Goal: Task Accomplishment & Management: Manage account settings

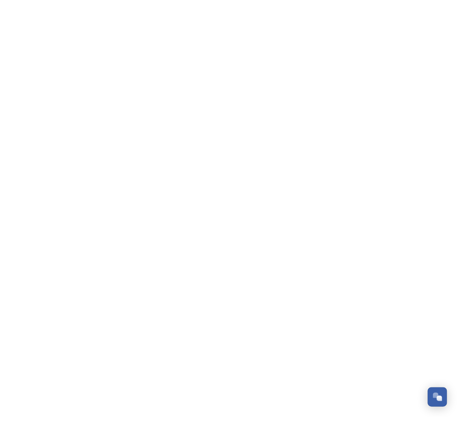
scroll to position [114, 0]
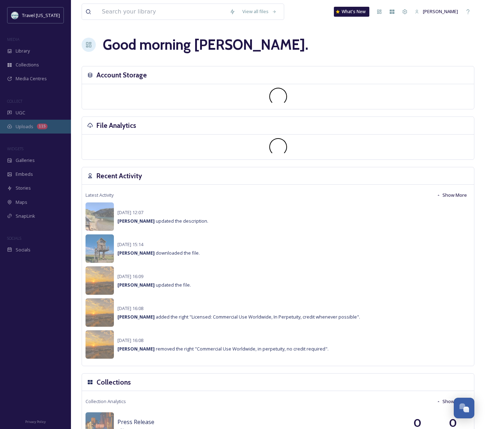
click at [26, 127] on span "Uploads" at bounding box center [25, 126] width 18 height 7
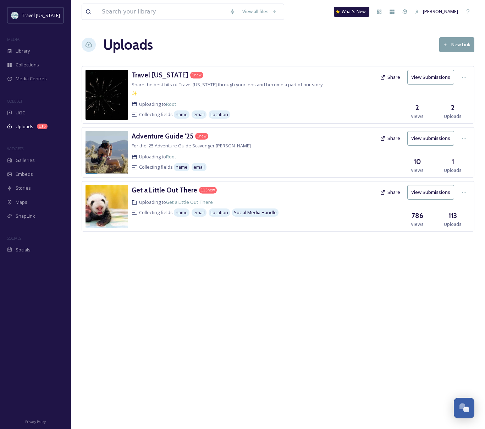
click at [167, 186] on h3 "Get a Little Out There" at bounding box center [165, 190] width 66 height 9
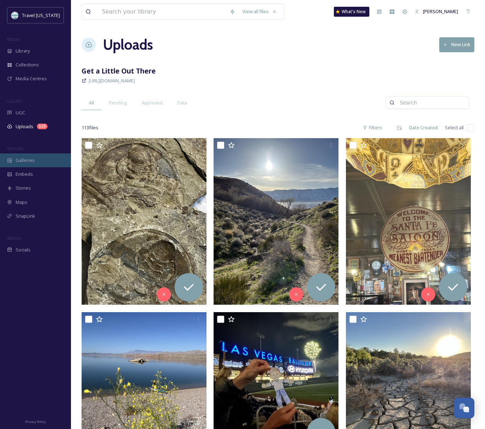
click at [34, 164] on div "Galleries" at bounding box center [35, 160] width 71 height 14
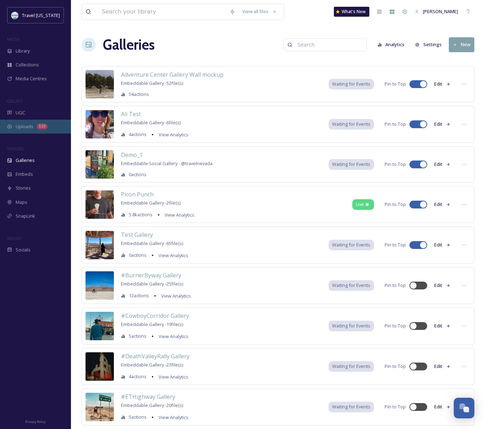
click at [32, 124] on span "Uploads" at bounding box center [25, 126] width 18 height 7
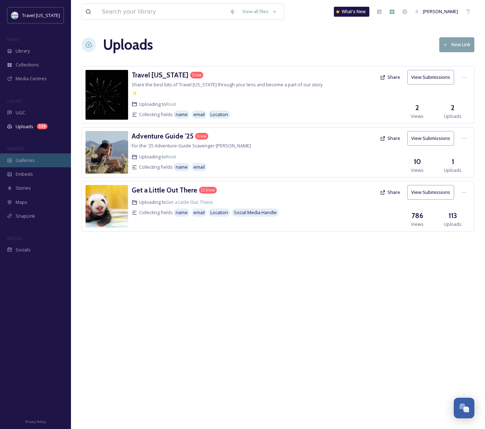
click at [40, 158] on div "Galleries" at bounding box center [35, 160] width 71 height 14
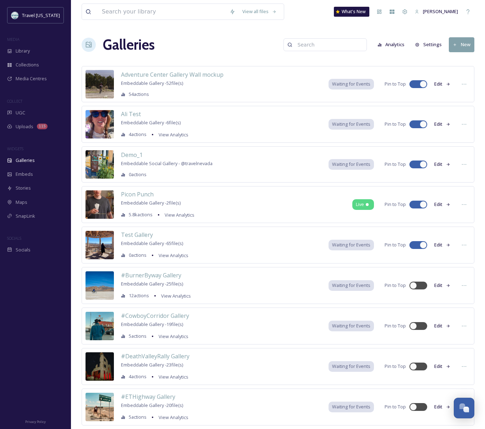
click at [462, 47] on button "New" at bounding box center [462, 44] width 26 height 15
click at [464, 61] on span "Gallery" at bounding box center [463, 61] width 15 height 7
click at [245, 39] on div "Galleries Analytics Settings New" at bounding box center [278, 44] width 393 height 21
click at [459, 44] on button "New" at bounding box center [462, 44] width 26 height 15
click at [461, 60] on span "Gallery" at bounding box center [463, 61] width 15 height 7
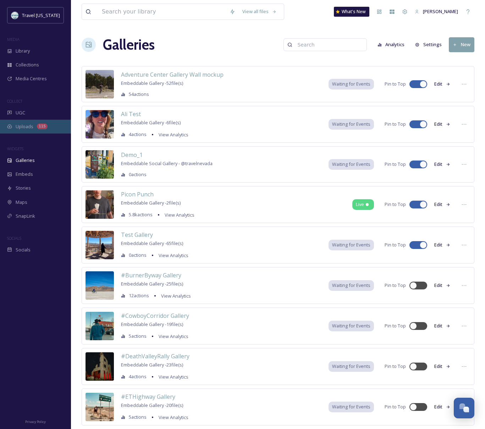
click at [38, 123] on div "Uploads 115" at bounding box center [35, 127] width 71 height 14
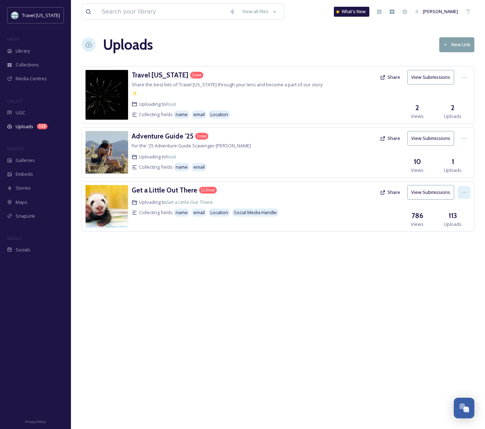
click at [463, 188] on div at bounding box center [464, 192] width 13 height 13
drag, startPoint x: 166, startPoint y: 256, endPoint x: 170, endPoint y: 253, distance: 5.2
click at [167, 255] on div "View all files What's New Ali Anderson Uploads New Link Travel Nevada 1 new Sha…" at bounding box center [278, 214] width 414 height 429
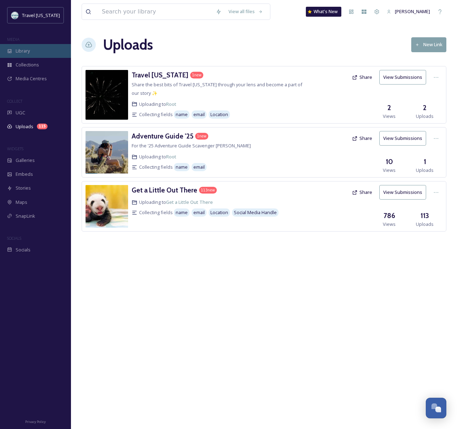
click at [23, 49] on span "Library" at bounding box center [23, 51] width 14 height 7
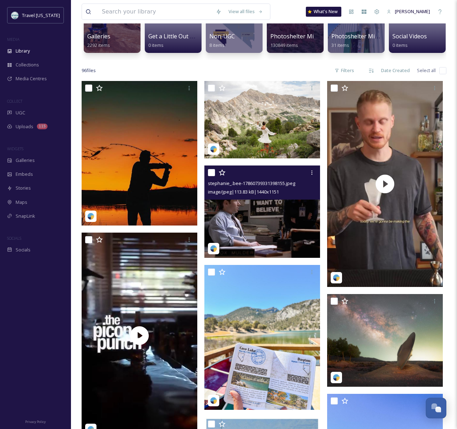
scroll to position [119, 0]
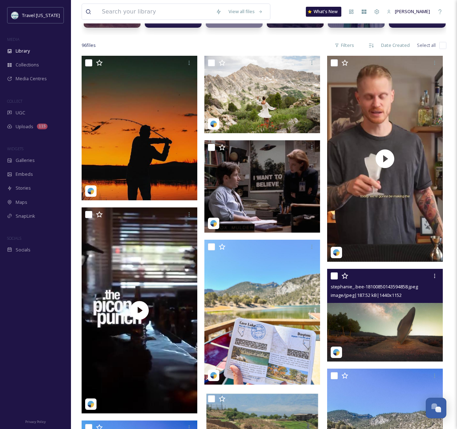
click at [395, 322] on img at bounding box center [385, 315] width 116 height 93
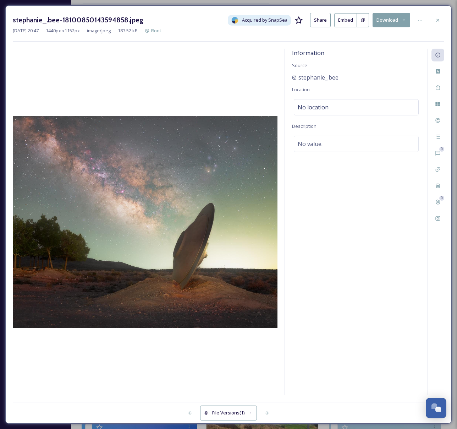
click at [436, 16] on div at bounding box center [438, 20] width 13 height 13
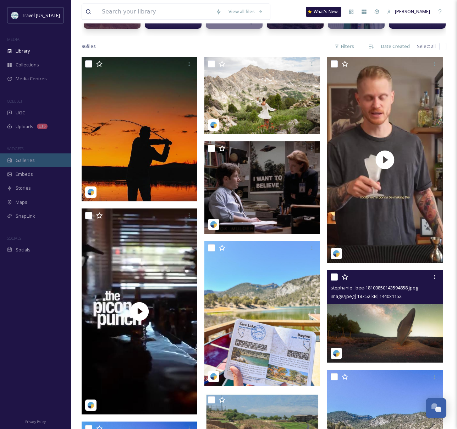
scroll to position [116, 0]
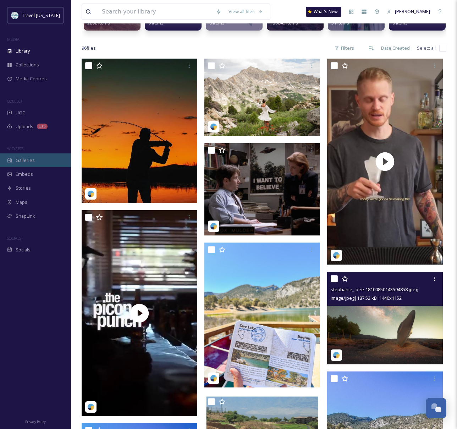
drag, startPoint x: 35, startPoint y: 161, endPoint x: 55, endPoint y: 159, distance: 19.7
click at [36, 161] on div "Galleries" at bounding box center [35, 160] width 71 height 14
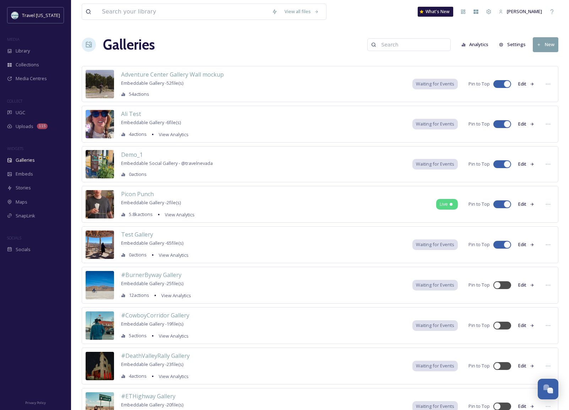
scroll to position [2, 0]
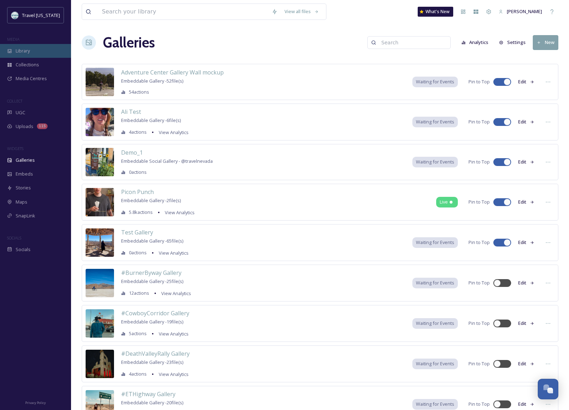
click at [22, 52] on span "Library" at bounding box center [23, 51] width 14 height 7
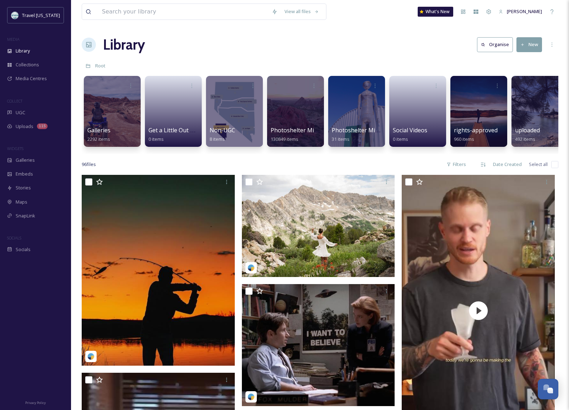
click at [165, 52] on div "Library Organise New" at bounding box center [320, 44] width 477 height 21
click at [21, 50] on span "Library" at bounding box center [23, 51] width 14 height 7
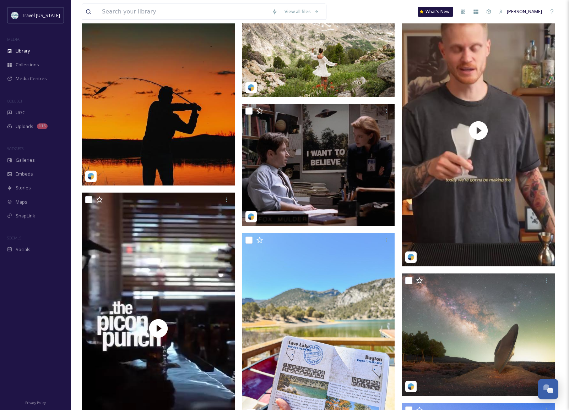
scroll to position [202, 0]
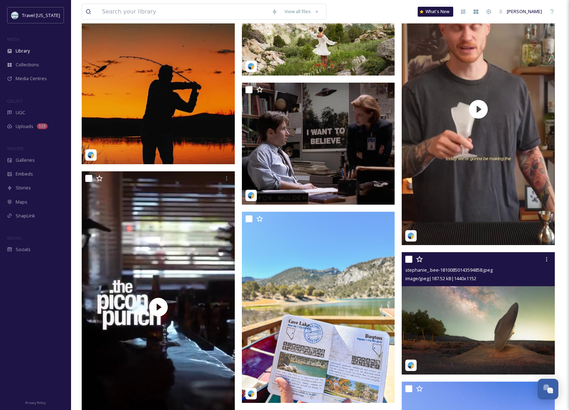
click at [475, 300] on img at bounding box center [478, 313] width 153 height 122
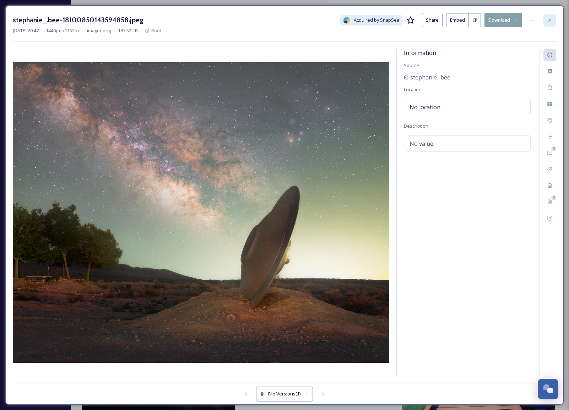
click at [485, 20] on icon at bounding box center [550, 20] width 6 height 6
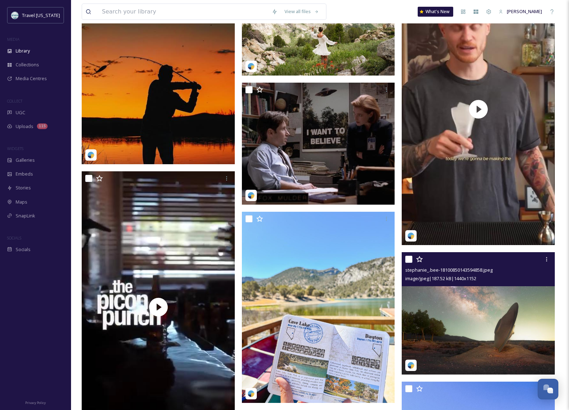
scroll to position [203, 0]
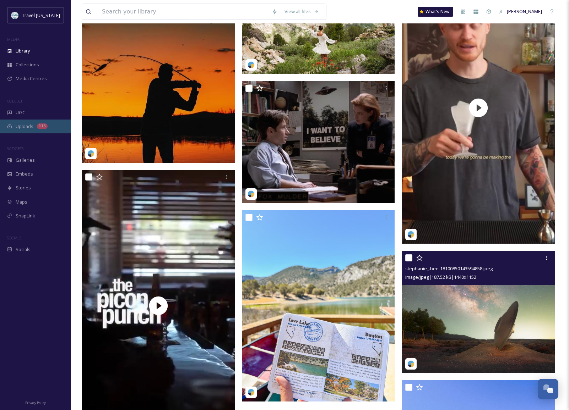
click at [26, 126] on span "Uploads" at bounding box center [25, 126] width 18 height 7
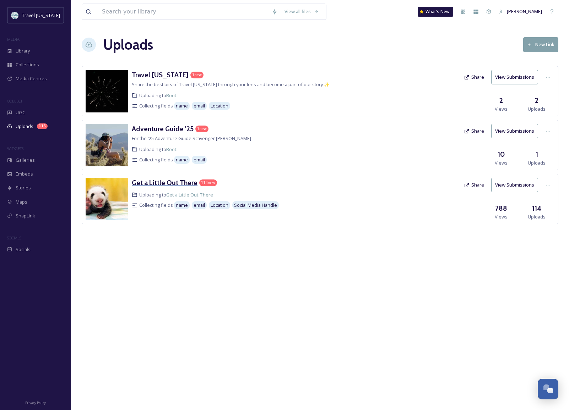
click at [182, 183] on h3 "Get a Little Out There" at bounding box center [165, 183] width 66 height 9
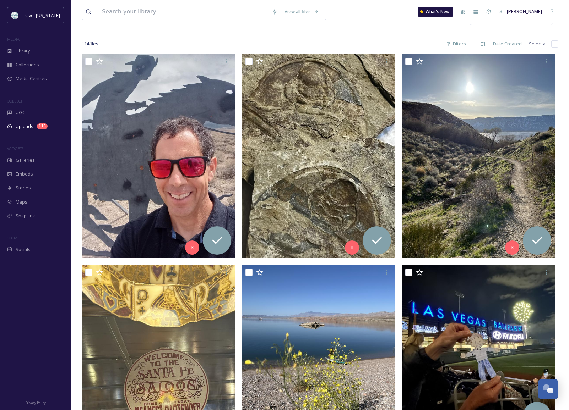
scroll to position [85, 0]
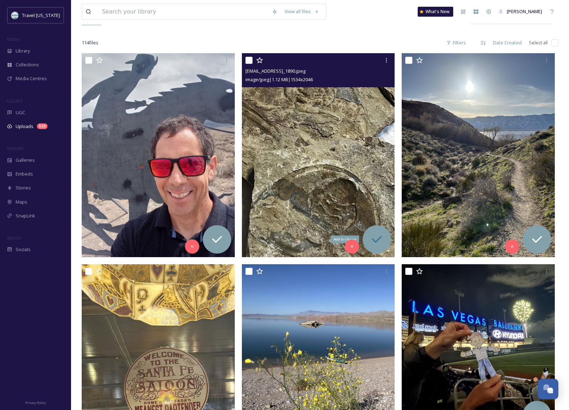
click at [376, 240] on icon at bounding box center [377, 240] width 14 height 14
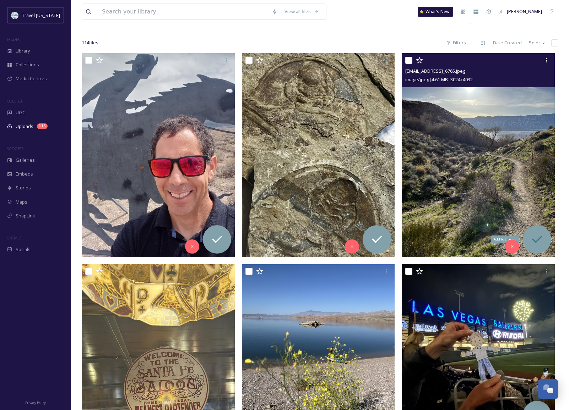
click at [485, 243] on icon at bounding box center [537, 240] width 14 height 14
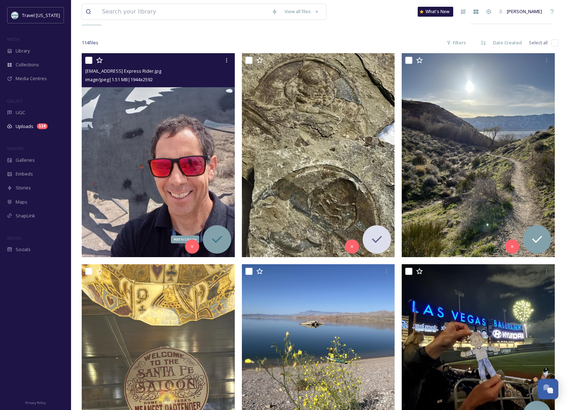
click at [222, 239] on icon at bounding box center [217, 240] width 14 height 14
click at [212, 240] on icon at bounding box center [217, 240] width 14 height 14
click at [91, 63] on input "checkbox" at bounding box center [88, 60] width 7 height 7
checkbox input "true"
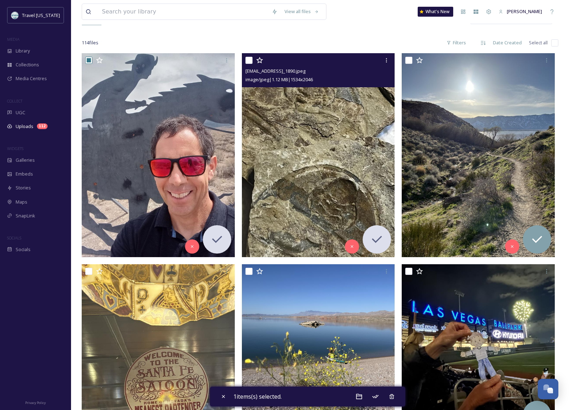
click at [250, 60] on input "checkbox" at bounding box center [248, 60] width 7 height 7
checkbox input "true"
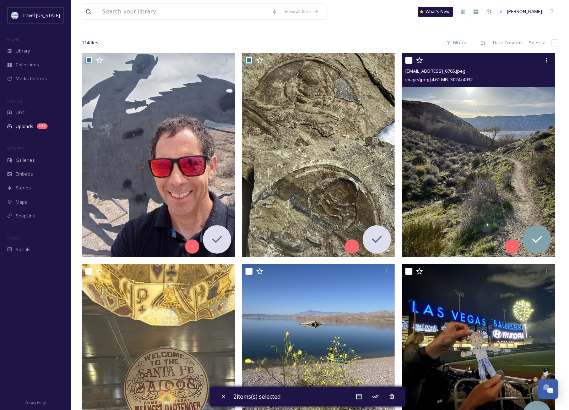
click at [406, 61] on input "checkbox" at bounding box center [408, 60] width 7 height 7
checkbox input "true"
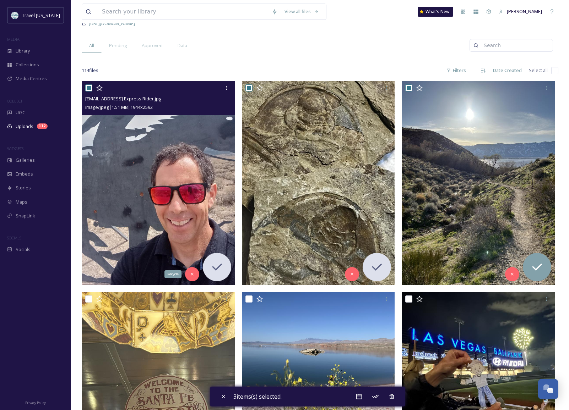
scroll to position [0, 0]
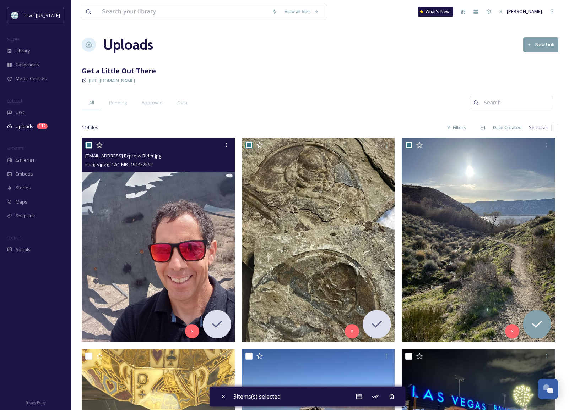
drag, startPoint x: 91, startPoint y: 145, endPoint x: 95, endPoint y: 143, distance: 3.8
click at [91, 145] on input "checkbox" at bounding box center [88, 145] width 7 height 7
checkbox input "false"
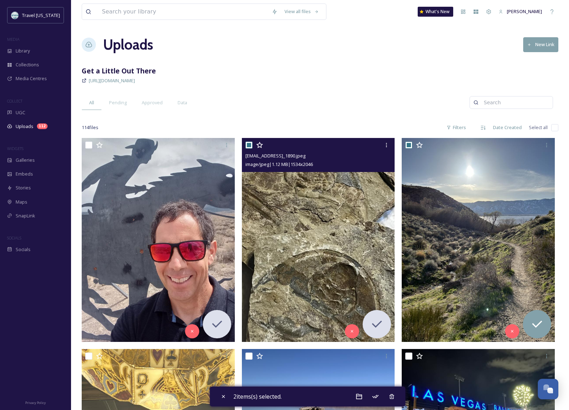
click at [249, 144] on input "checkbox" at bounding box center [248, 145] width 7 height 7
checkbox input "false"
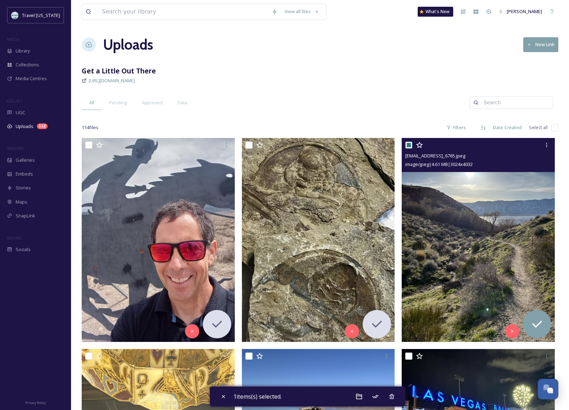
click at [407, 144] on input "checkbox" at bounding box center [408, 145] width 7 height 7
checkbox input "false"
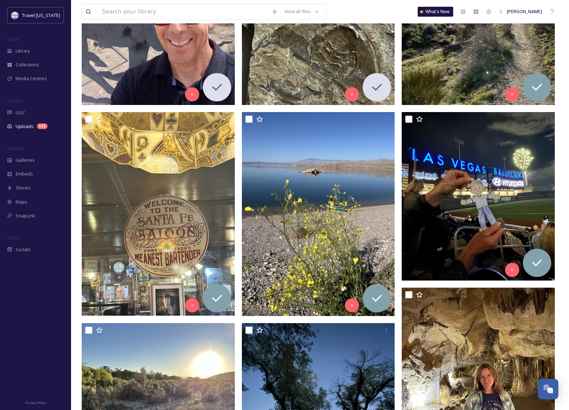
scroll to position [228, 0]
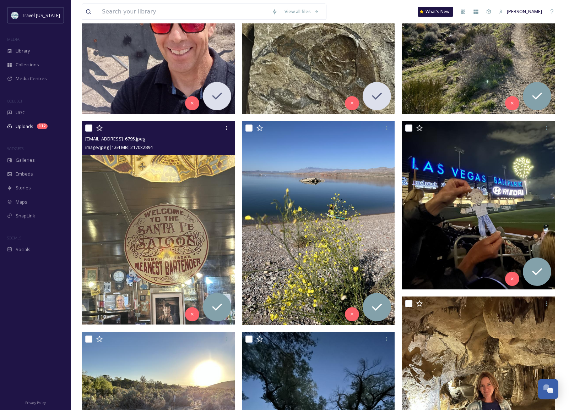
click at [88, 129] on input "checkbox" at bounding box center [88, 128] width 7 height 7
checkbox input "true"
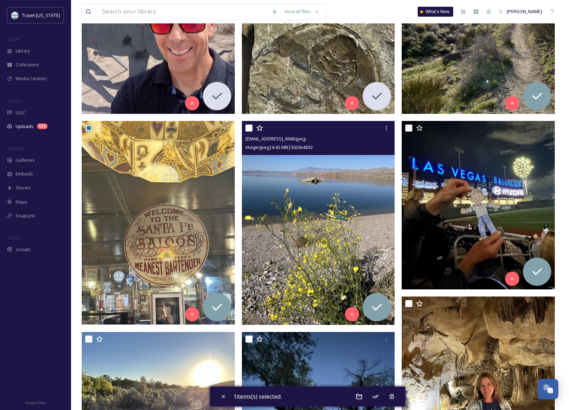
click at [250, 129] on input "checkbox" at bounding box center [248, 128] width 7 height 7
checkbox input "true"
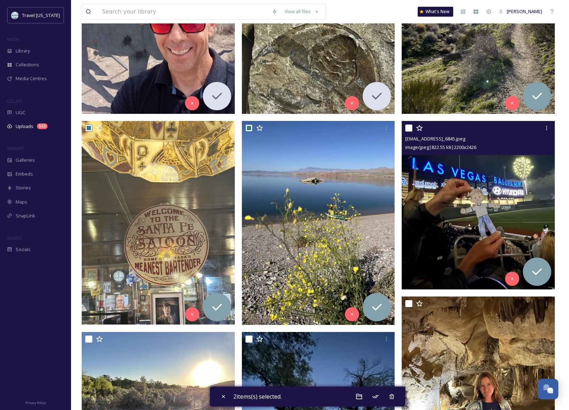
click at [409, 130] on input "checkbox" at bounding box center [408, 128] width 7 height 7
checkbox input "true"
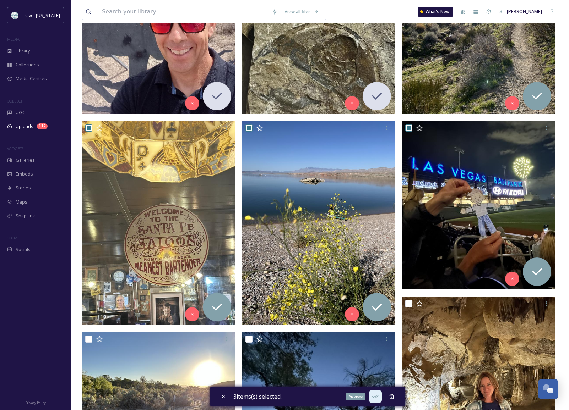
click at [379, 398] on icon at bounding box center [375, 396] width 7 height 7
checkbox input "false"
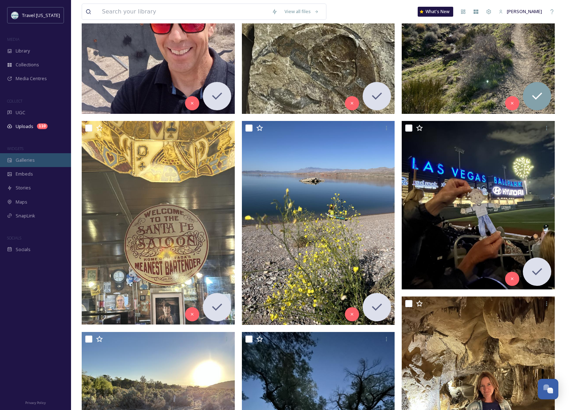
click at [39, 162] on div "Galleries" at bounding box center [35, 160] width 71 height 14
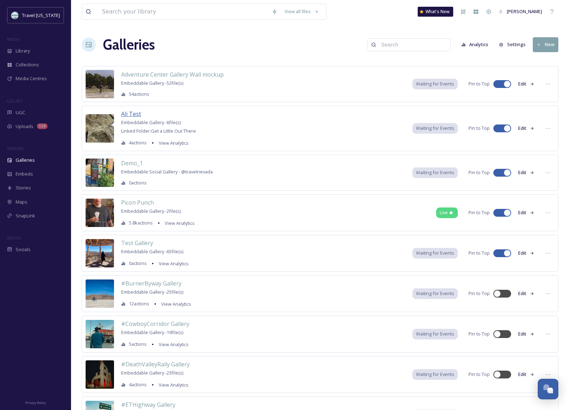
click at [131, 114] on span "Ali Test" at bounding box center [131, 114] width 20 height 8
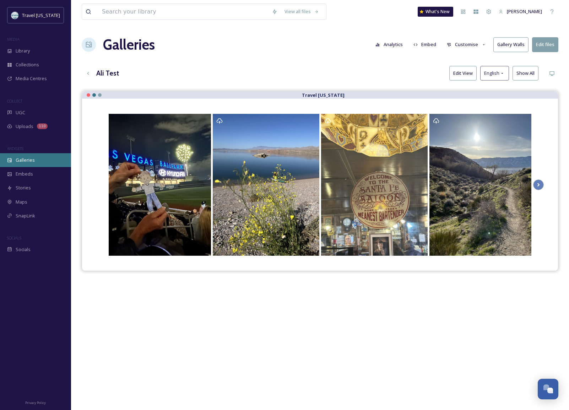
click at [18, 160] on span "Galleries" at bounding box center [25, 160] width 19 height 7
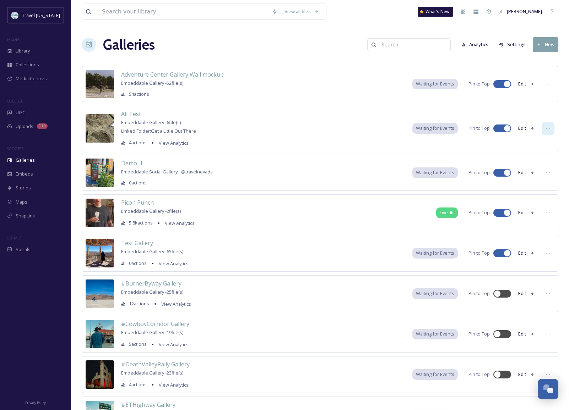
click at [485, 126] on div at bounding box center [547, 128] width 13 height 13
drag, startPoint x: 136, startPoint y: 119, endPoint x: 132, endPoint y: 115, distance: 6.0
click at [136, 119] on div "Ali Test Embeddable Gallery - 6 file(s) Linked Folder: Get a Little Out There 4…" at bounding box center [158, 129] width 75 height 38
click at [132, 115] on span "Ali Test" at bounding box center [131, 114] width 20 height 8
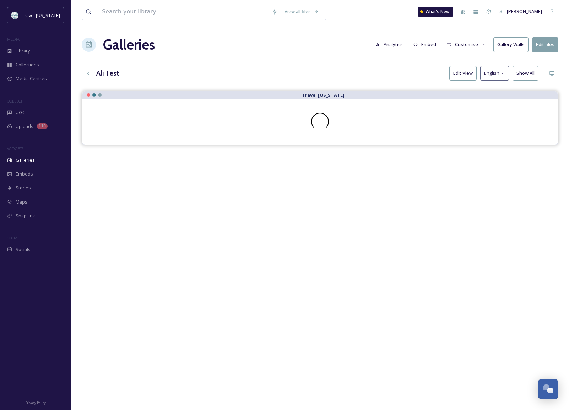
click at [424, 42] on button "Embed" at bounding box center [425, 45] width 30 height 14
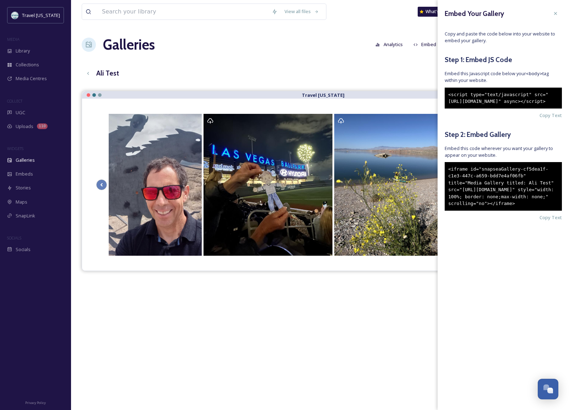
click at [485, 211] on div "<iframe id="snapseaGallery-cf5dea1f-c1e3-447c-a659-bdd7e4af06fb" title="Media G…" at bounding box center [503, 186] width 117 height 49
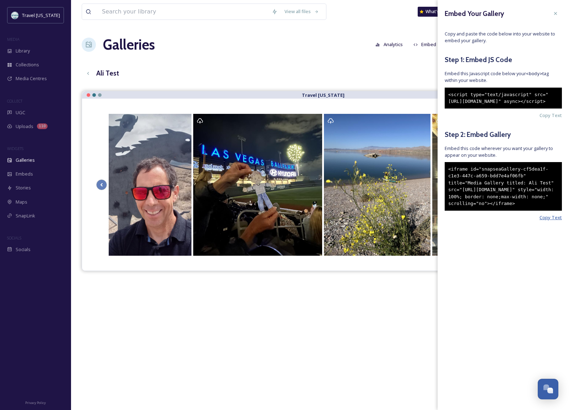
click at [485, 221] on span "Copy Text" at bounding box center [550, 217] width 22 height 7
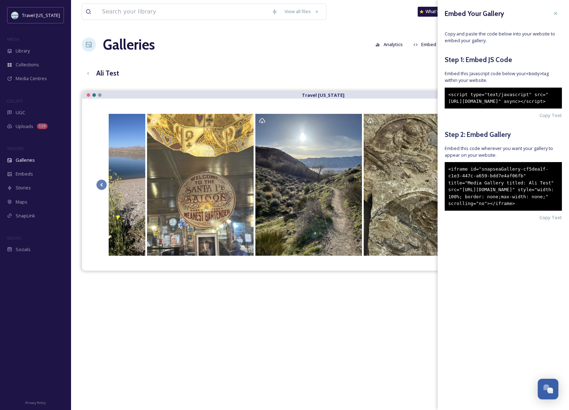
click at [228, 47] on div "Galleries Analytics Embed Customise Gallery Walls Edit files" at bounding box center [320, 44] width 477 height 21
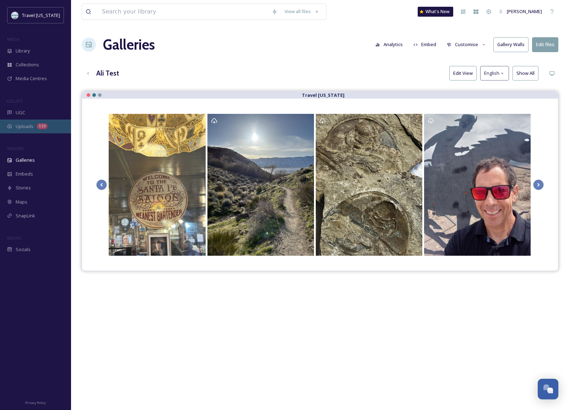
click at [28, 129] on span "Uploads" at bounding box center [25, 126] width 18 height 7
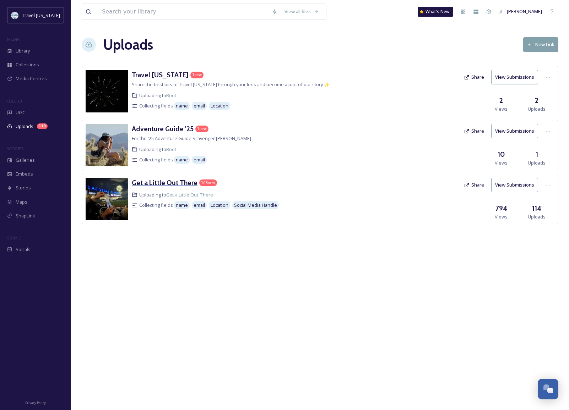
click at [158, 183] on h3 "Get a Little Out There" at bounding box center [165, 183] width 66 height 9
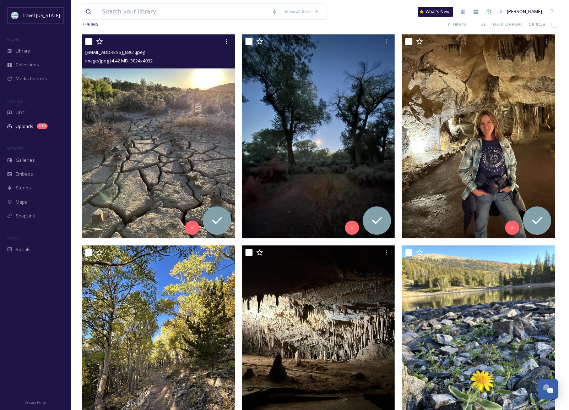
scroll to position [105, 0]
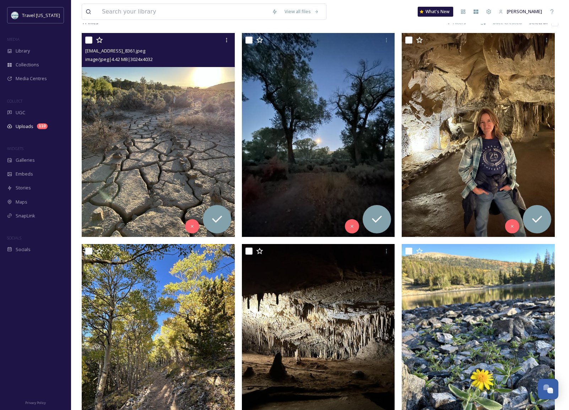
drag, startPoint x: 86, startPoint y: 39, endPoint x: 238, endPoint y: 44, distance: 152.1
click at [86, 39] on input "checkbox" at bounding box center [88, 40] width 7 height 7
checkbox input "true"
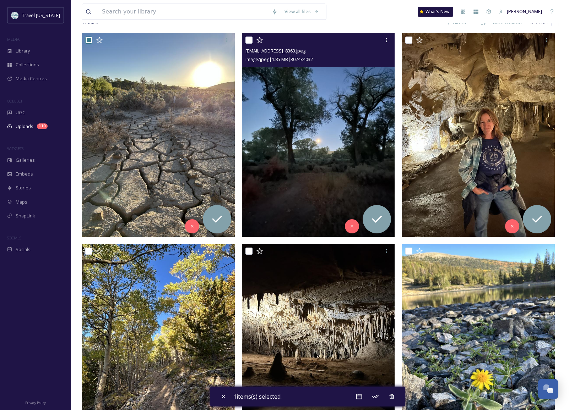
click at [245, 41] on div "ext_1758288969.583525_Frodaddys@aol.com-IMG_8363.jpeg image/jpeg | 1.85 MB | 30…" at bounding box center [318, 50] width 153 height 34
click at [244, 41] on div "ext_1758288969.583525_Frodaddys@aol.com-IMG_8363.jpeg image/jpeg | 1.85 MB | 30…" at bounding box center [318, 50] width 153 height 34
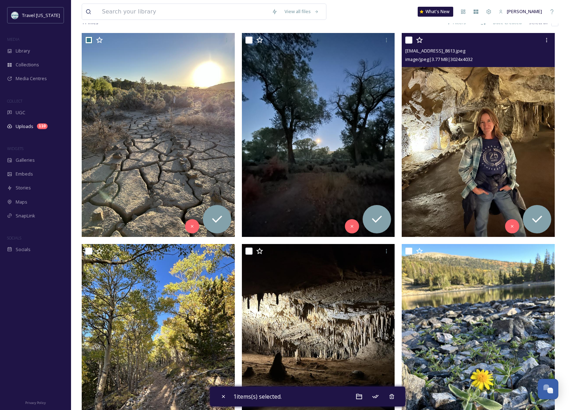
click at [406, 40] on input "checkbox" at bounding box center [408, 40] width 7 height 7
checkbox input "true"
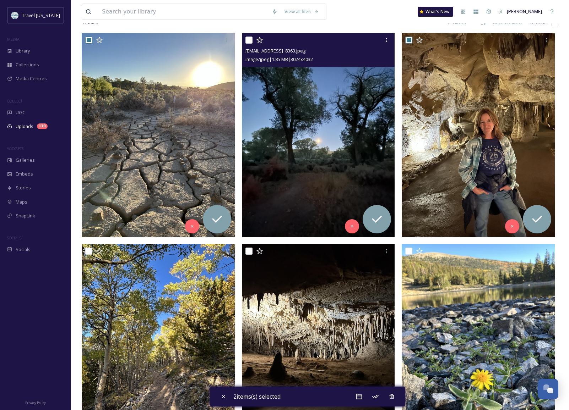
drag, startPoint x: 251, startPoint y: 42, endPoint x: 217, endPoint y: 41, distance: 34.8
click at [251, 42] on input "checkbox" at bounding box center [248, 40] width 7 height 7
checkbox input "true"
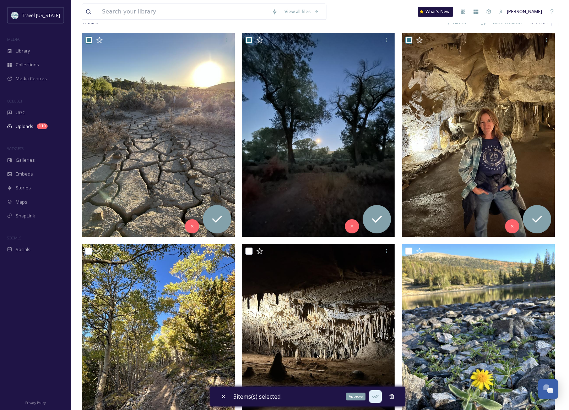
click at [376, 395] on icon at bounding box center [375, 396] width 7 height 7
checkbox input "false"
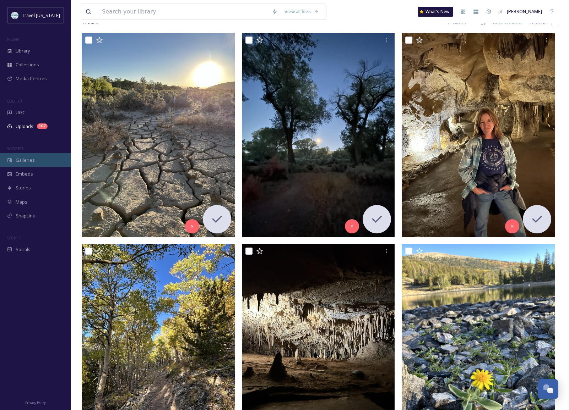
click at [29, 162] on span "Galleries" at bounding box center [25, 160] width 19 height 7
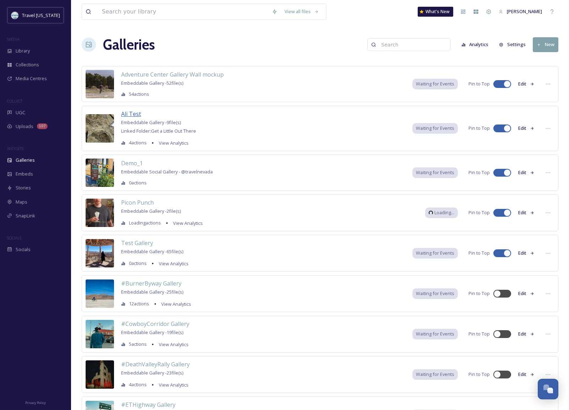
click at [131, 113] on span "Ali Test" at bounding box center [131, 114] width 20 height 8
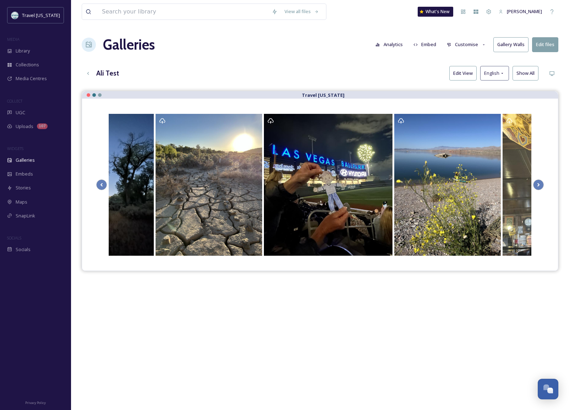
click at [461, 43] on button "Customise" at bounding box center [466, 45] width 47 height 14
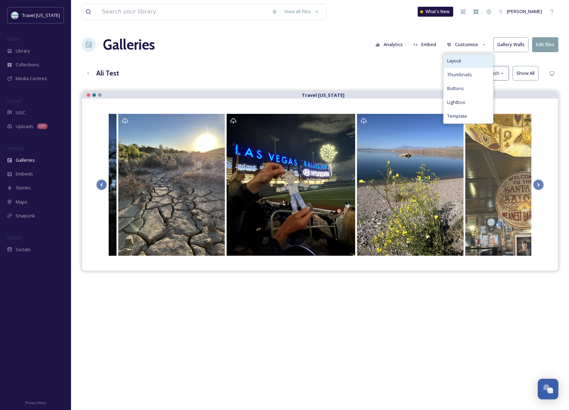
click at [469, 62] on div "Layout" at bounding box center [467, 61] width 49 height 14
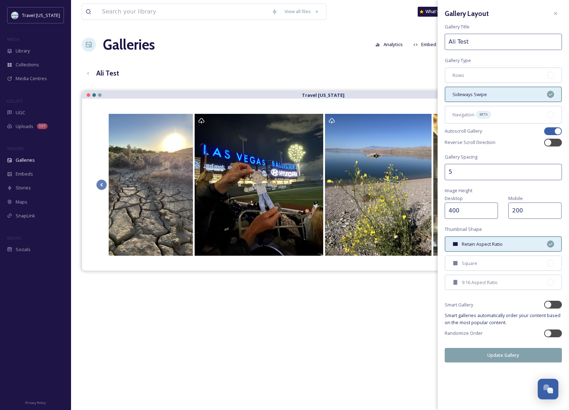
drag, startPoint x: 468, startPoint y: 45, endPoint x: 442, endPoint y: 43, distance: 26.0
click at [442, 43] on div "Gallery Layout Gallery Title Ali Test Gallery Type Rows Sideways Swipe Navigati…" at bounding box center [502, 185] width 131 height 370
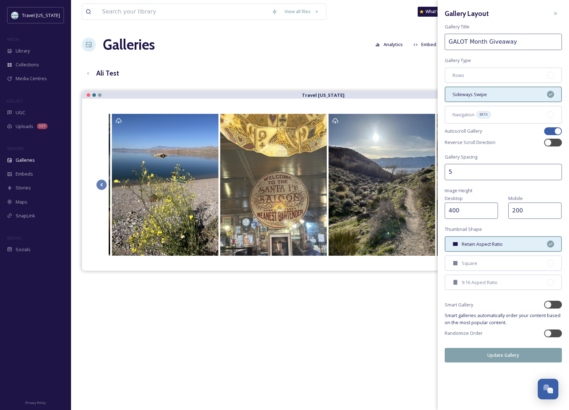
type input "GALOT Month Giveaway"
click at [485, 354] on button "Update Gallery" at bounding box center [503, 355] width 117 height 15
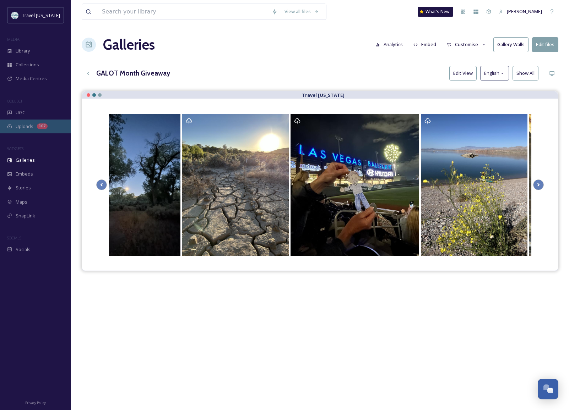
click at [24, 127] on span "Uploads" at bounding box center [25, 126] width 18 height 7
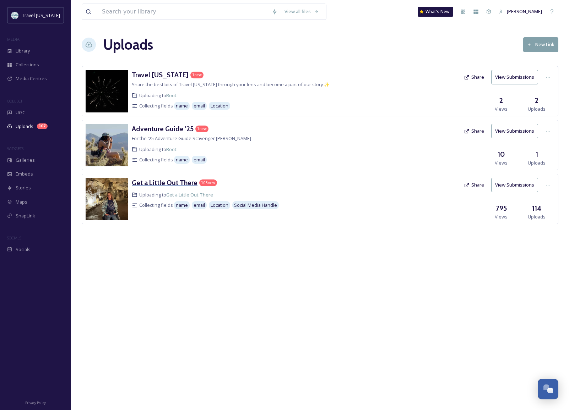
click at [163, 182] on h3 "Get a Little Out There" at bounding box center [165, 183] width 66 height 9
click at [485, 184] on icon at bounding box center [548, 186] width 6 height 6
click at [485, 214] on div "Edit" at bounding box center [540, 215] width 27 height 14
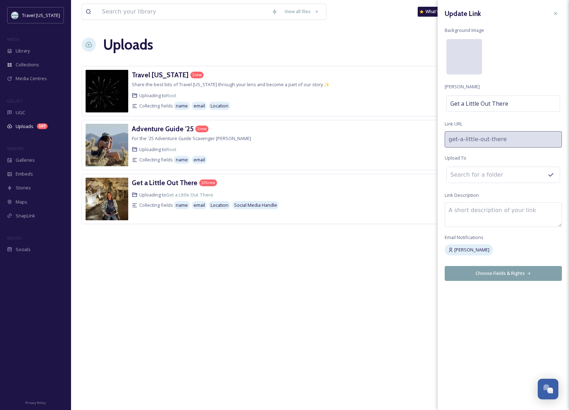
click at [468, 54] on div at bounding box center [464, 57] width 36 height 36
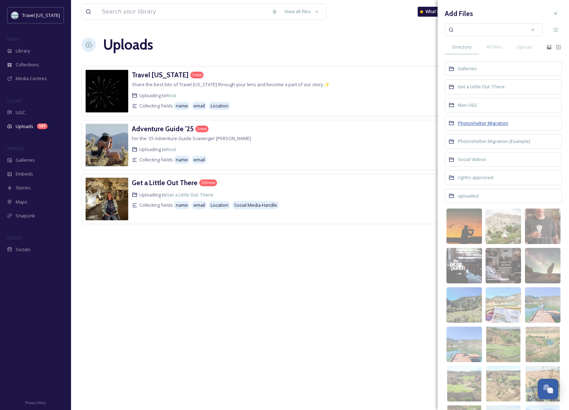
click at [482, 124] on span "Photoshelter Migration" at bounding box center [483, 123] width 50 height 6
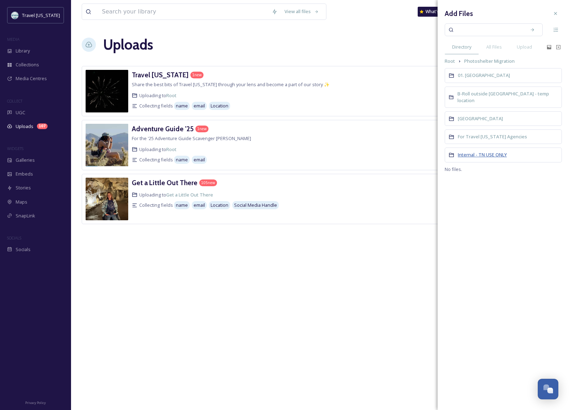
click at [467, 152] on span "Internal - TN USE ONLY" at bounding box center [482, 155] width 49 height 6
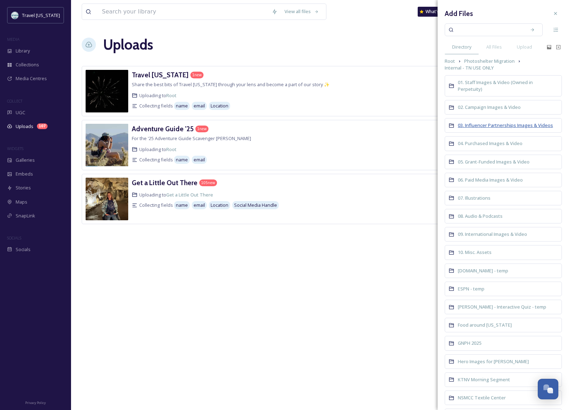
click at [485, 126] on span "03. Influencer Partnerships Images & Videos" at bounding box center [505, 125] width 95 height 6
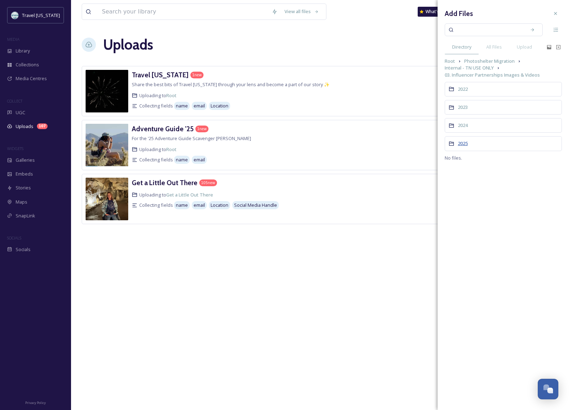
click at [466, 145] on span "2025" at bounding box center [463, 143] width 10 height 6
click at [475, 106] on span "@packthebus" at bounding box center [473, 107] width 30 height 6
click at [469, 111] on span "Images @packthebus" at bounding box center [481, 114] width 47 height 6
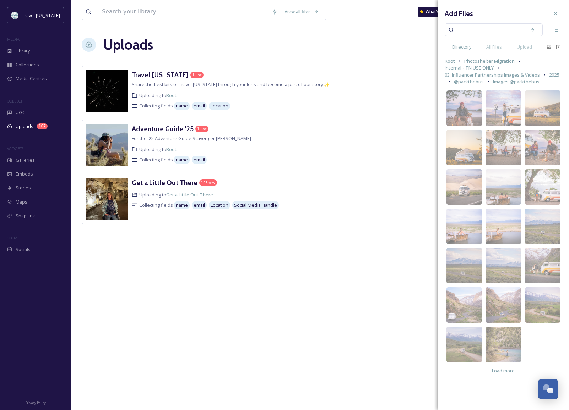
click at [485, 258] on img at bounding box center [503, 266] width 36 height 36
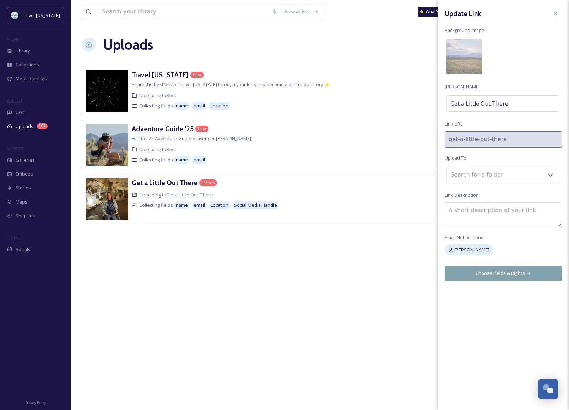
click at [485, 272] on button "Choose Fields & Rights" at bounding box center [503, 273] width 117 height 15
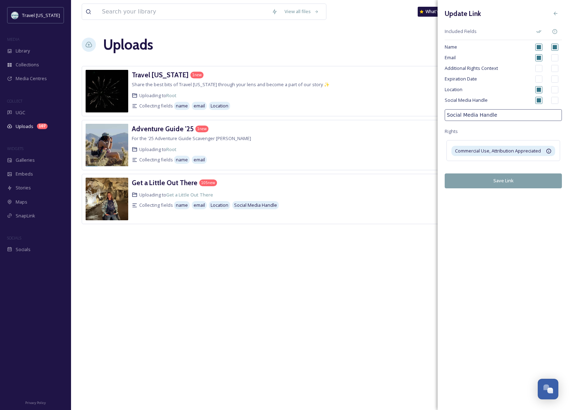
click at [485, 181] on button "Save Link" at bounding box center [503, 181] width 117 height 15
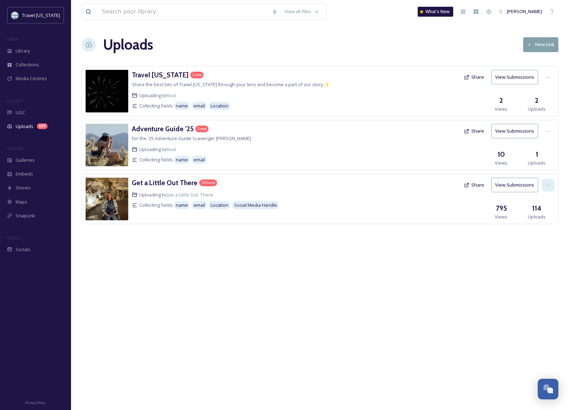
click at [485, 185] on icon at bounding box center [548, 185] width 4 height 1
click at [485, 217] on div "Edit" at bounding box center [540, 215] width 27 height 14
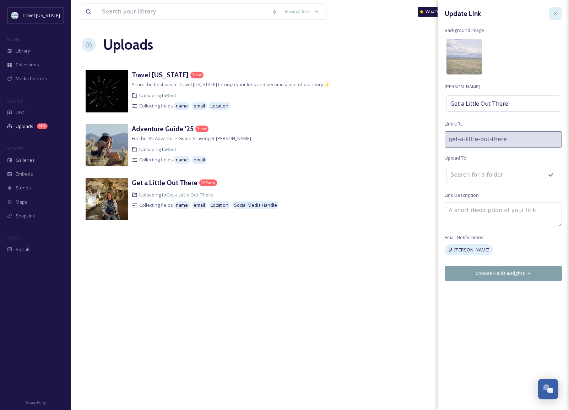
click at [485, 13] on icon at bounding box center [555, 14] width 6 height 6
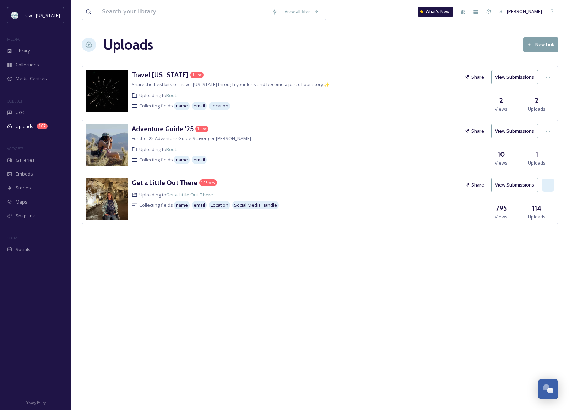
click at [485, 184] on div at bounding box center [547, 185] width 13 height 13
click at [485, 216] on div "Edit" at bounding box center [540, 215] width 27 height 14
drag, startPoint x: 371, startPoint y: 274, endPoint x: 360, endPoint y: 271, distance: 11.3
click at [371, 274] on div "View all files What's New Ali Anderson Uploads New Link Travel Nevada 1 new Sha…" at bounding box center [320, 205] width 498 height 410
click at [485, 187] on icon at bounding box center [548, 186] width 6 height 6
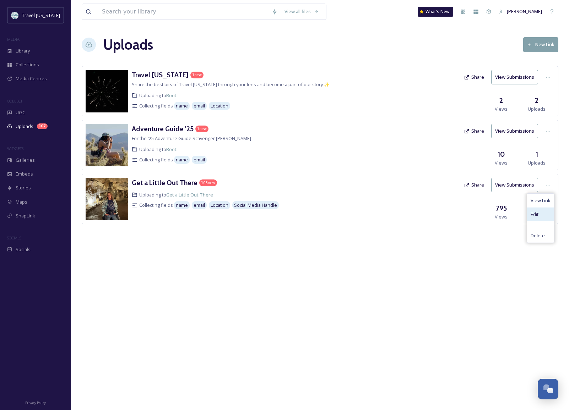
click at [485, 213] on div "Edit" at bounding box center [540, 215] width 27 height 14
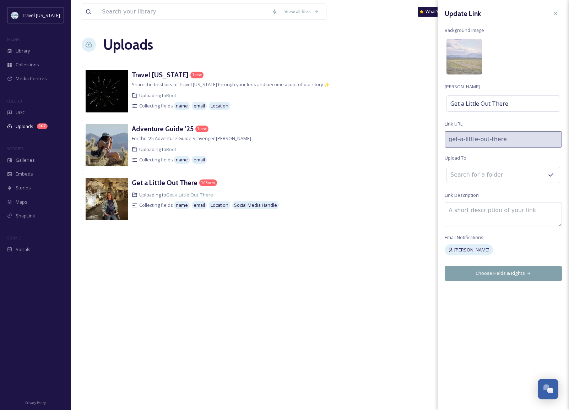
click at [485, 276] on button "Choose Fields & Rights" at bounding box center [503, 273] width 117 height 15
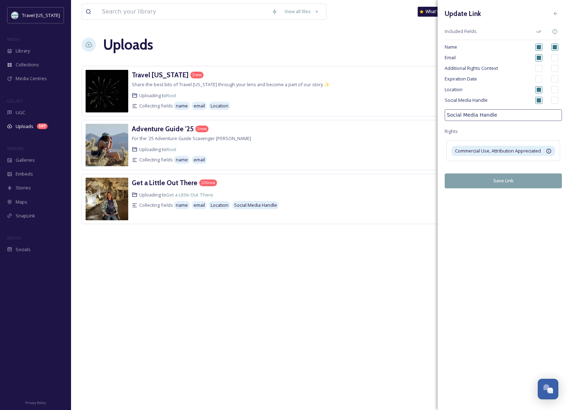
click at [190, 328] on div "View all files What's New Ali Anderson Uploads New Link Travel Nevada 1 new Sha…" at bounding box center [320, 205] width 498 height 410
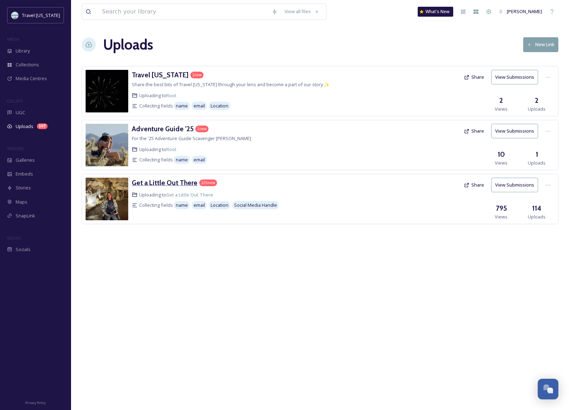
click at [164, 183] on h3 "Get a Little Out There" at bounding box center [165, 183] width 66 height 9
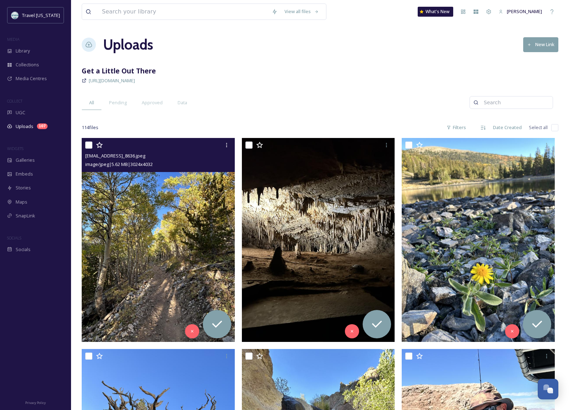
click at [202, 213] on img at bounding box center [158, 240] width 153 height 204
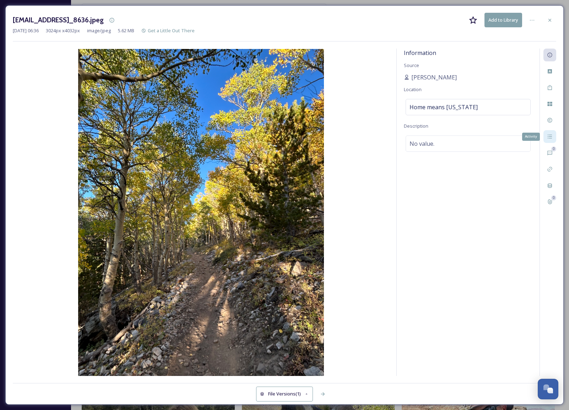
click at [485, 134] on icon at bounding box center [550, 137] width 6 height 6
drag, startPoint x: 460, startPoint y: 119, endPoint x: 501, endPoint y: 120, distance: 41.2
click at [480, 120] on span "Lisa uploaded the file "ext_1758288968.498581_Frodaddys@aol.com-IMG_8636.jpeg"." at bounding box center [442, 114] width 76 height 15
click at [485, 20] on icon at bounding box center [550, 20] width 6 height 6
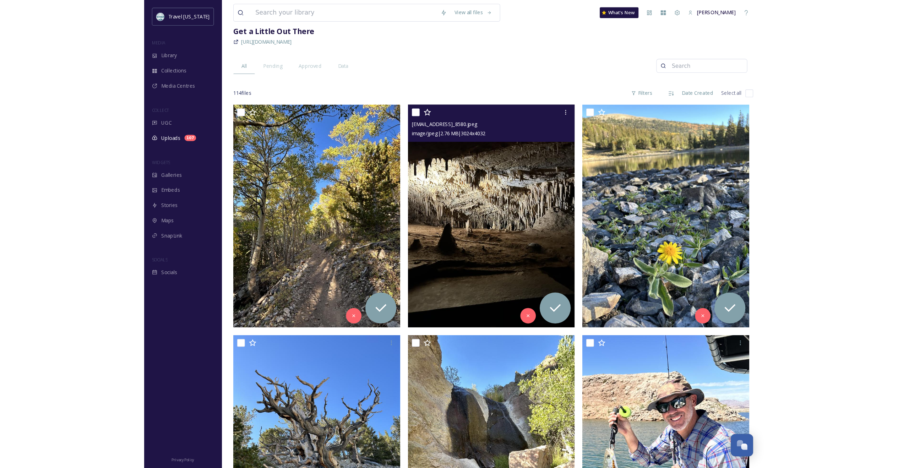
scroll to position [27, 0]
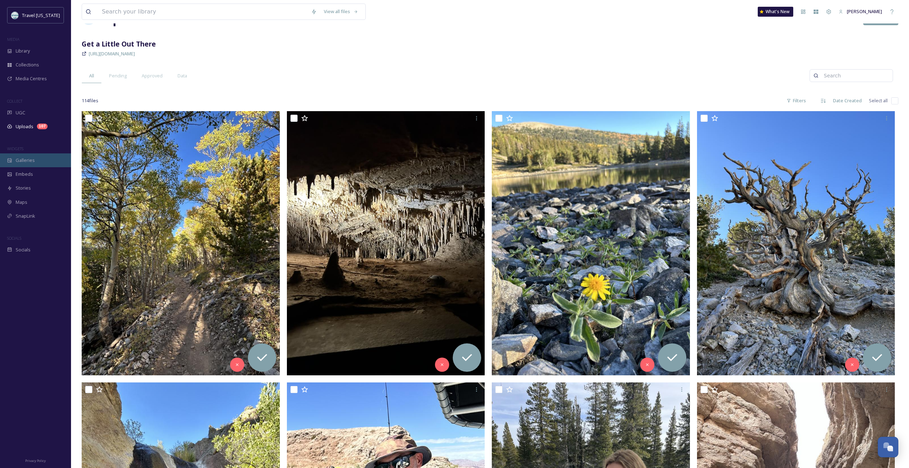
click at [37, 161] on div "Galleries" at bounding box center [35, 160] width 71 height 14
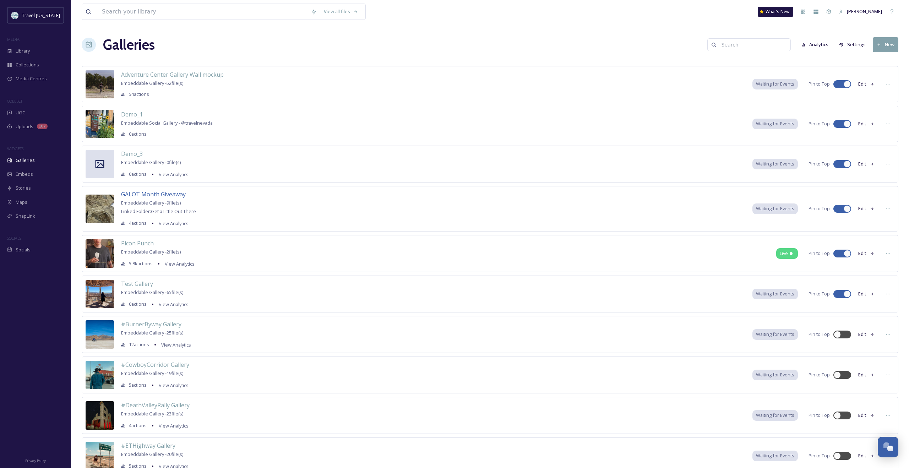
click at [162, 194] on span "GALOT Month Giveaway" at bounding box center [153, 194] width 65 height 8
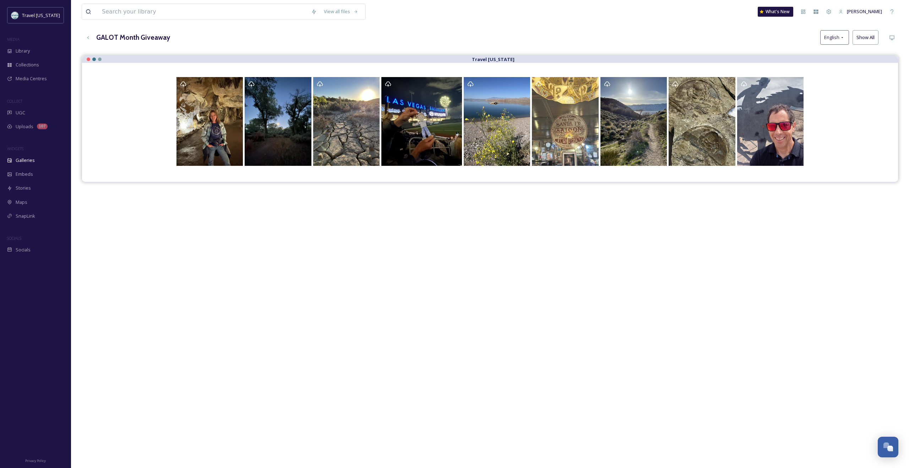
scroll to position [38, 0]
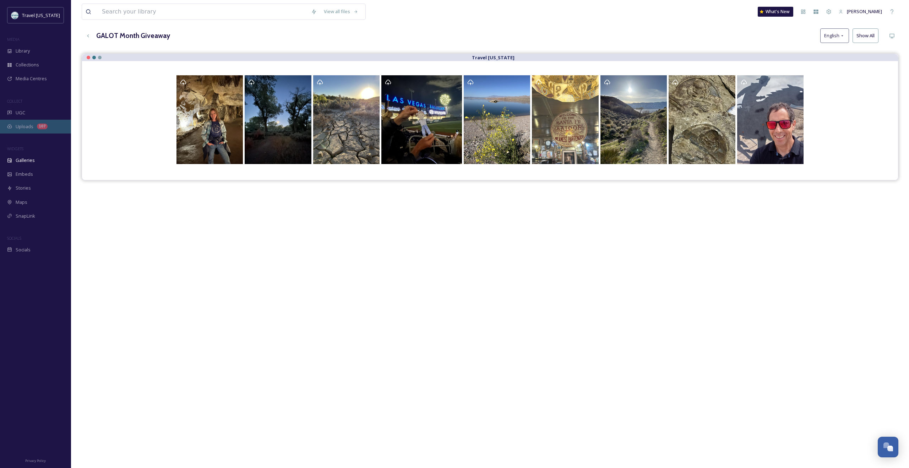
click at [20, 127] on span "Uploads" at bounding box center [25, 126] width 18 height 7
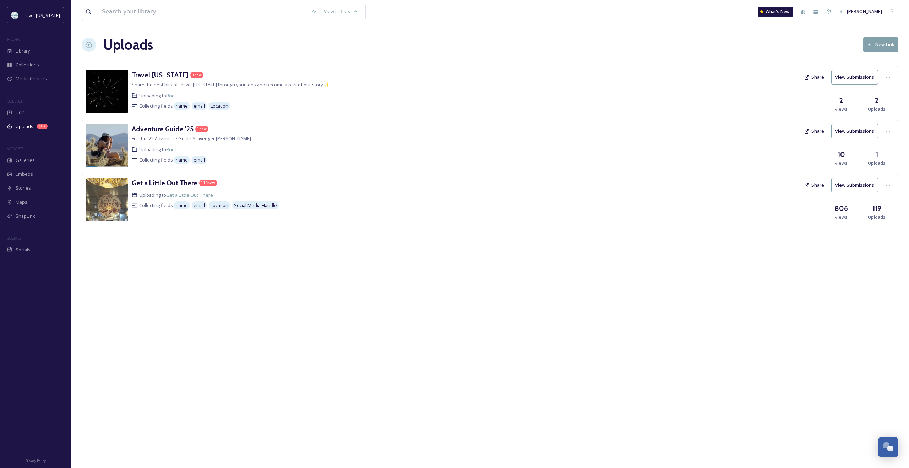
click at [141, 182] on h3 "Get a Little Out There" at bounding box center [165, 183] width 66 height 9
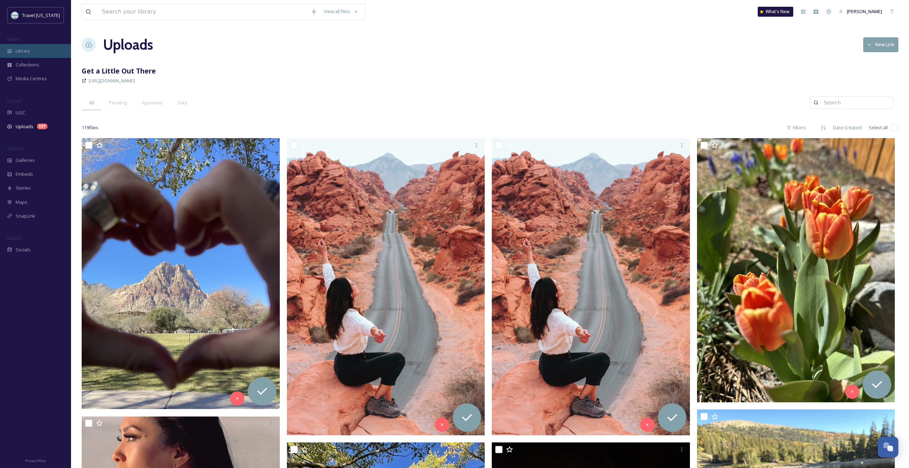
click at [24, 56] on div "Library" at bounding box center [35, 51] width 71 height 14
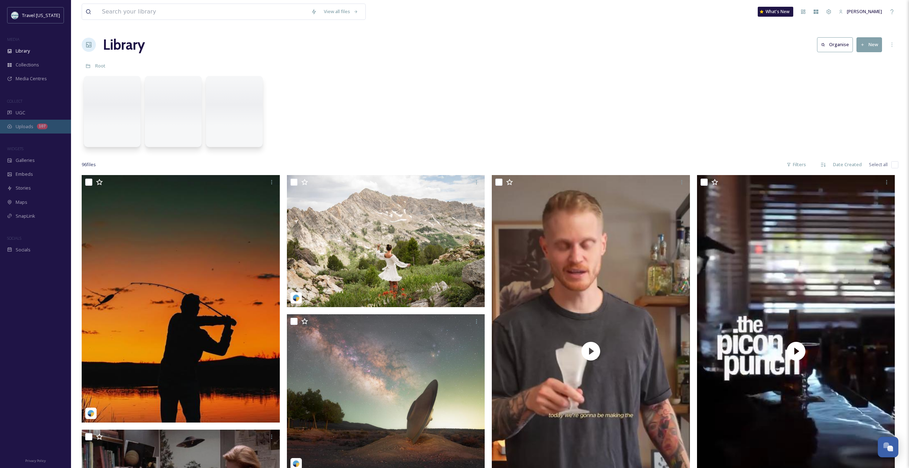
click at [18, 127] on span "Uploads" at bounding box center [25, 126] width 18 height 7
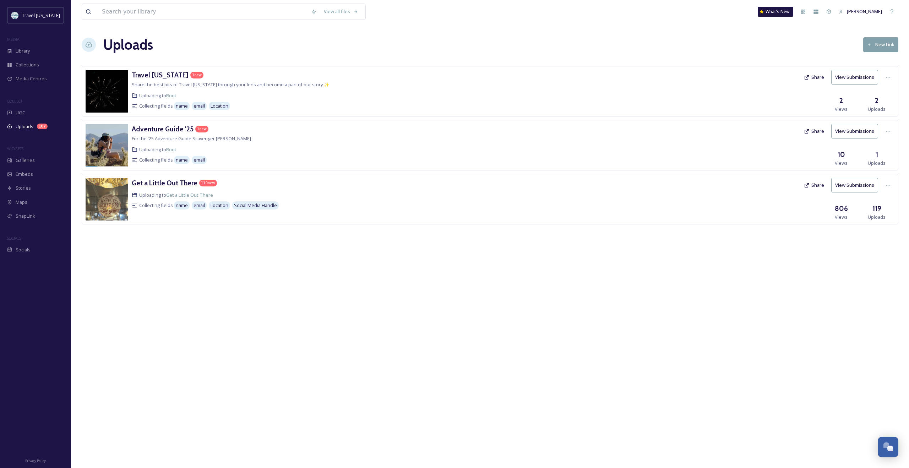
click at [177, 181] on h3 "Get a Little Out There" at bounding box center [165, 183] width 66 height 9
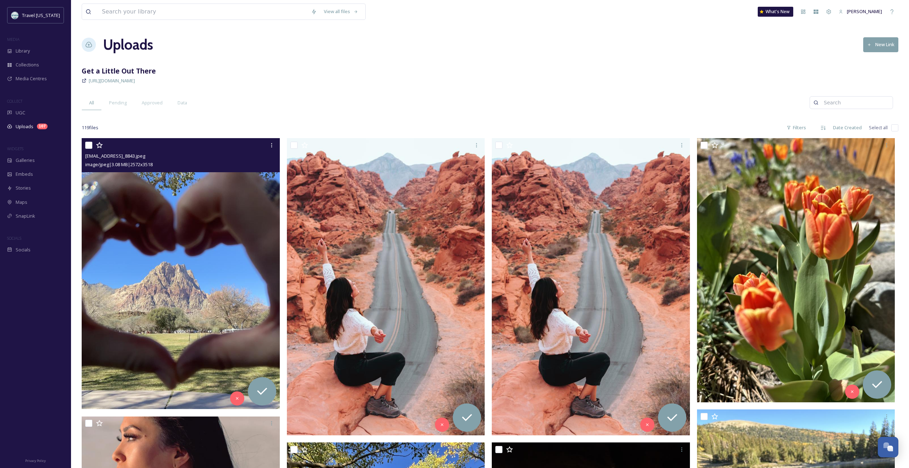
click at [90, 147] on input "checkbox" at bounding box center [88, 145] width 7 height 7
checkbox input "true"
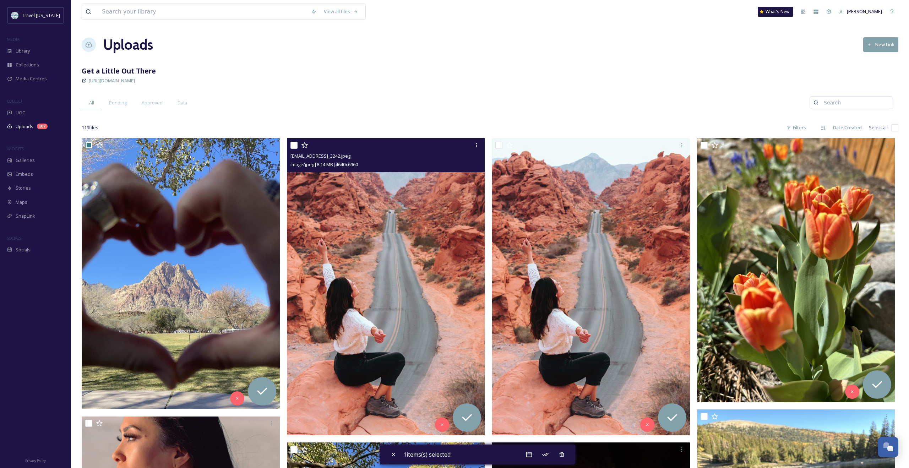
click at [294, 145] on input "checkbox" at bounding box center [293, 145] width 7 height 7
checkbox input "true"
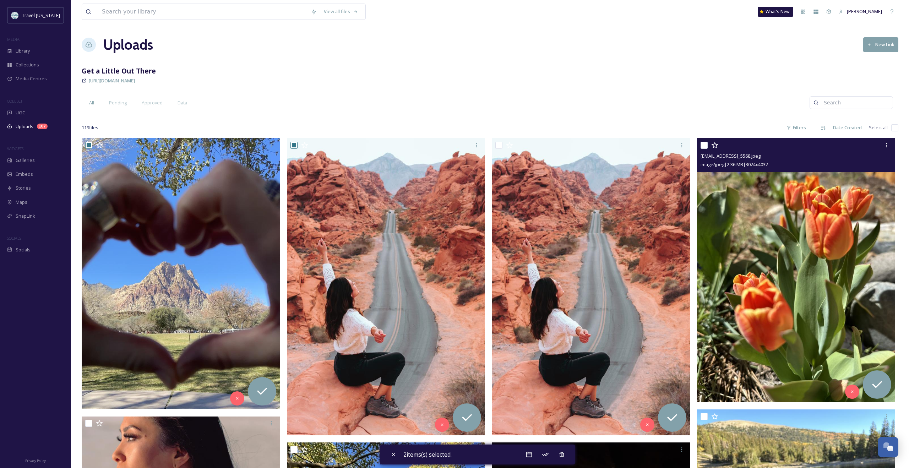
click at [485, 145] on input "checkbox" at bounding box center [704, 145] width 7 height 7
checkbox input "true"
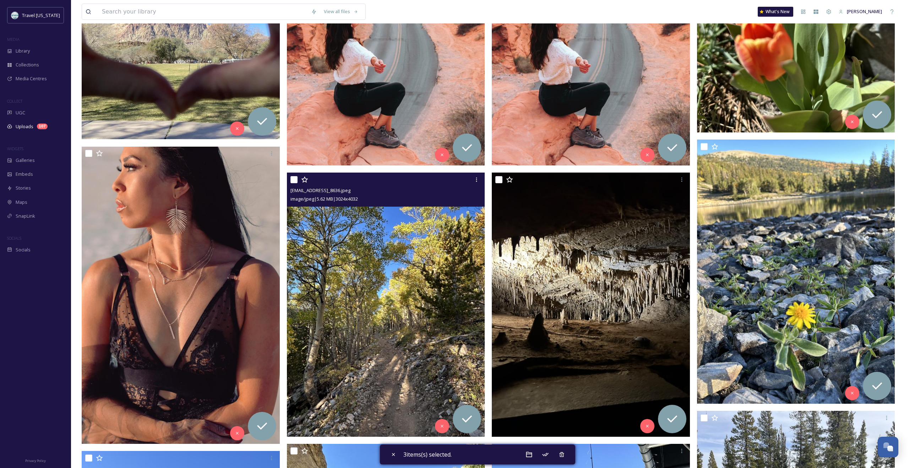
scroll to position [271, 0]
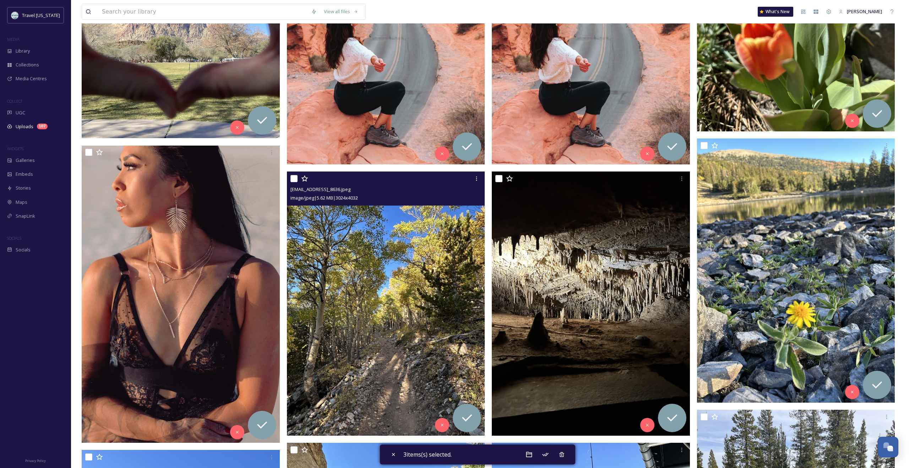
click at [294, 179] on input "checkbox" at bounding box center [293, 178] width 7 height 7
checkbox input "true"
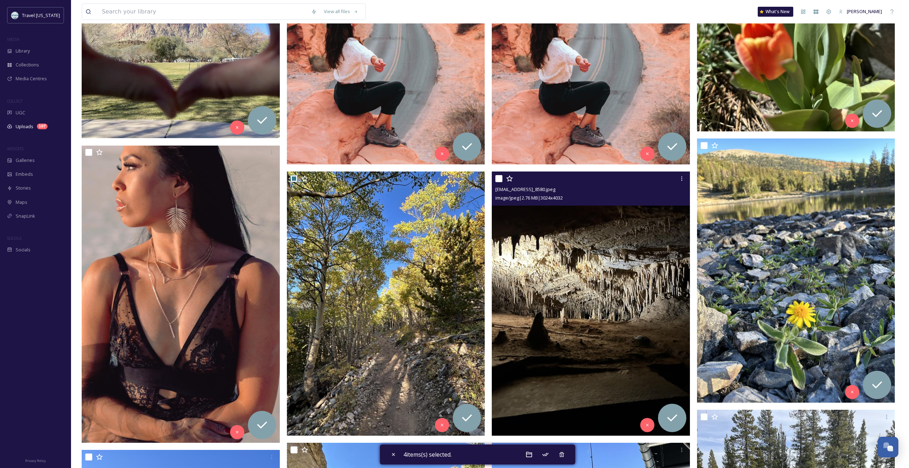
click at [485, 178] on input "checkbox" at bounding box center [498, 178] width 7 height 7
checkbox input "true"
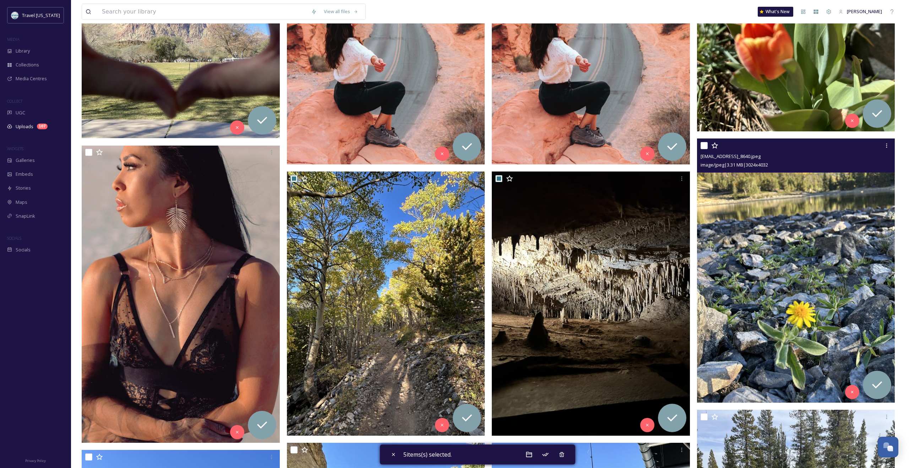
click at [485, 144] on input "checkbox" at bounding box center [704, 145] width 7 height 7
checkbox input "true"
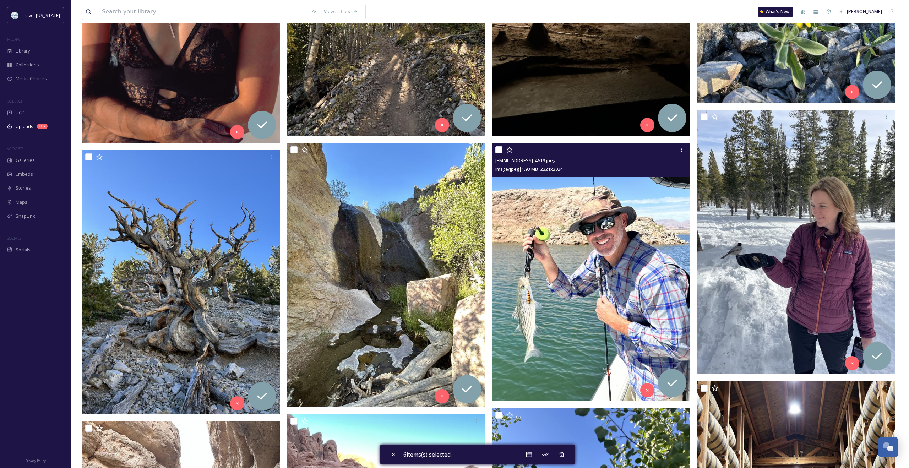
scroll to position [573, 0]
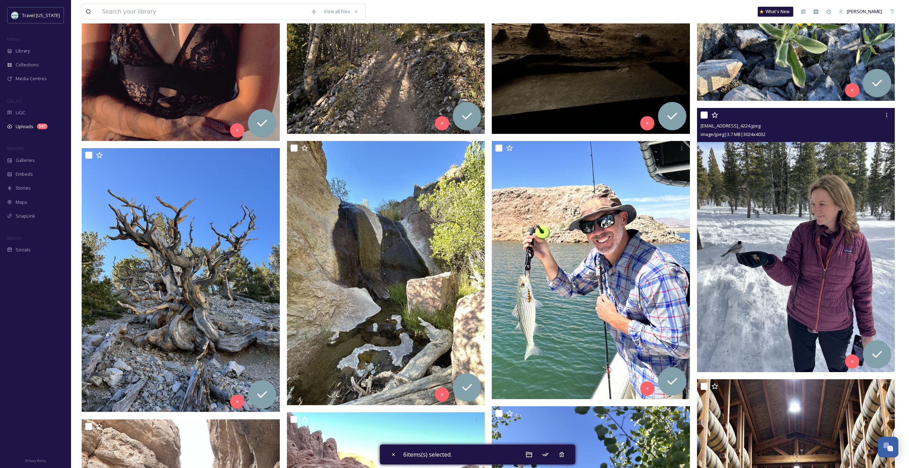
click at [485, 115] on input "checkbox" at bounding box center [704, 114] width 7 height 7
checkbox input "true"
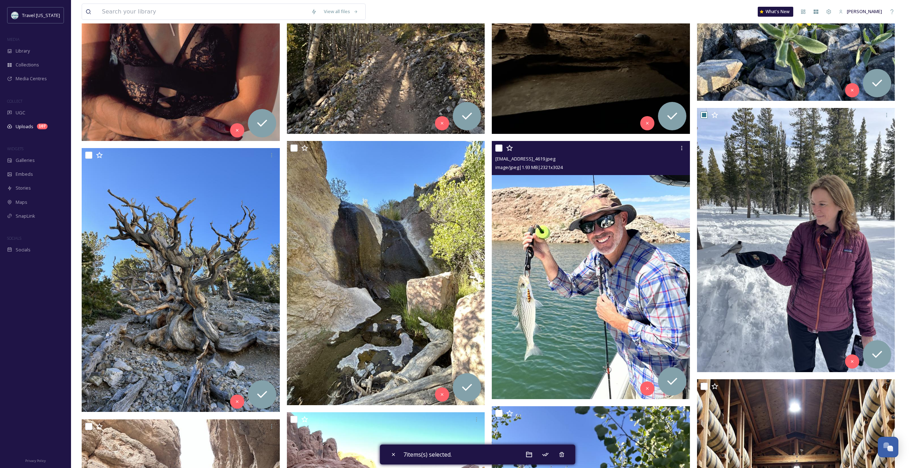
click at [485, 150] on div at bounding box center [591, 148] width 193 height 13
click at [485, 150] on input "checkbox" at bounding box center [498, 148] width 7 height 7
checkbox input "true"
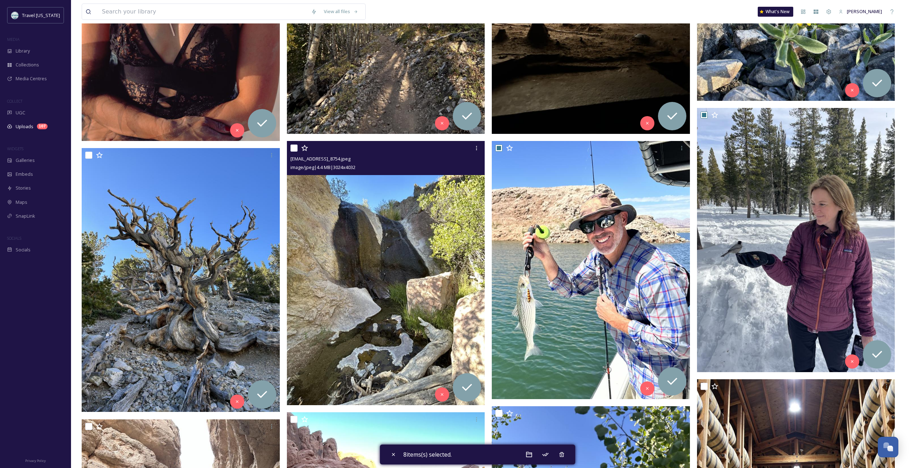
click at [291, 148] on input "checkbox" at bounding box center [293, 148] width 7 height 7
checkbox input "true"
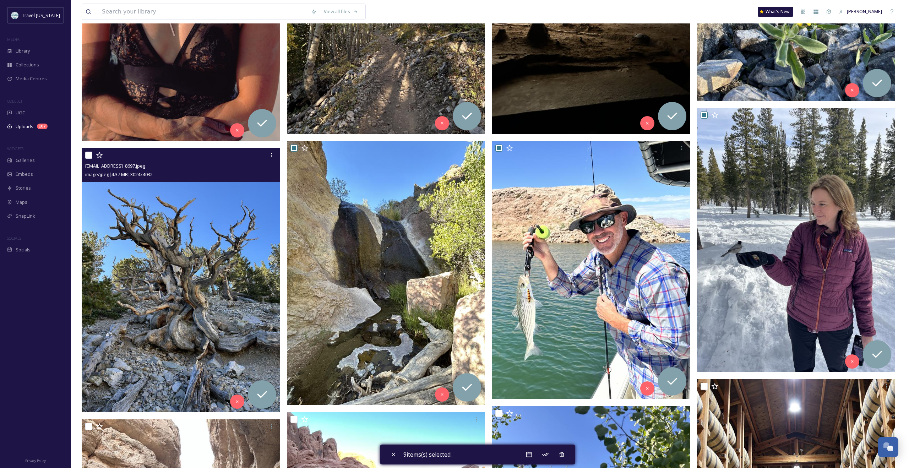
drag, startPoint x: 86, startPoint y: 155, endPoint x: 90, endPoint y: 155, distance: 4.3
click at [86, 155] on input "checkbox" at bounding box center [88, 155] width 7 height 7
checkbox input "true"
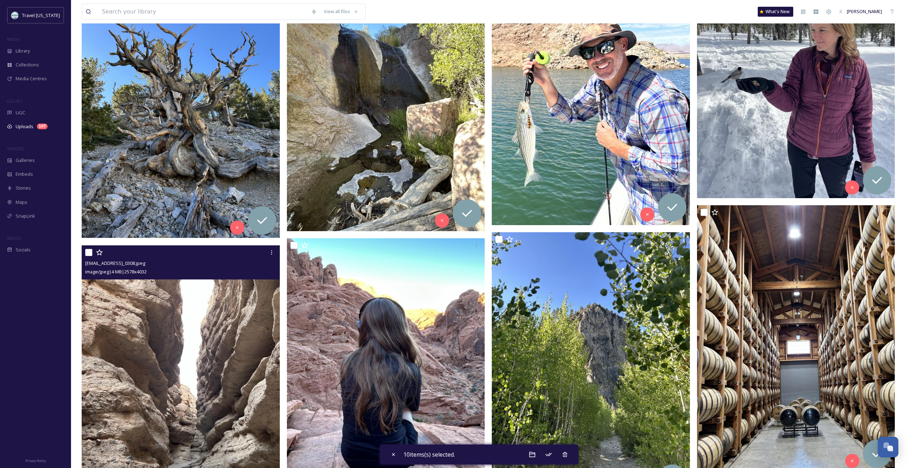
scroll to position [810, 0]
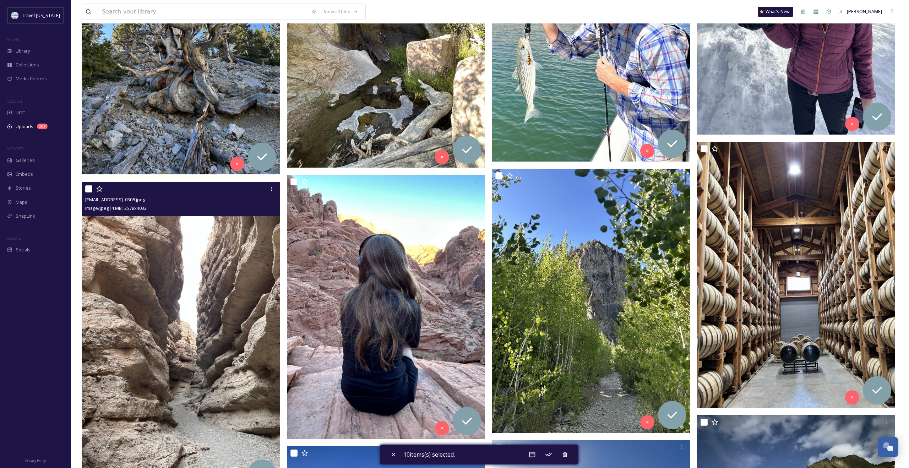
drag, startPoint x: 86, startPoint y: 190, endPoint x: 96, endPoint y: 190, distance: 9.9
click at [86, 190] on input "checkbox" at bounding box center [88, 188] width 7 height 7
checkbox input "true"
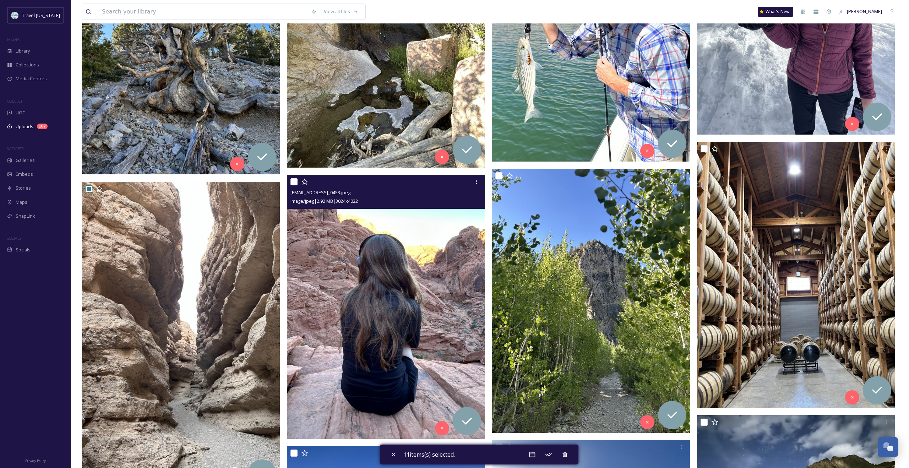
click at [291, 181] on input "checkbox" at bounding box center [293, 181] width 7 height 7
checkbox input "true"
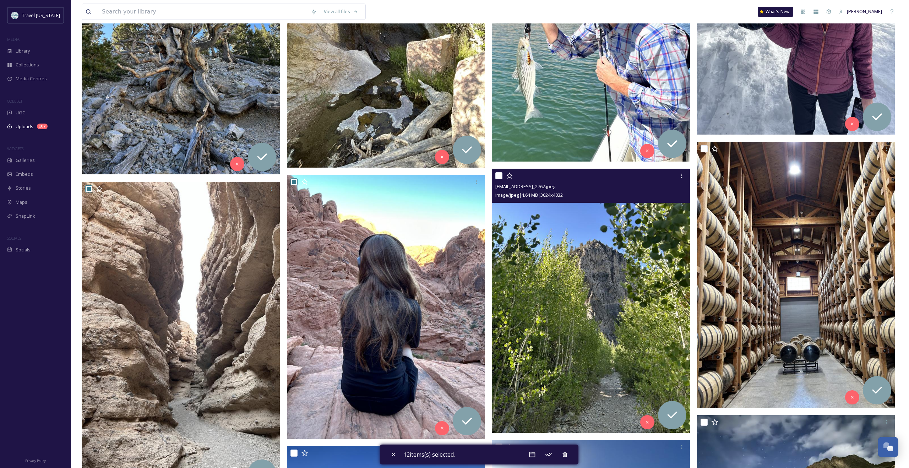
click at [485, 178] on input "checkbox" at bounding box center [498, 175] width 7 height 7
checkbox input "true"
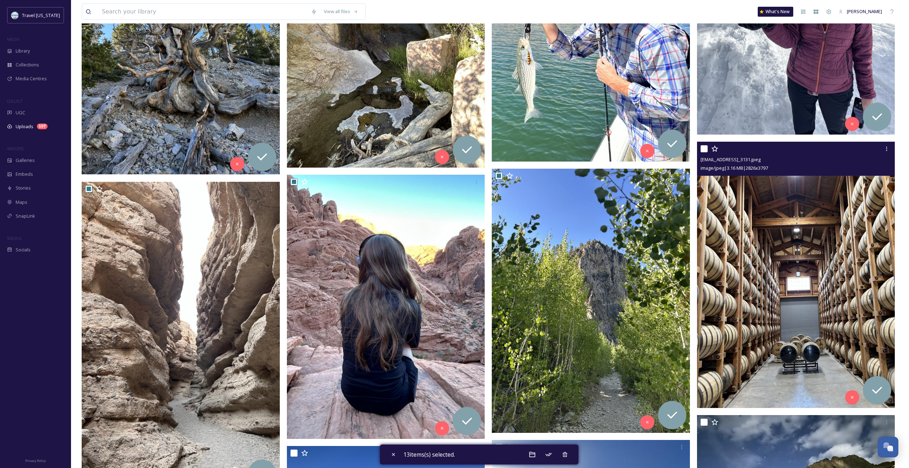
click at [485, 149] on input "checkbox" at bounding box center [704, 148] width 7 height 7
checkbox input "true"
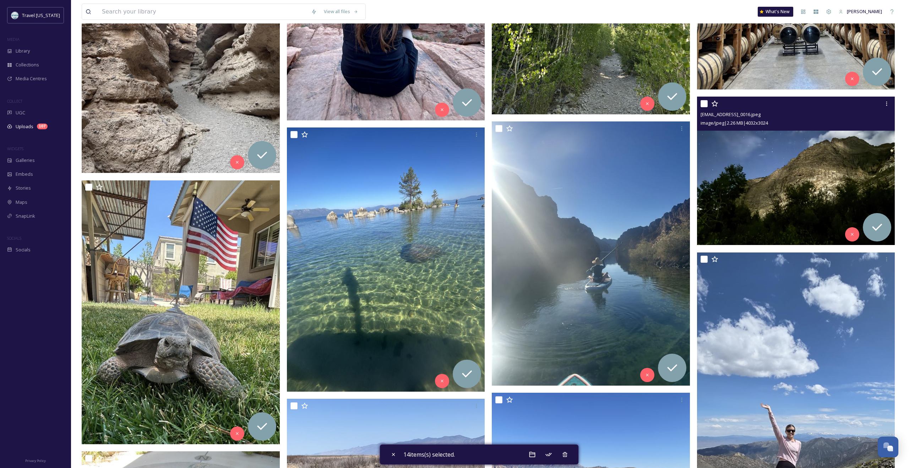
scroll to position [1128, 0]
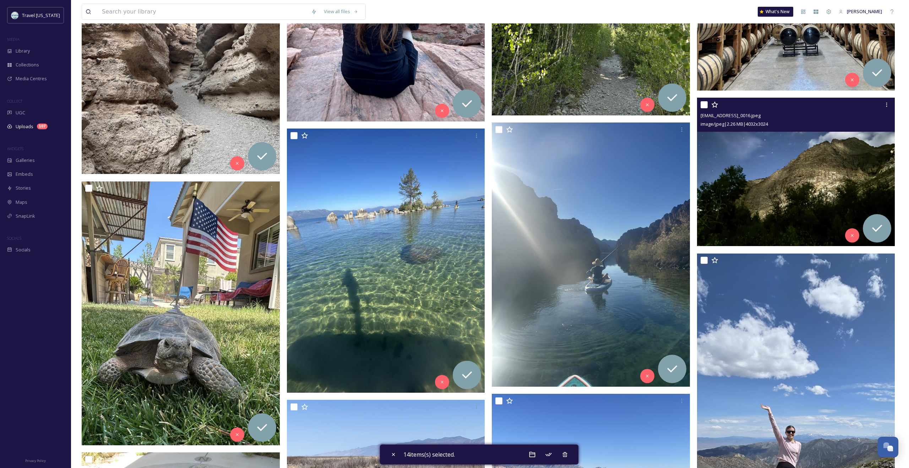
click at [485, 107] on input "checkbox" at bounding box center [704, 104] width 7 height 7
checkbox input "true"
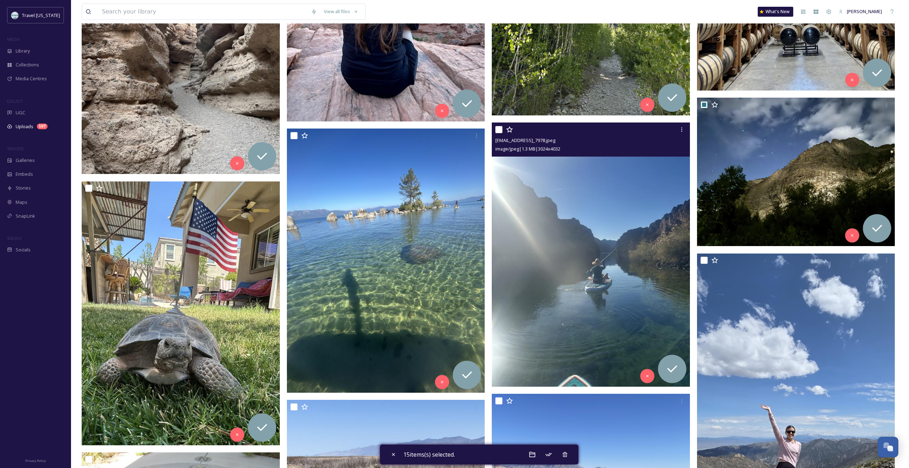
click at [485, 129] on input "checkbox" at bounding box center [498, 129] width 7 height 7
checkbox input "true"
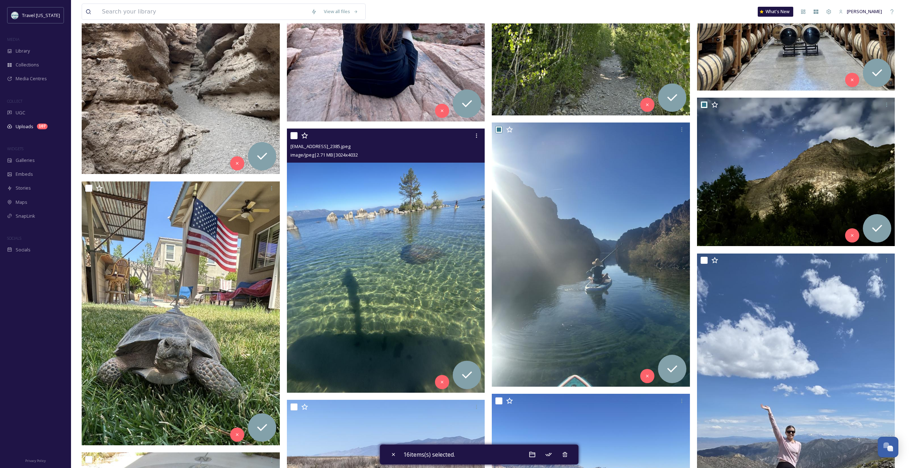
click at [292, 137] on input "checkbox" at bounding box center [293, 135] width 7 height 7
checkbox input "true"
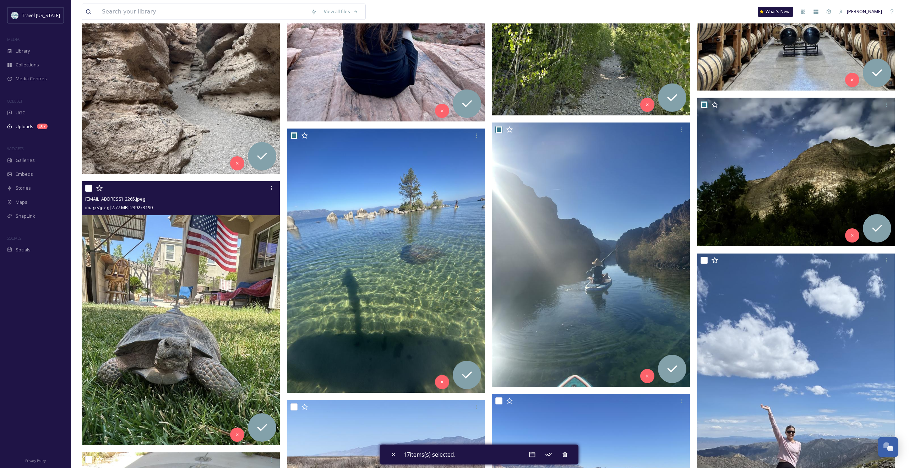
click at [86, 188] on input "checkbox" at bounding box center [88, 188] width 7 height 7
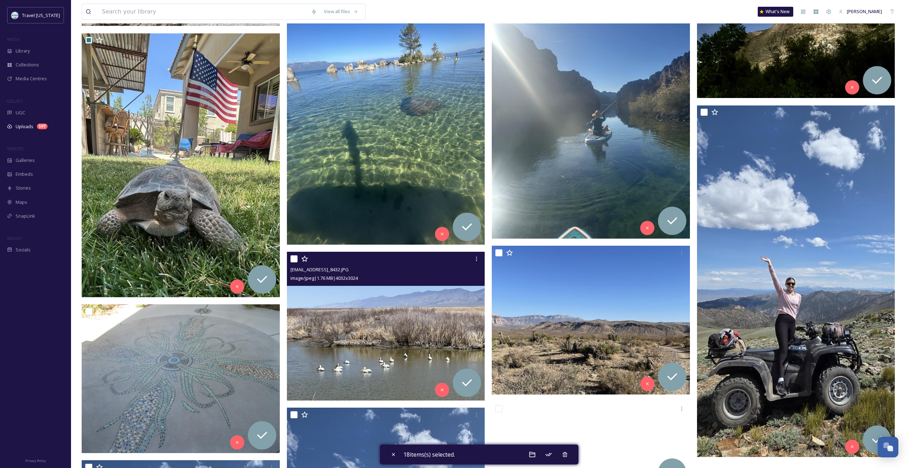
scroll to position [1265, 0]
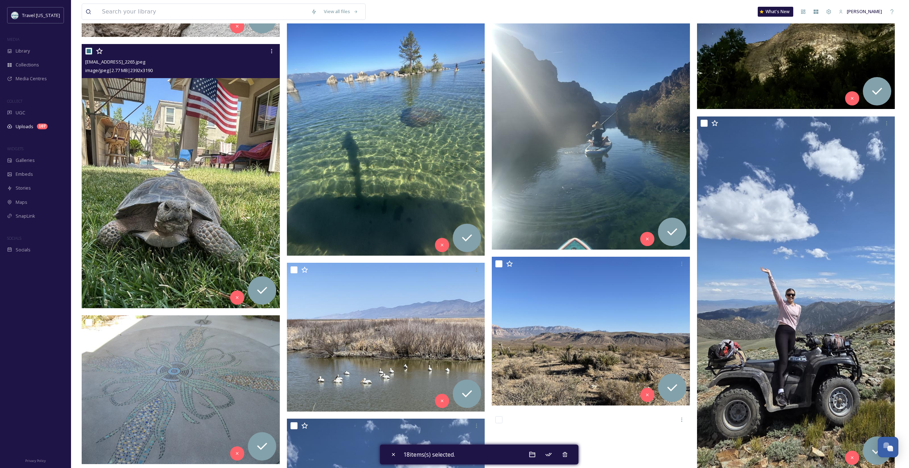
click at [89, 53] on input "checkbox" at bounding box center [88, 51] width 7 height 7
checkbox input "false"
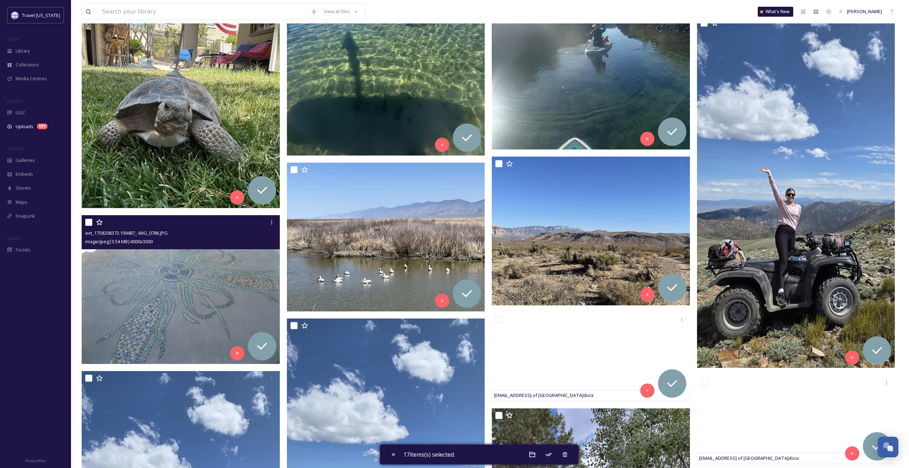
scroll to position [1366, 0]
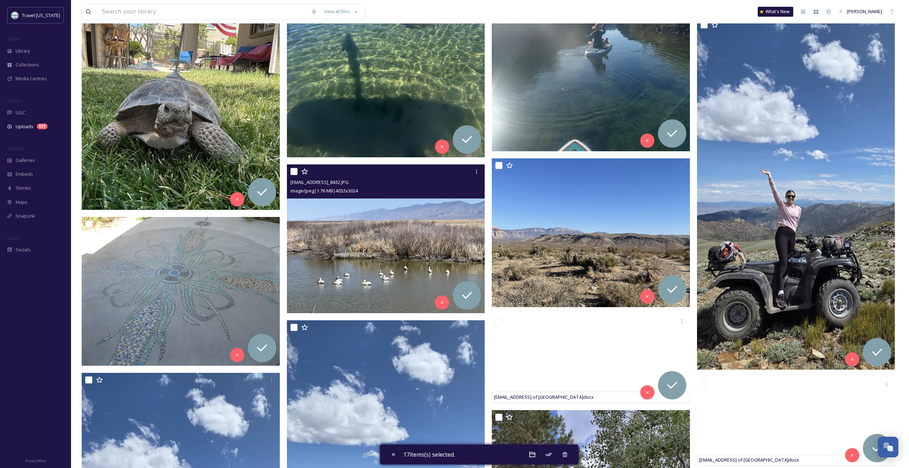
click at [292, 169] on input "checkbox" at bounding box center [293, 171] width 7 height 7
checkbox input "true"
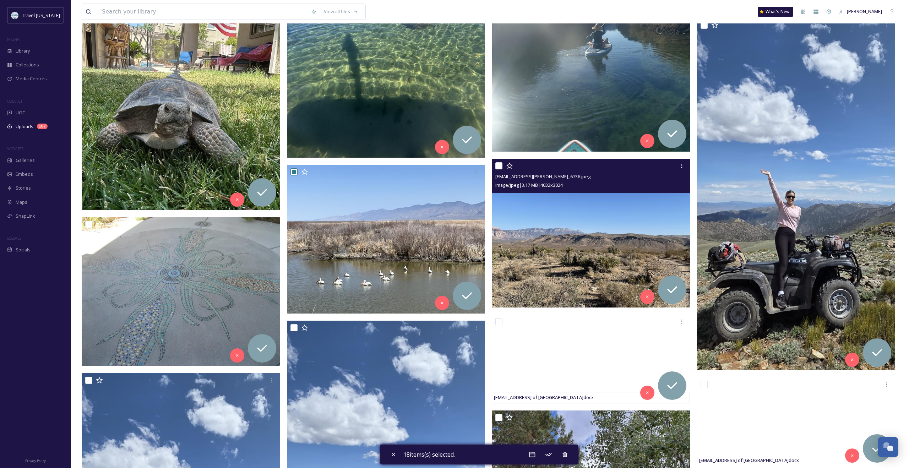
click at [485, 167] on input "checkbox" at bounding box center [498, 165] width 7 height 7
checkbox input "true"
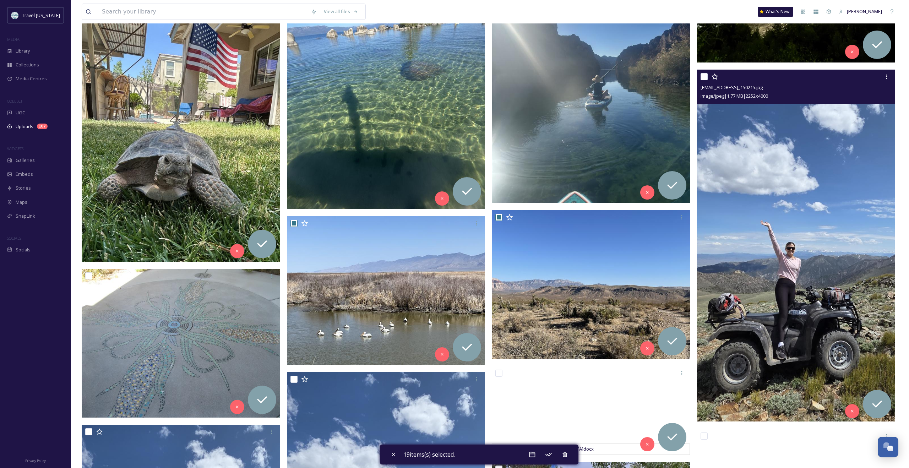
scroll to position [1301, 0]
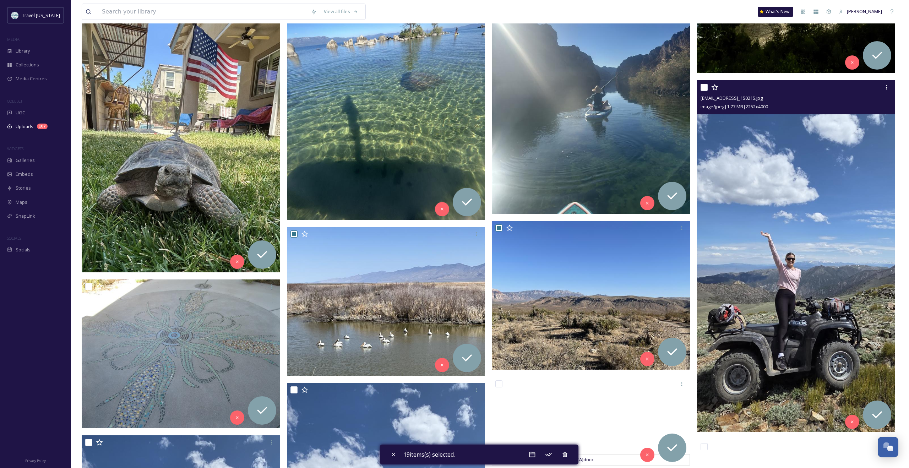
click at [485, 90] on input "checkbox" at bounding box center [704, 87] width 7 height 7
checkbox input "true"
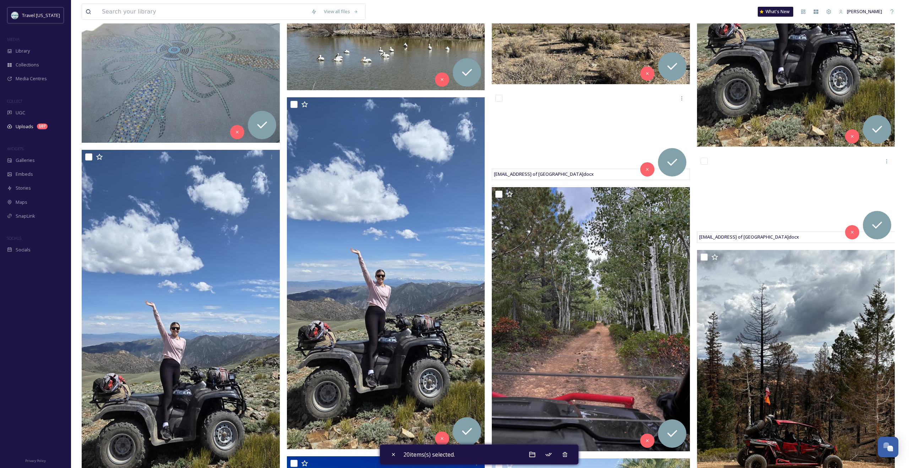
scroll to position [1587, 0]
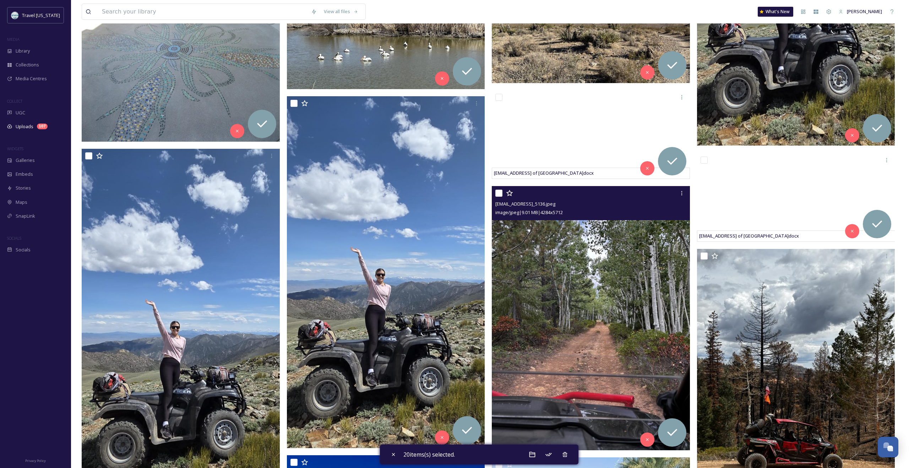
click at [485, 193] on input "checkbox" at bounding box center [498, 193] width 7 height 7
checkbox input "true"
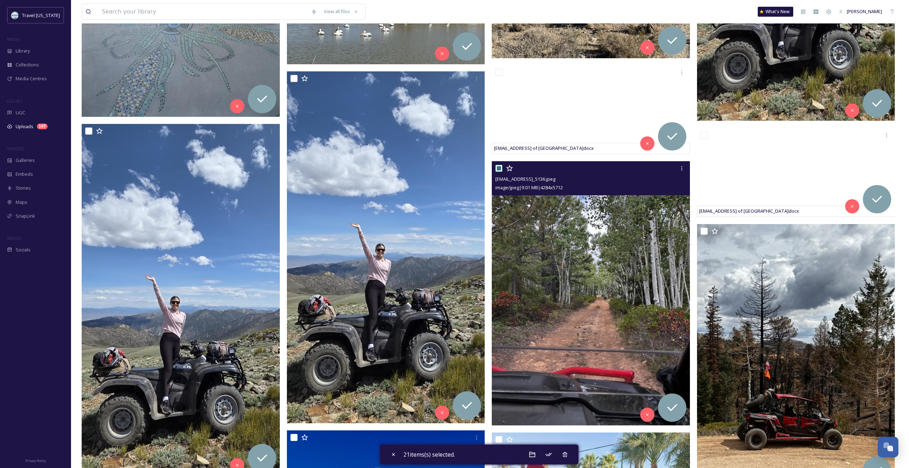
scroll to position [1616, 0]
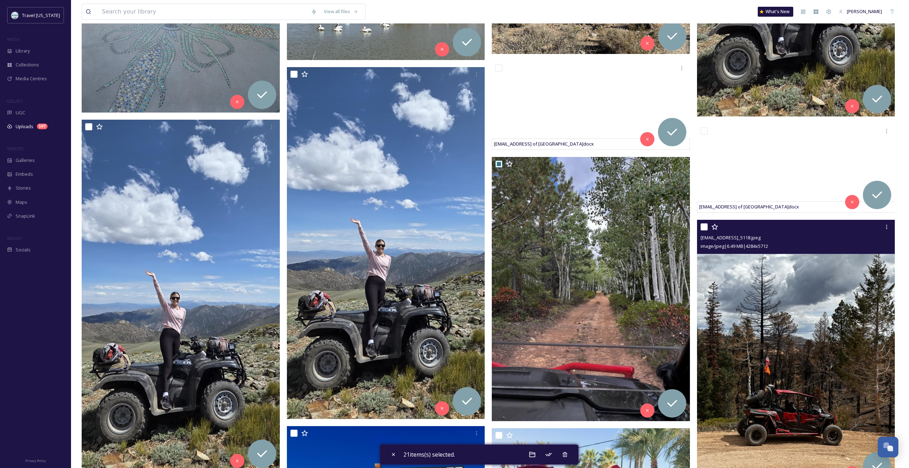
click at [485, 227] on input "checkbox" at bounding box center [704, 226] width 7 height 7
checkbox input "true"
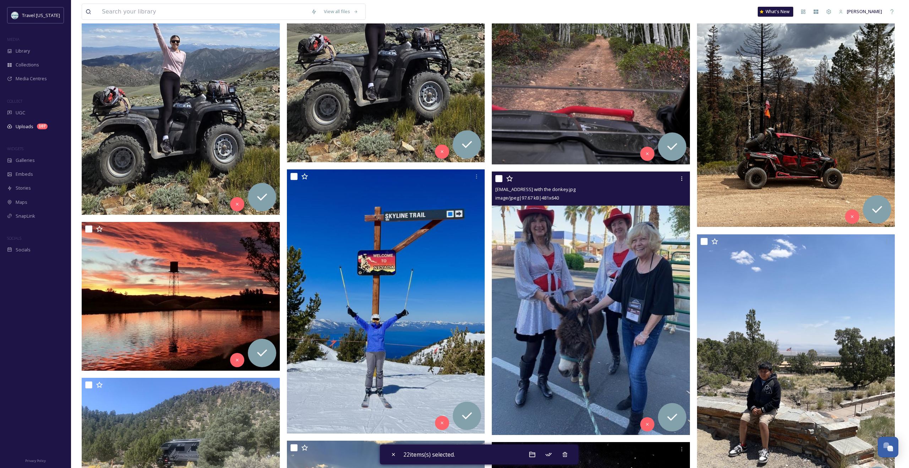
scroll to position [1889, 0]
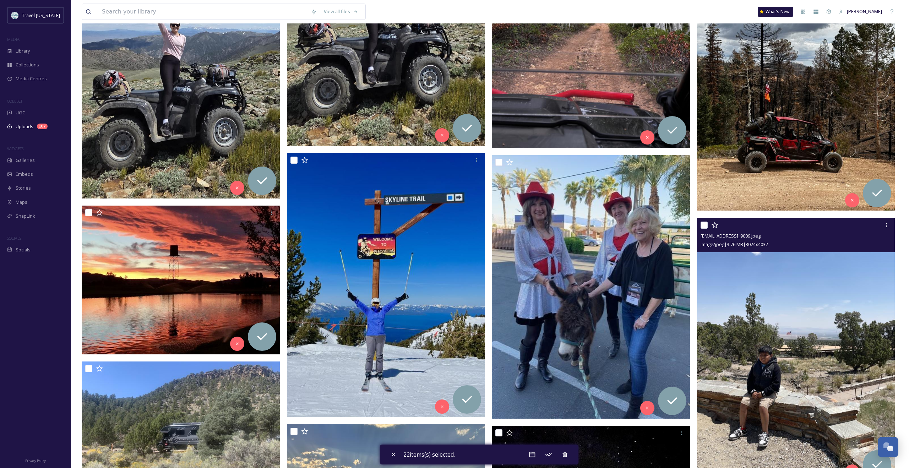
click at [485, 227] on input "checkbox" at bounding box center [704, 225] width 7 height 7
checkbox input "true"
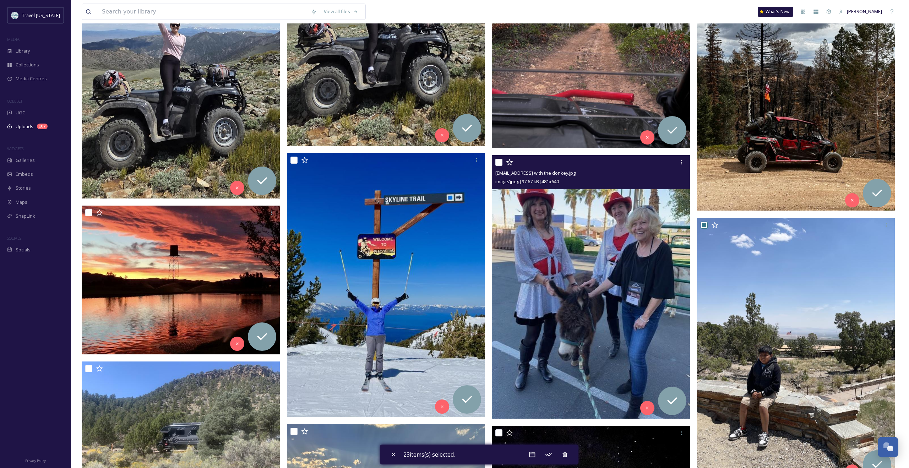
click at [485, 164] on input "checkbox" at bounding box center [498, 162] width 7 height 7
checkbox input "true"
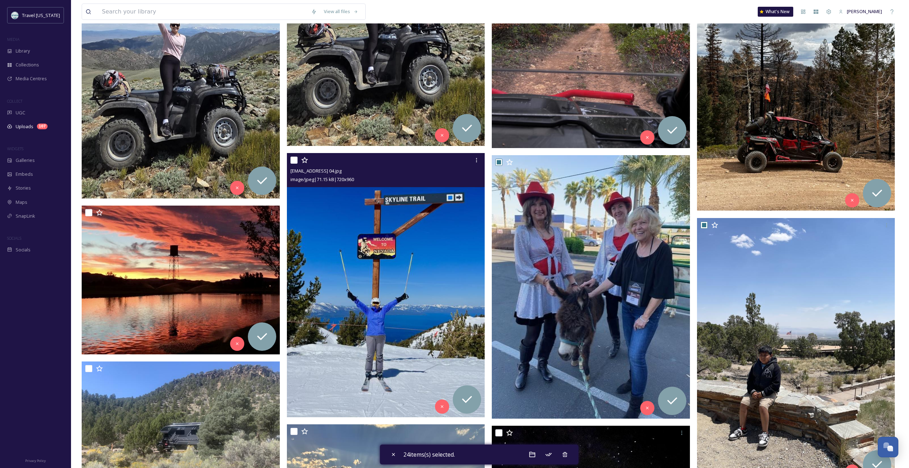
click at [296, 160] on input "checkbox" at bounding box center [293, 160] width 7 height 7
checkbox input "true"
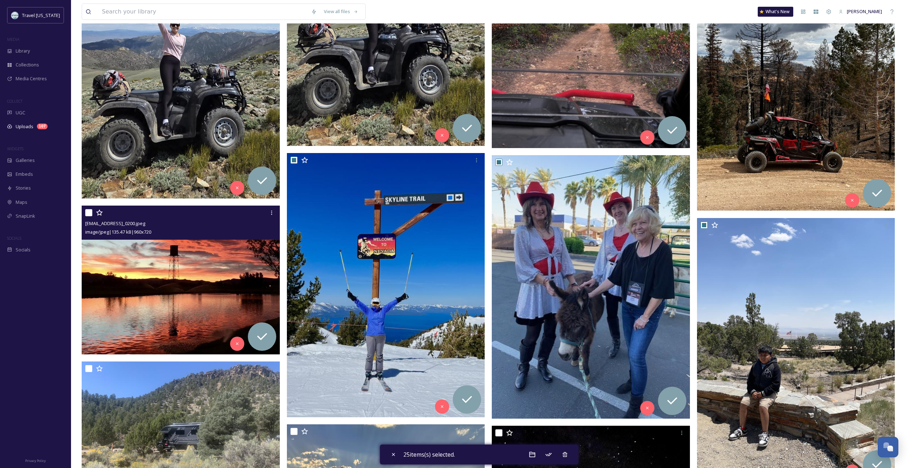
click at [89, 214] on input "checkbox" at bounding box center [88, 212] width 7 height 7
checkbox input "true"
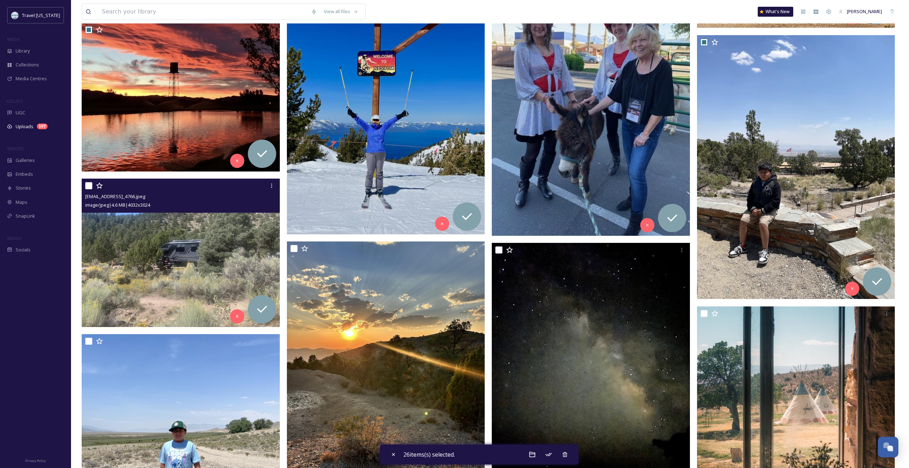
scroll to position [2073, 0]
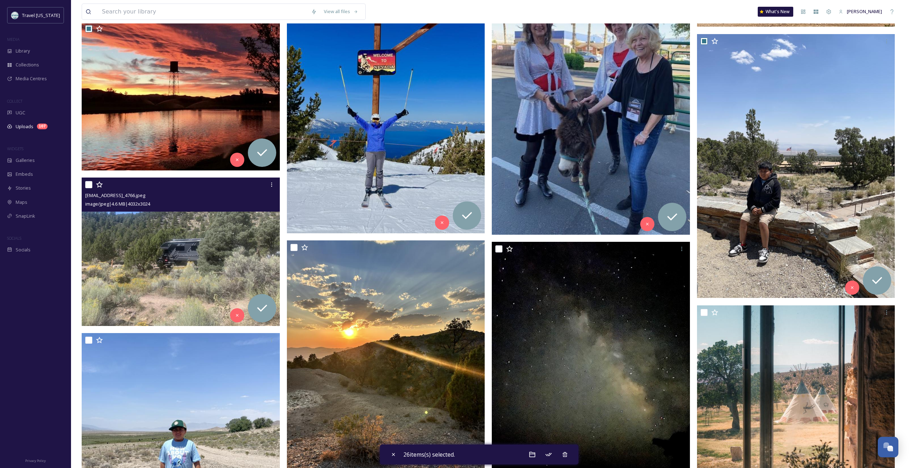
click at [89, 187] on input "checkbox" at bounding box center [88, 184] width 7 height 7
checkbox input "true"
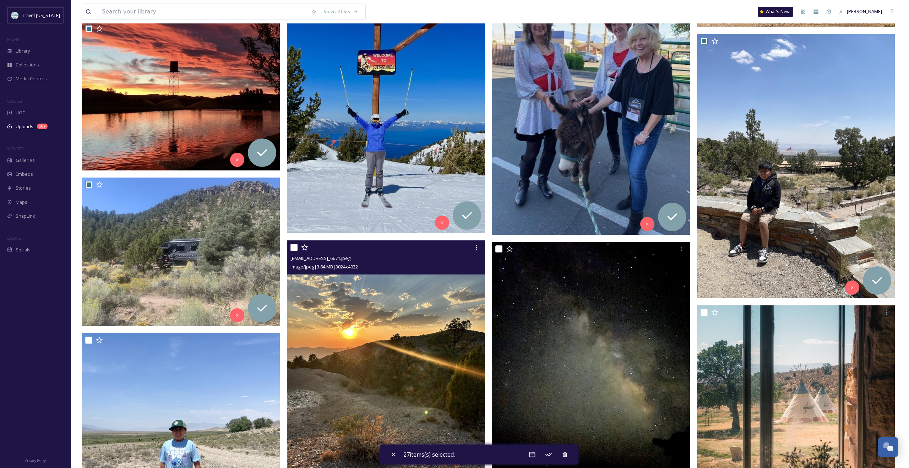
click at [296, 249] on input "checkbox" at bounding box center [293, 247] width 7 height 7
checkbox input "true"
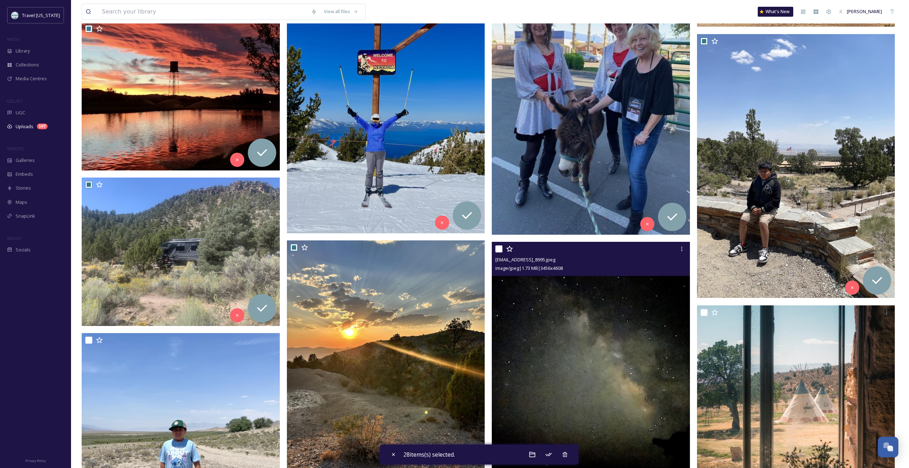
drag, startPoint x: 497, startPoint y: 247, endPoint x: 538, endPoint y: 293, distance: 61.4
click at [485, 247] on input "checkbox" at bounding box center [498, 248] width 7 height 7
checkbox input "true"
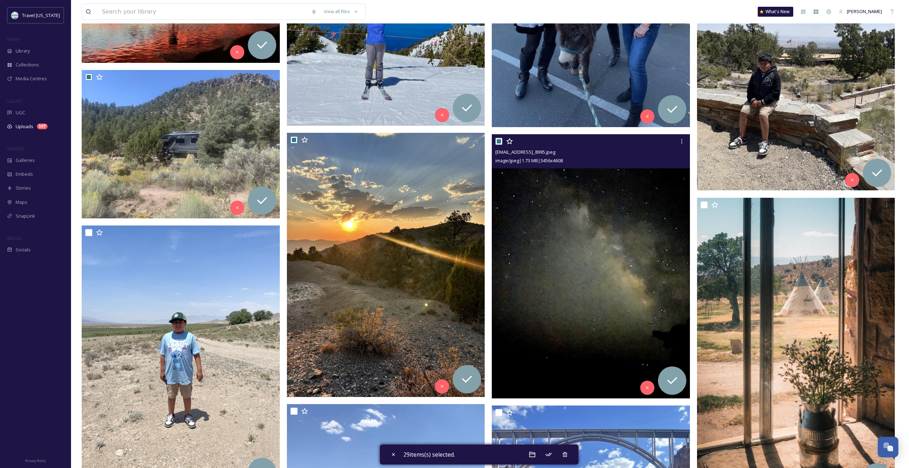
scroll to position [2183, 0]
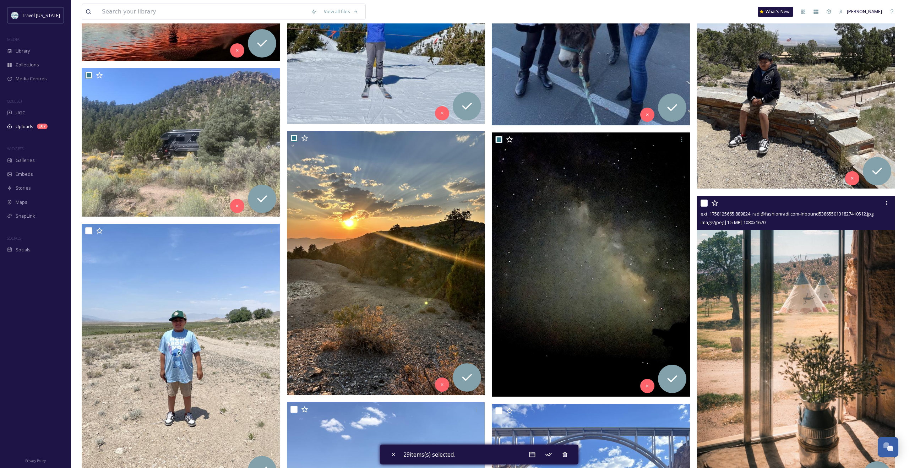
click at [485, 203] on div "ext_1758125665.889824_radi@fashionradi.com-inbound5386550131827410512.jpg image…" at bounding box center [796, 213] width 198 height 34
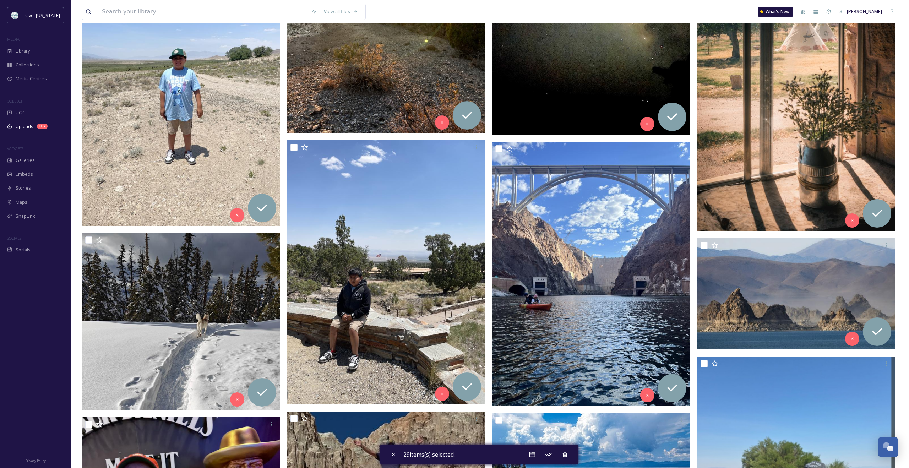
scroll to position [2445, 0]
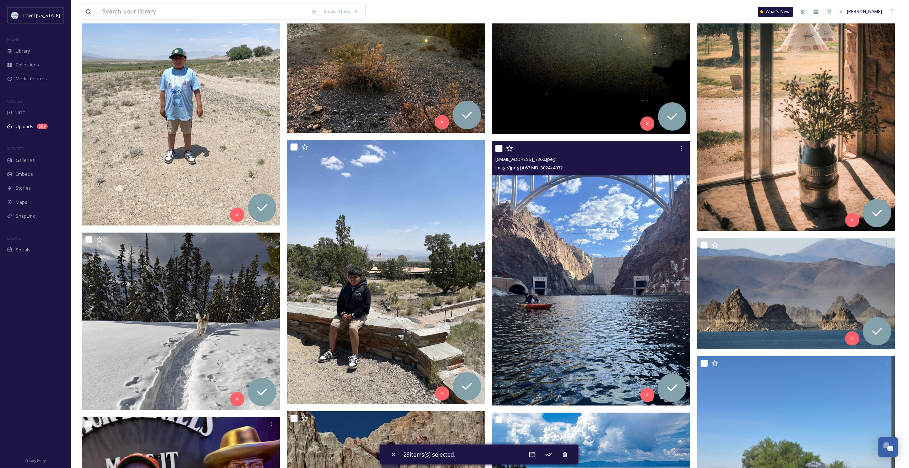
click at [485, 149] on input "checkbox" at bounding box center [498, 148] width 7 height 7
checkbox input "true"
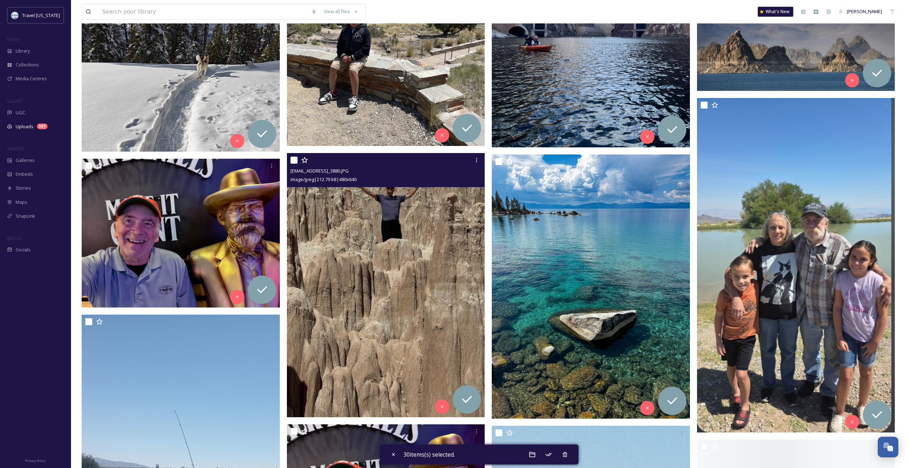
scroll to position [2704, 0]
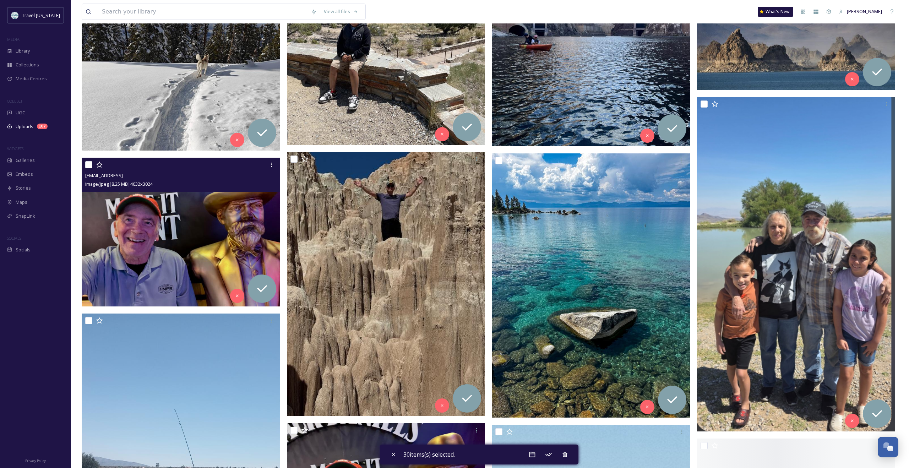
click at [89, 165] on input "checkbox" at bounding box center [88, 164] width 7 height 7
checkbox input "true"
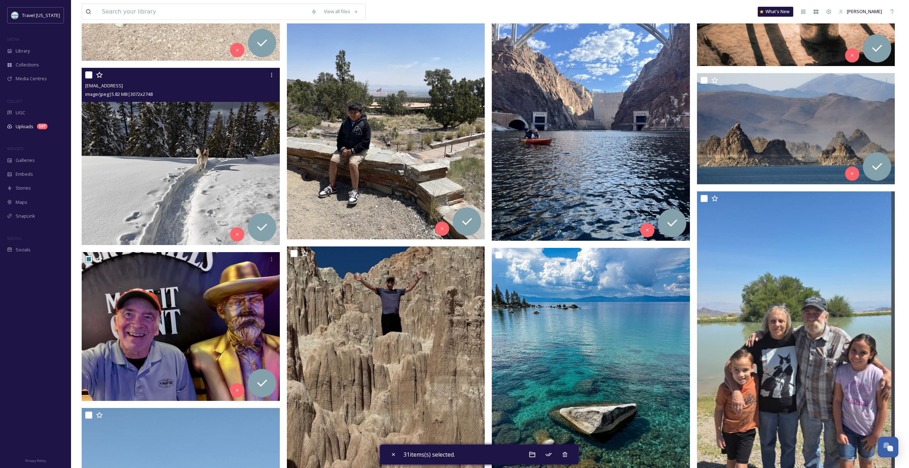
scroll to position [2596, 0]
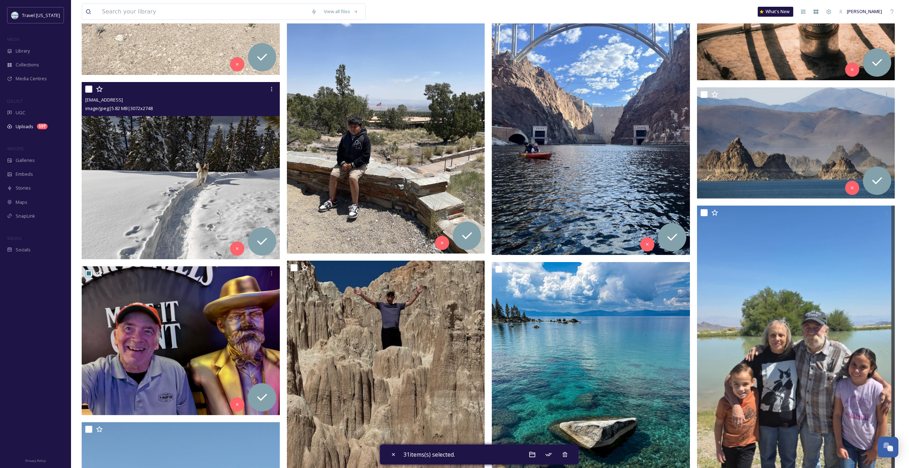
click at [87, 90] on input "checkbox" at bounding box center [88, 89] width 7 height 7
checkbox input "true"
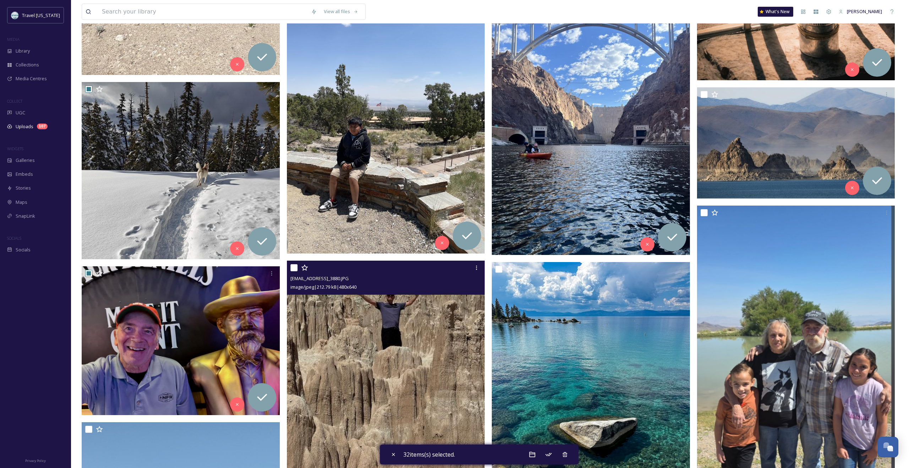
click at [292, 268] on input "checkbox" at bounding box center [293, 267] width 7 height 7
checkbox input "true"
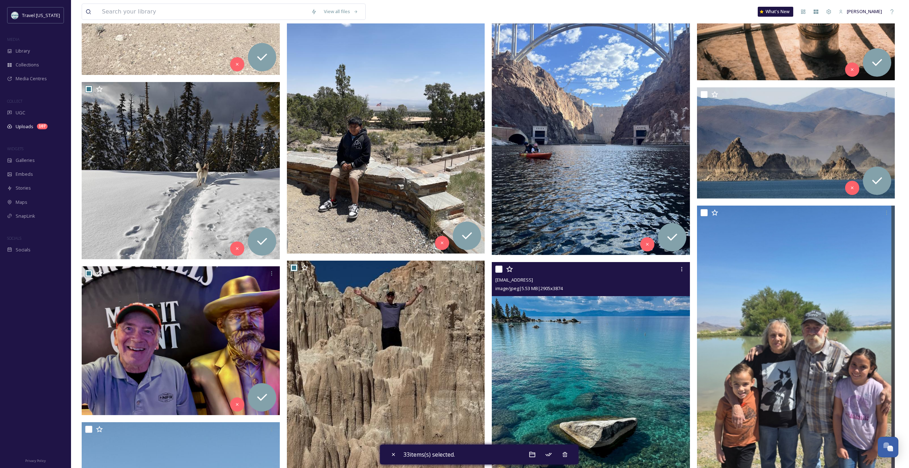
click at [485, 271] on input "checkbox" at bounding box center [498, 269] width 7 height 7
checkbox input "true"
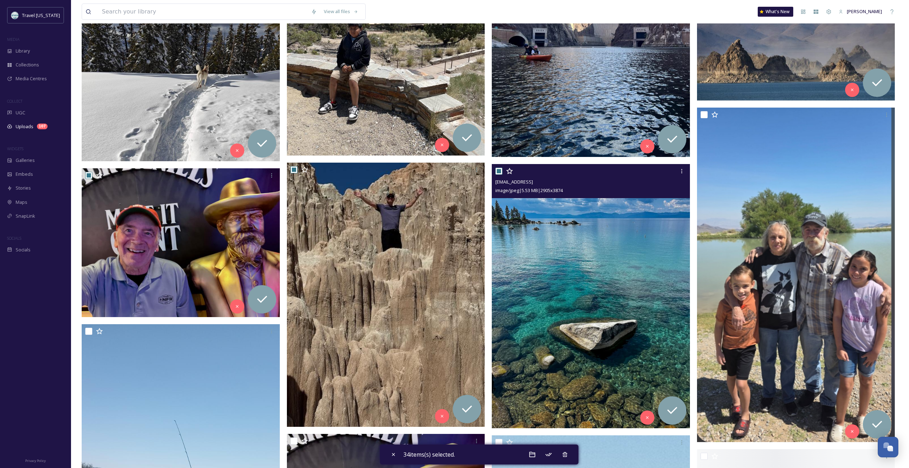
scroll to position [2694, 0]
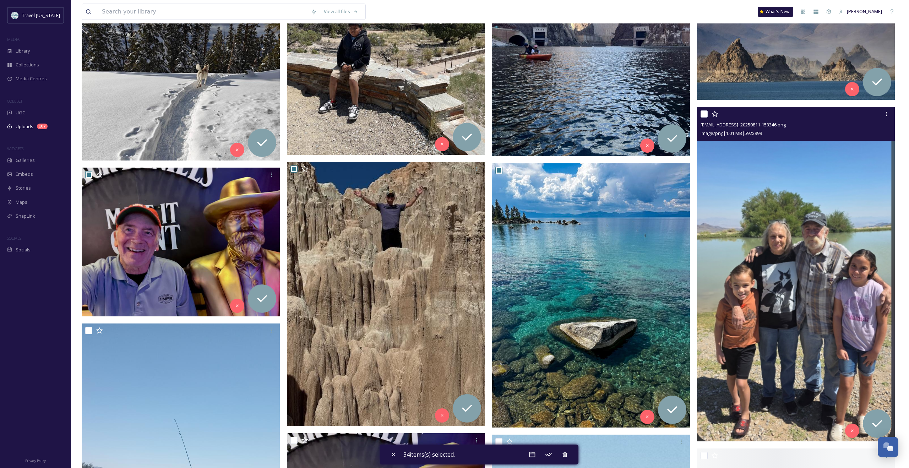
click at [485, 116] on input "checkbox" at bounding box center [704, 113] width 7 height 7
checkbox input "true"
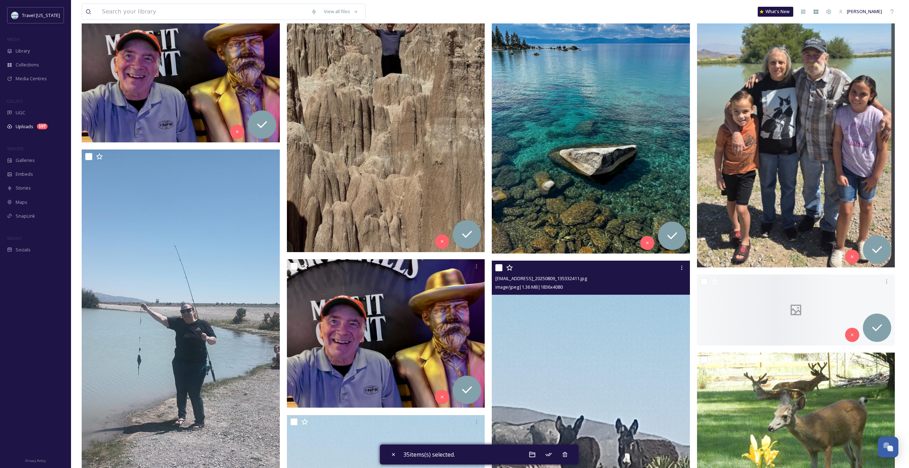
scroll to position [2914, 0]
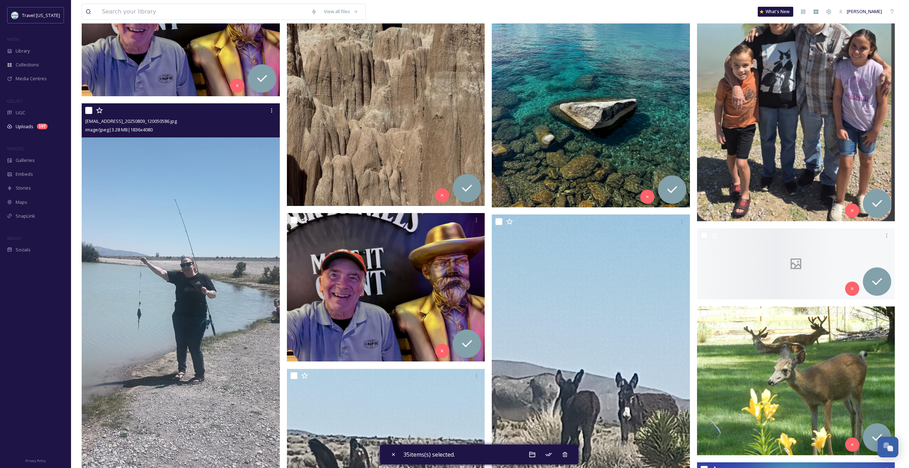
click at [86, 111] on input "checkbox" at bounding box center [88, 110] width 7 height 7
checkbox input "true"
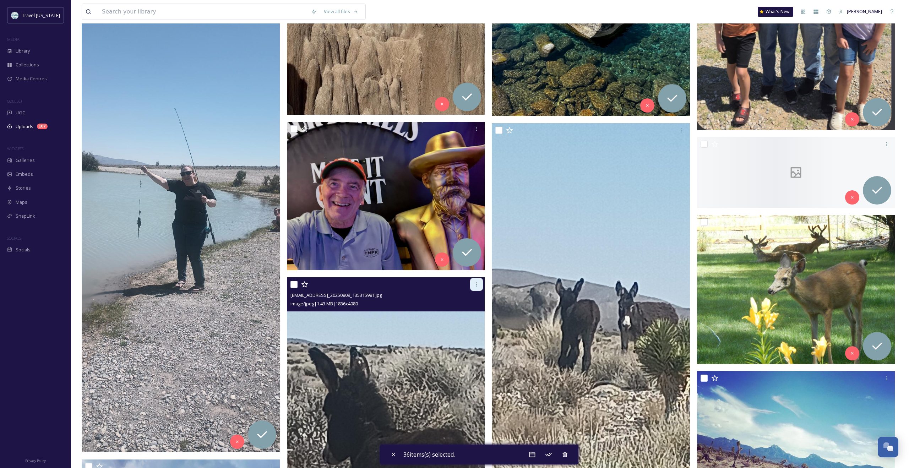
scroll to position [3006, 0]
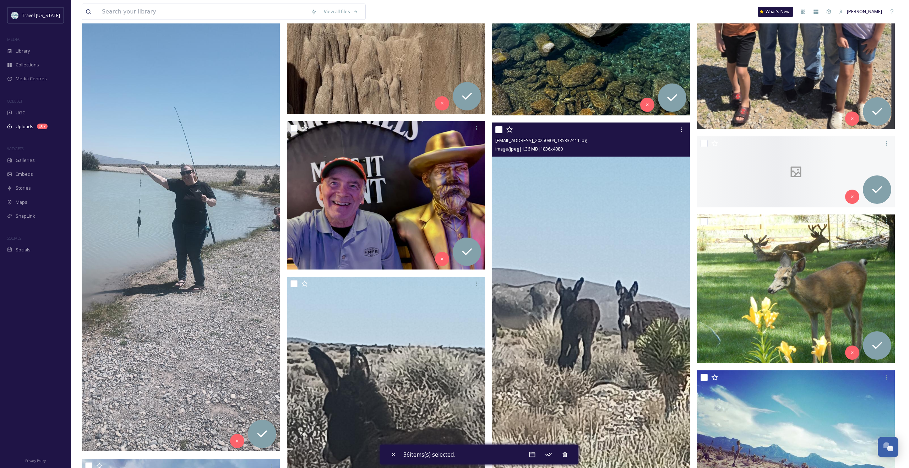
click at [485, 130] on input "checkbox" at bounding box center [498, 129] width 7 height 7
checkbox input "true"
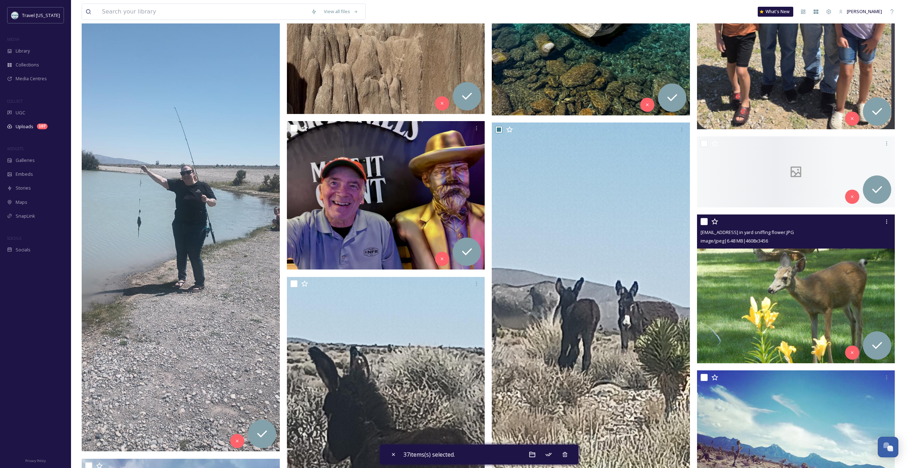
click at [485, 224] on input "checkbox" at bounding box center [704, 221] width 7 height 7
checkbox input "true"
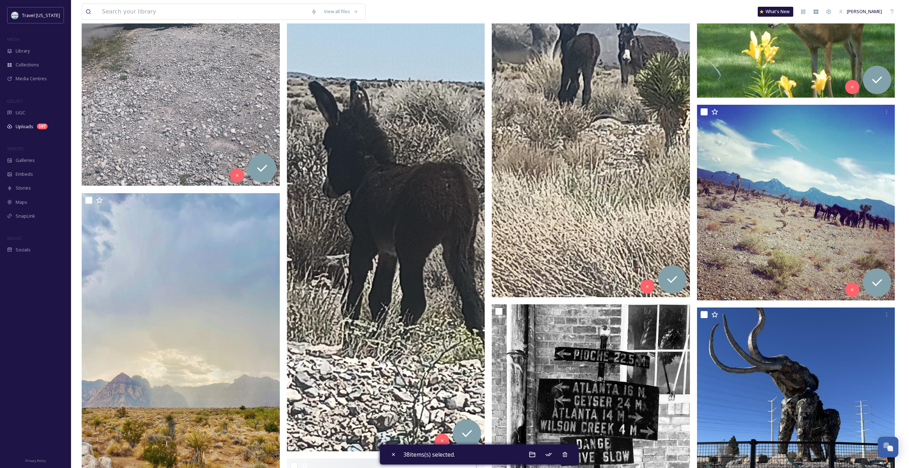
scroll to position [3338, 0]
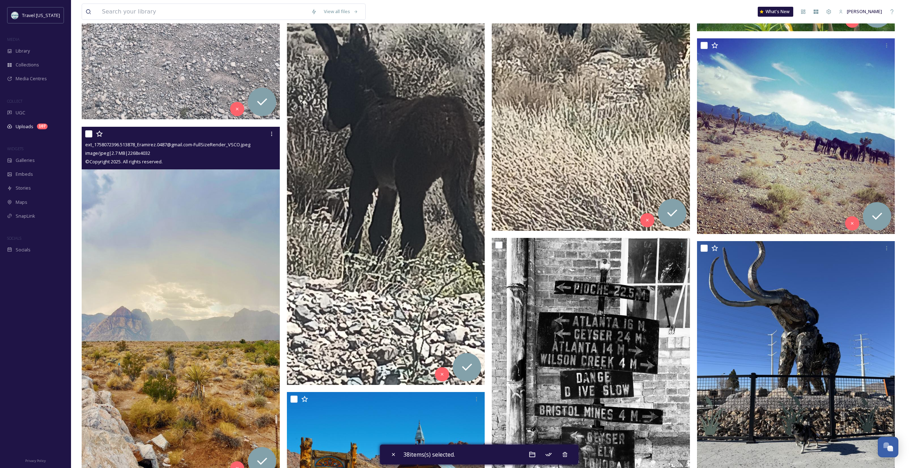
drag, startPoint x: 87, startPoint y: 135, endPoint x: 143, endPoint y: 174, distance: 67.6
click at [88, 135] on input "checkbox" at bounding box center [88, 133] width 7 height 7
checkbox input "true"
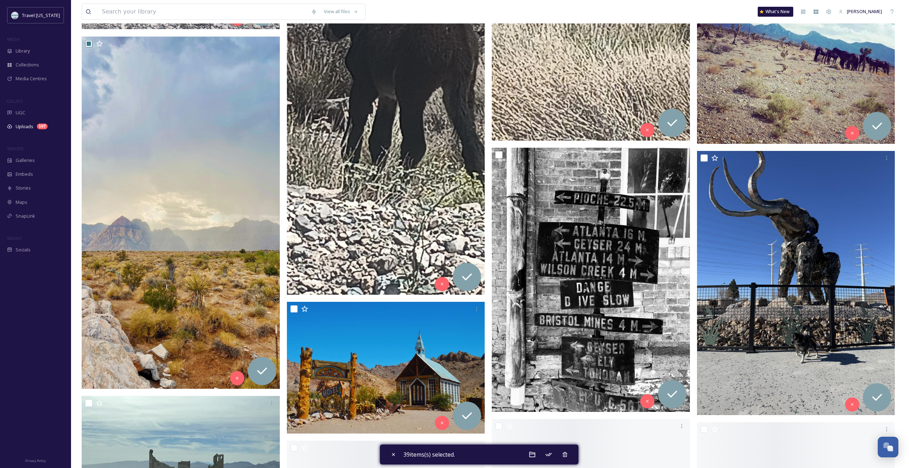
scroll to position [3450, 0]
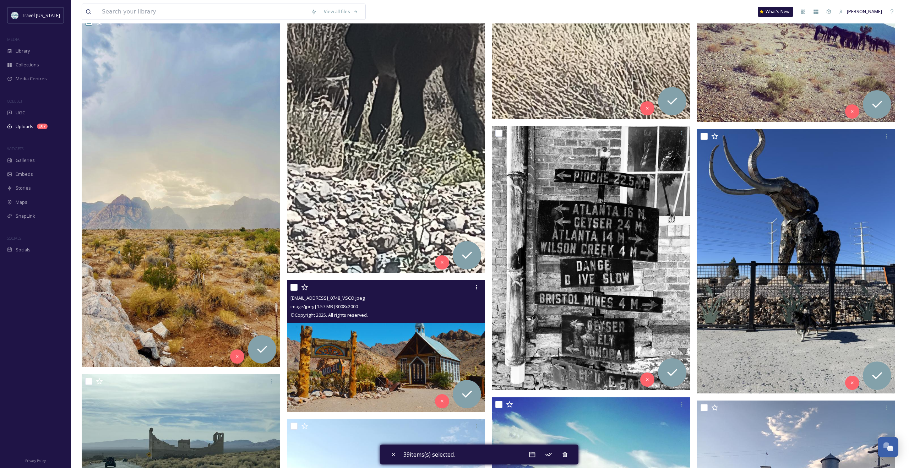
click at [291, 289] on input "checkbox" at bounding box center [293, 287] width 7 height 7
checkbox input "true"
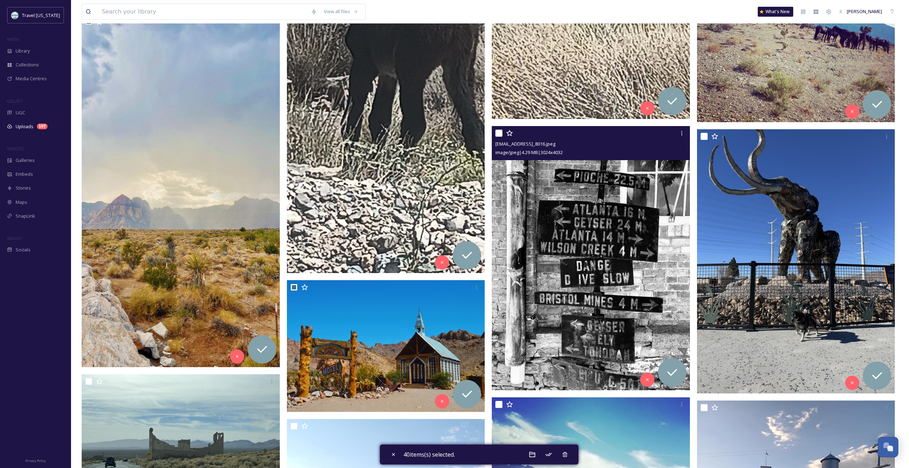
click at [485, 135] on input "checkbox" at bounding box center [498, 133] width 7 height 7
checkbox input "true"
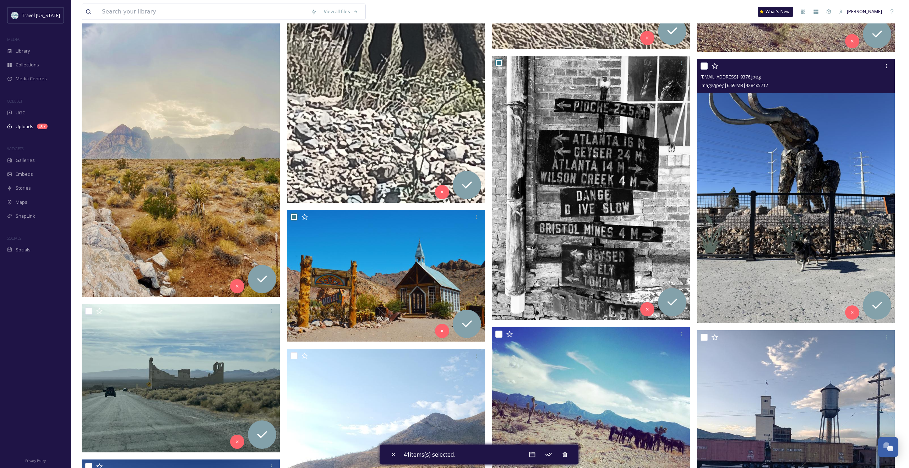
click at [485, 66] on input "checkbox" at bounding box center [704, 65] width 7 height 7
checkbox input "true"
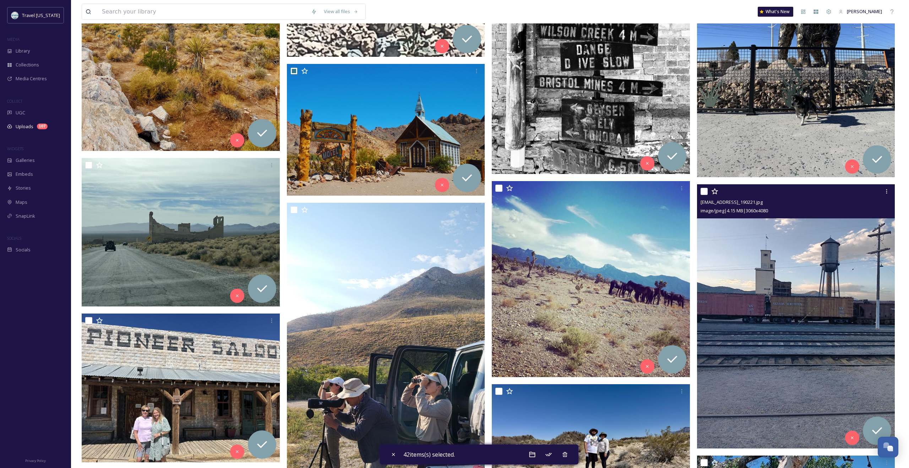
scroll to position [3667, 0]
click at [485, 193] on input "checkbox" at bounding box center [704, 190] width 7 height 7
checkbox input "true"
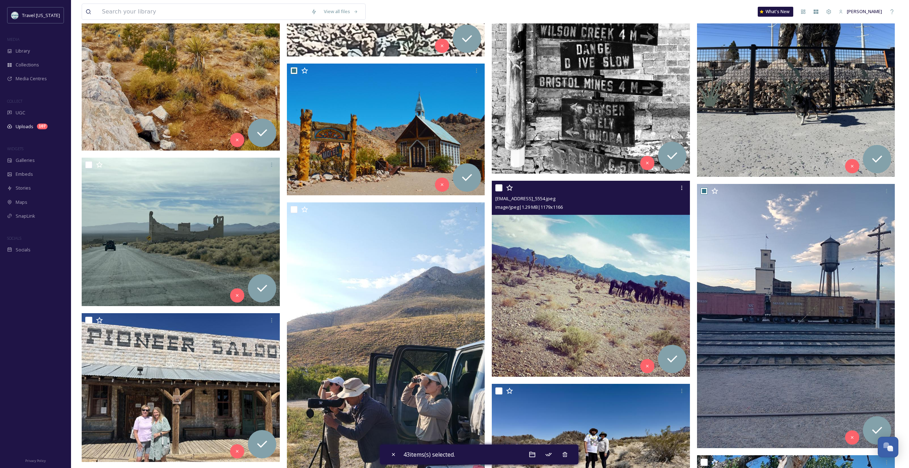
click at [485, 190] on input "checkbox" at bounding box center [498, 187] width 7 height 7
checkbox input "true"
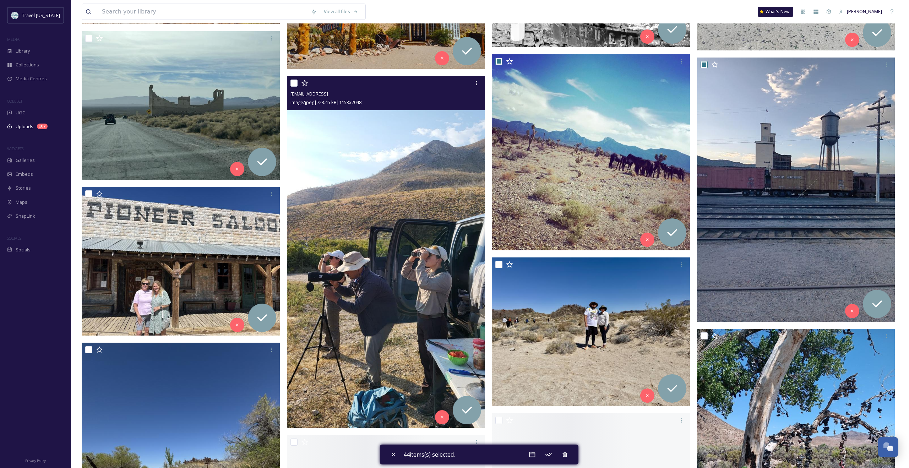
scroll to position [3824, 0]
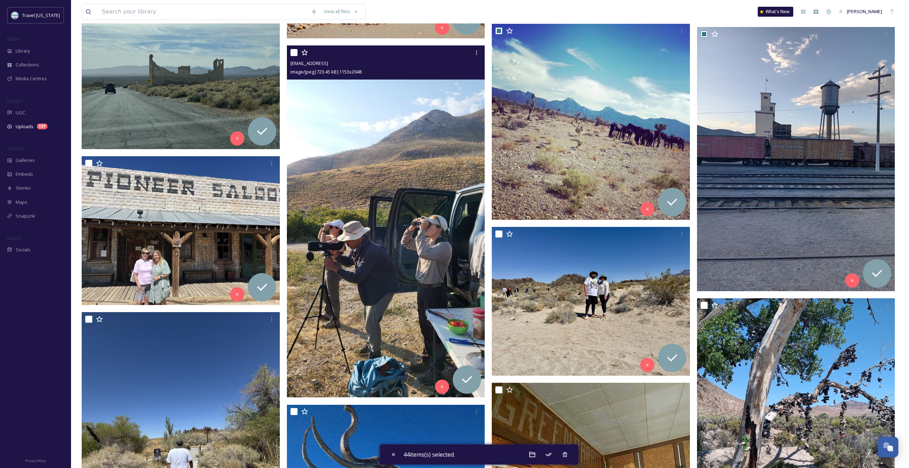
click at [295, 52] on input "checkbox" at bounding box center [293, 52] width 7 height 7
checkbox input "true"
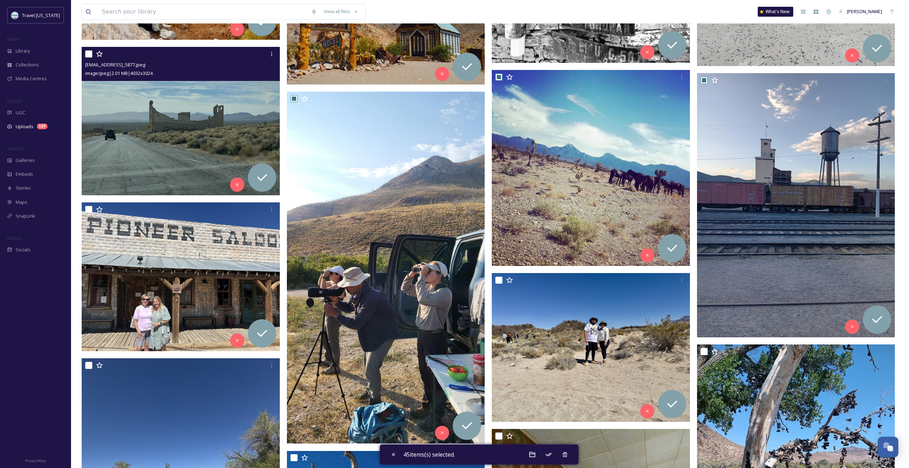
scroll to position [3709, 0]
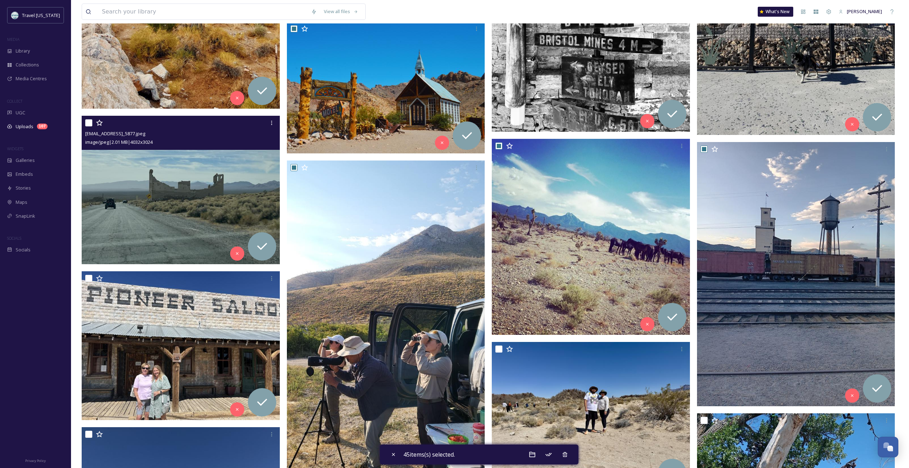
drag, startPoint x: 87, startPoint y: 124, endPoint x: 109, endPoint y: 156, distance: 39.0
click at [87, 124] on input "checkbox" at bounding box center [88, 122] width 7 height 7
checkbox input "true"
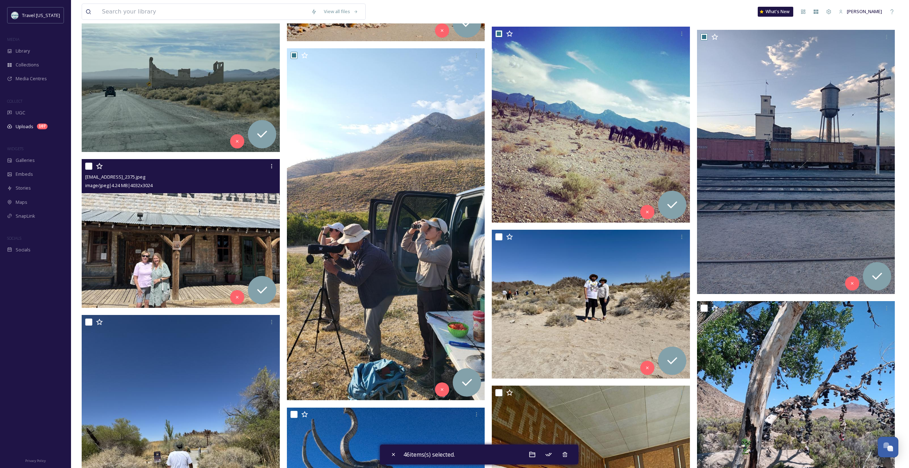
drag, startPoint x: 88, startPoint y: 168, endPoint x: 109, endPoint y: 190, distance: 30.4
click at [88, 168] on input "checkbox" at bounding box center [88, 166] width 7 height 7
checkbox input "true"
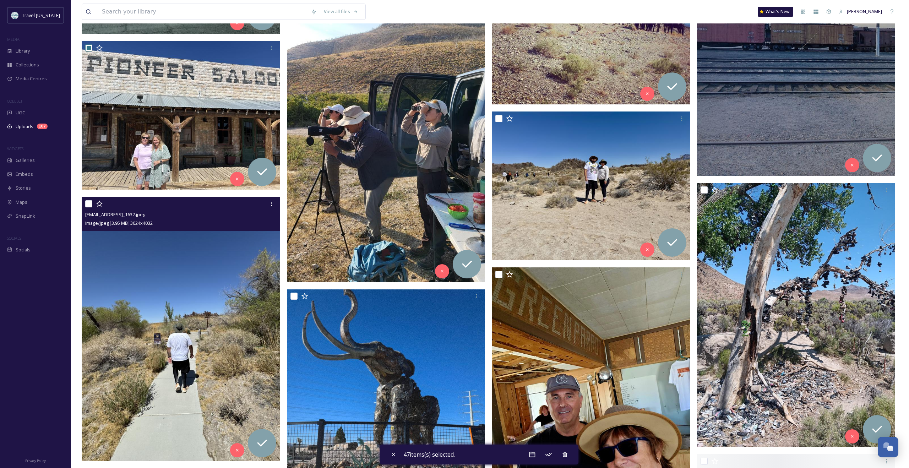
scroll to position [3955, 0]
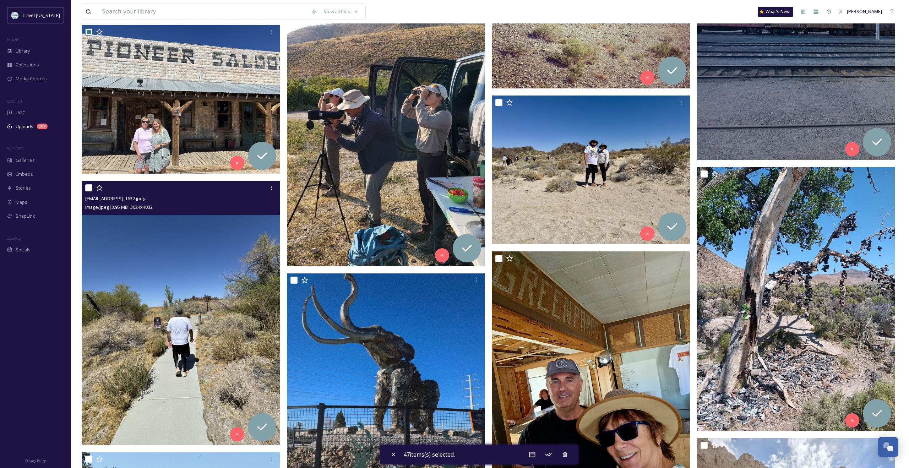
click at [89, 189] on input "checkbox" at bounding box center [88, 187] width 7 height 7
checkbox input "true"
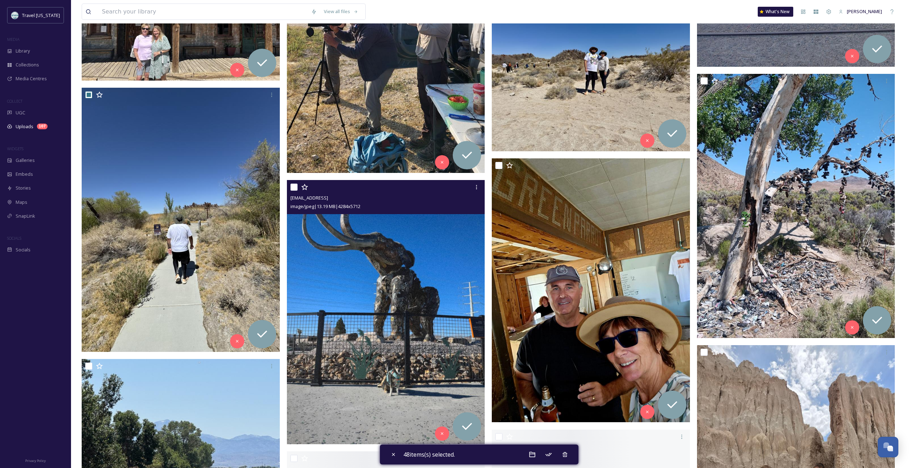
scroll to position [4056, 0]
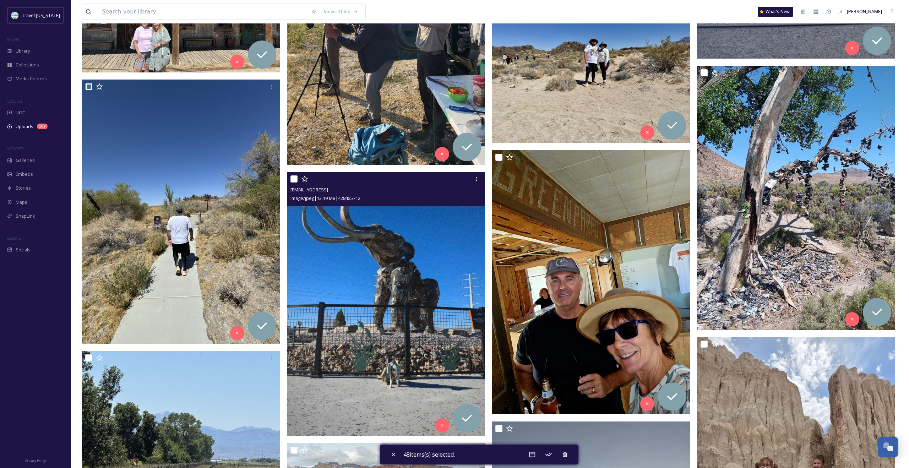
click at [294, 181] on input "checkbox" at bounding box center [293, 178] width 7 height 7
checkbox input "true"
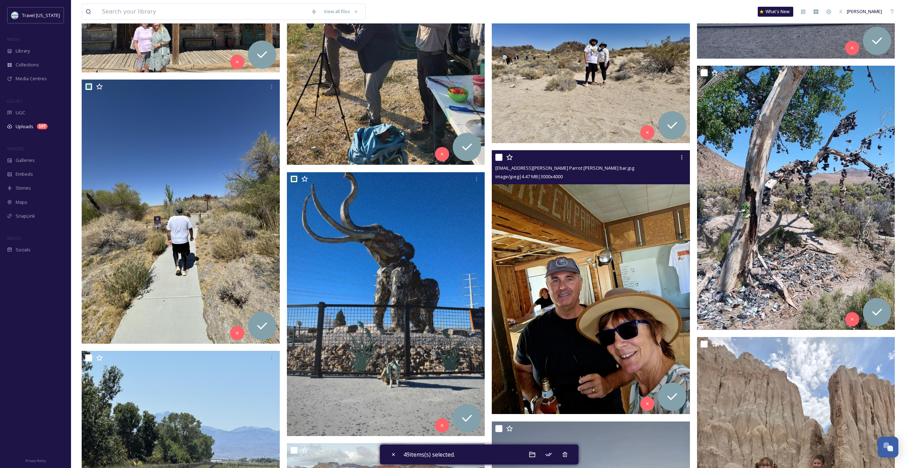
click at [485, 159] on input "checkbox" at bounding box center [498, 157] width 7 height 7
checkbox input "true"
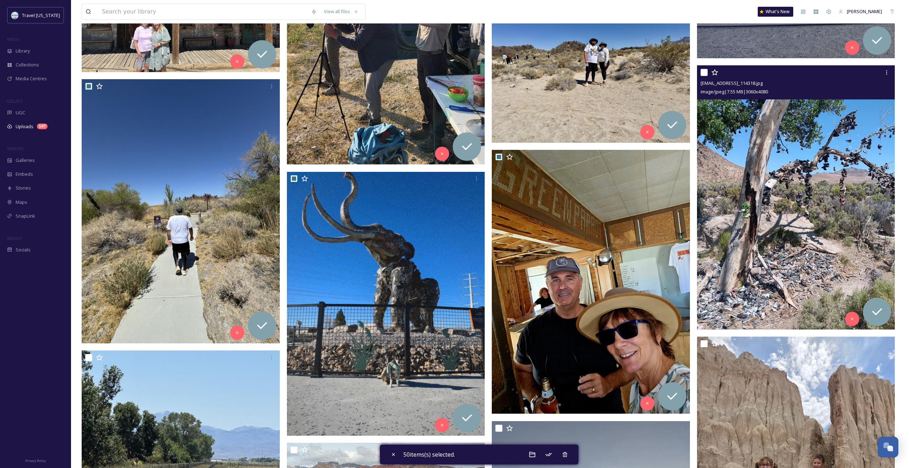
click at [485, 73] on input "checkbox" at bounding box center [704, 72] width 7 height 7
checkbox input "true"
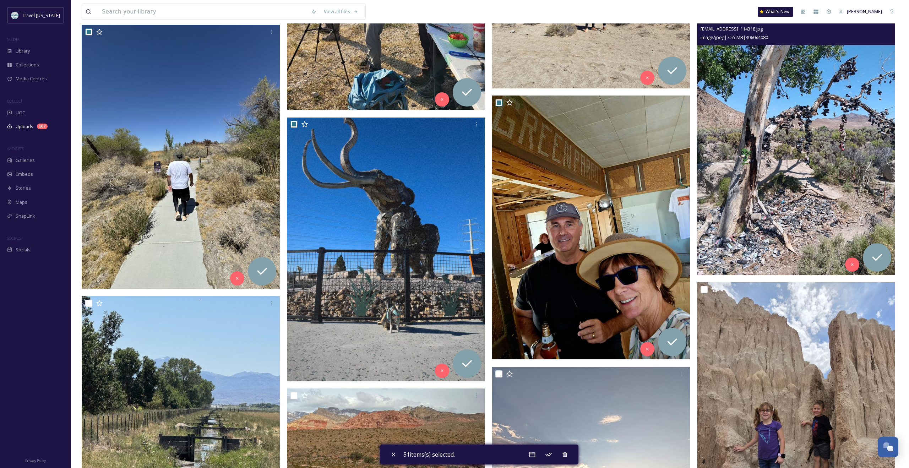
scroll to position [4154, 0]
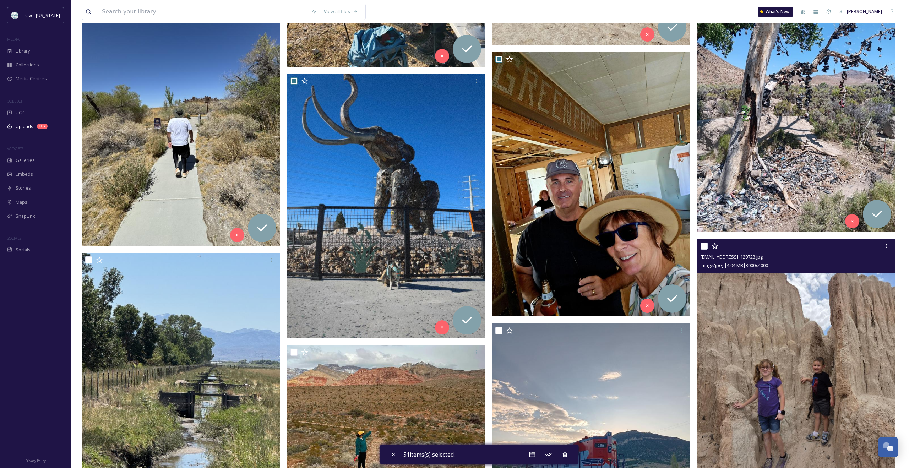
click at [485, 248] on input "checkbox" at bounding box center [704, 246] width 7 height 7
checkbox input "true"
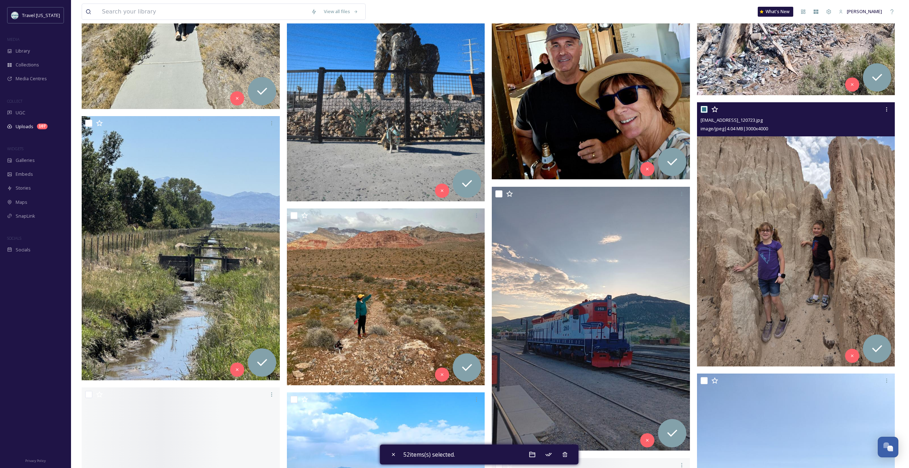
scroll to position [4296, 0]
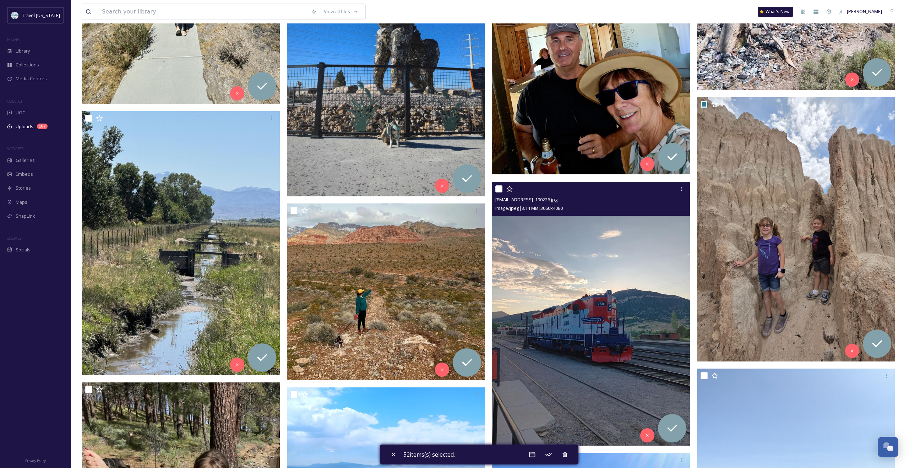
click at [485, 189] on input "checkbox" at bounding box center [498, 188] width 7 height 7
checkbox input "true"
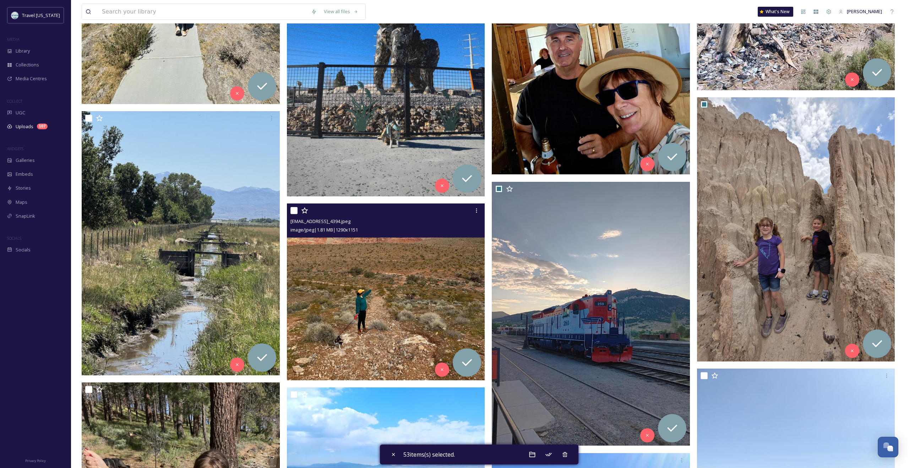
click at [291, 210] on input "checkbox" at bounding box center [293, 210] width 7 height 7
checkbox input "true"
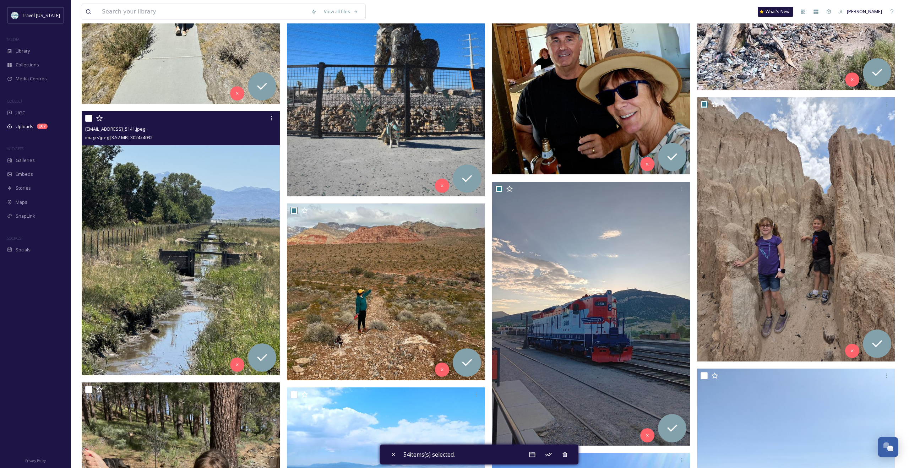
click at [89, 120] on input "checkbox" at bounding box center [88, 118] width 7 height 7
checkbox input "true"
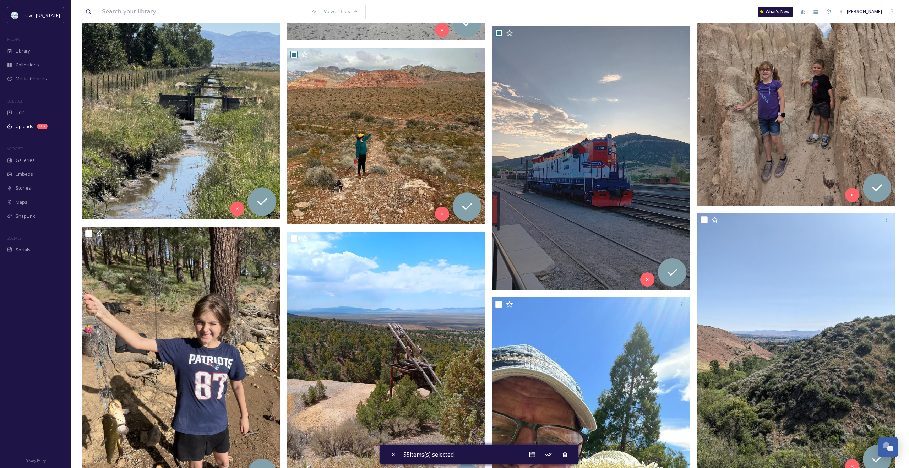
scroll to position [4589, 0]
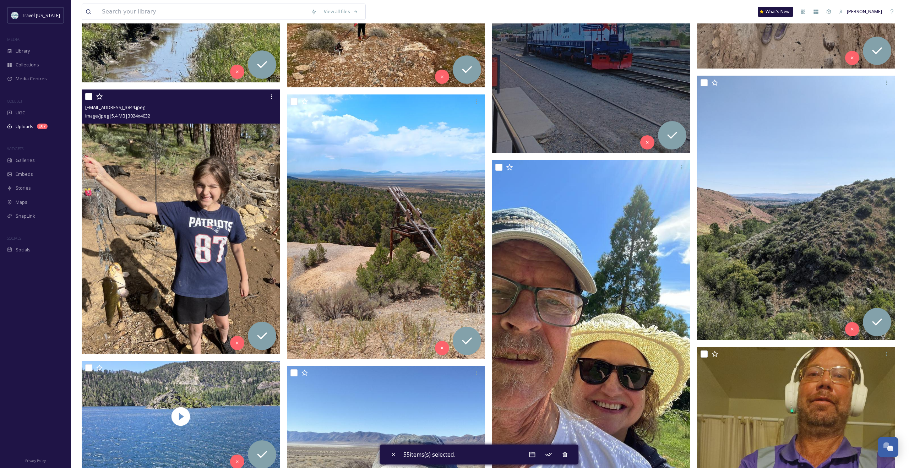
click at [89, 98] on input "checkbox" at bounding box center [88, 96] width 7 height 7
checkbox input "true"
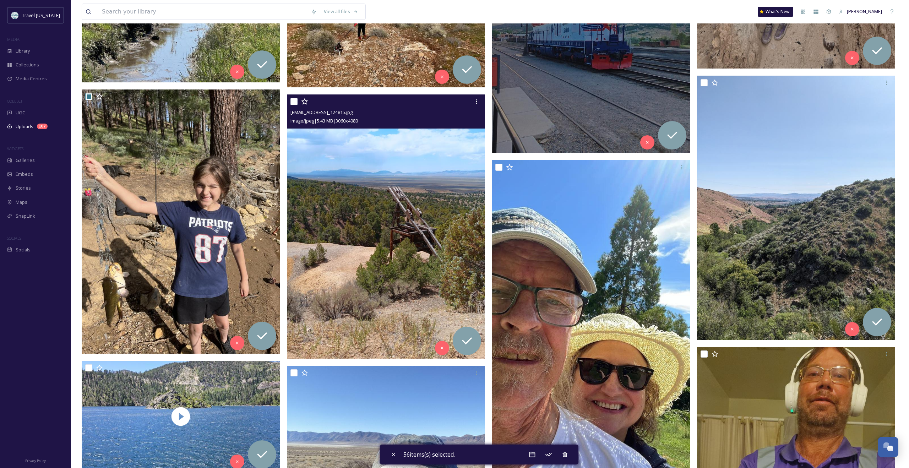
click at [295, 104] on input "checkbox" at bounding box center [293, 101] width 7 height 7
checkbox input "true"
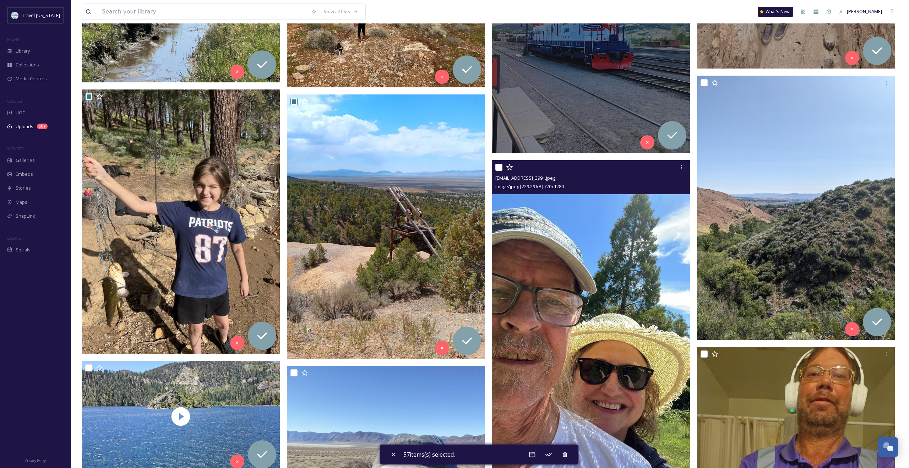
click at [485, 167] on input "checkbox" at bounding box center [498, 167] width 7 height 7
checkbox input "true"
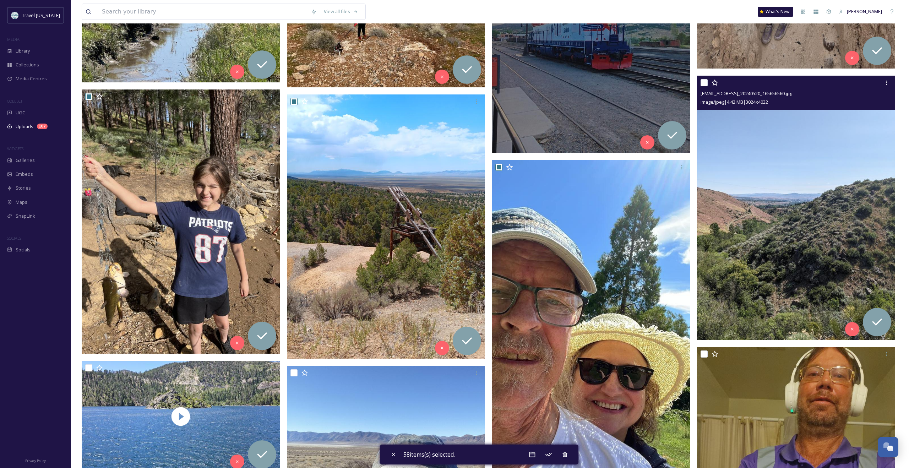
click at [485, 86] on input "checkbox" at bounding box center [704, 82] width 7 height 7
checkbox input "true"
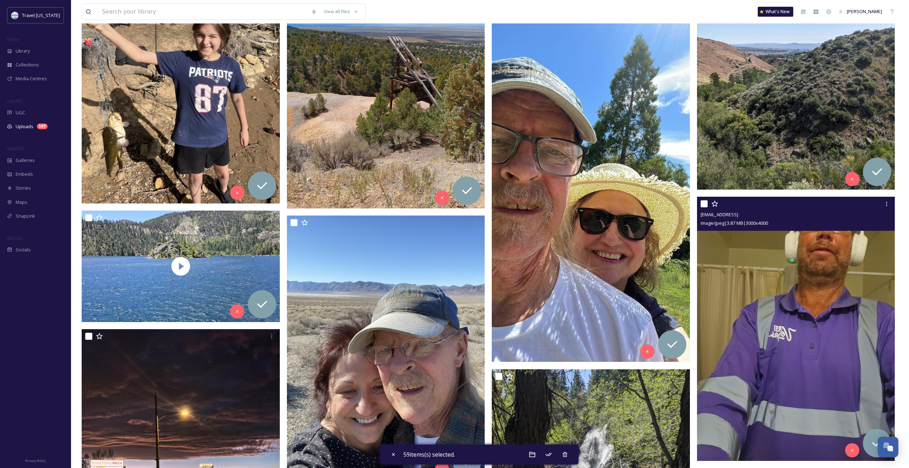
scroll to position [4747, 0]
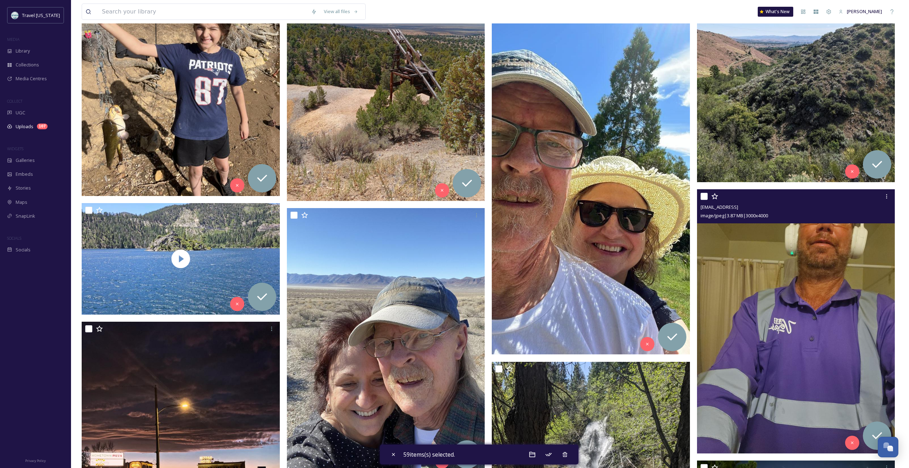
click at [485, 199] on input "checkbox" at bounding box center [704, 196] width 7 height 7
checkbox input "true"
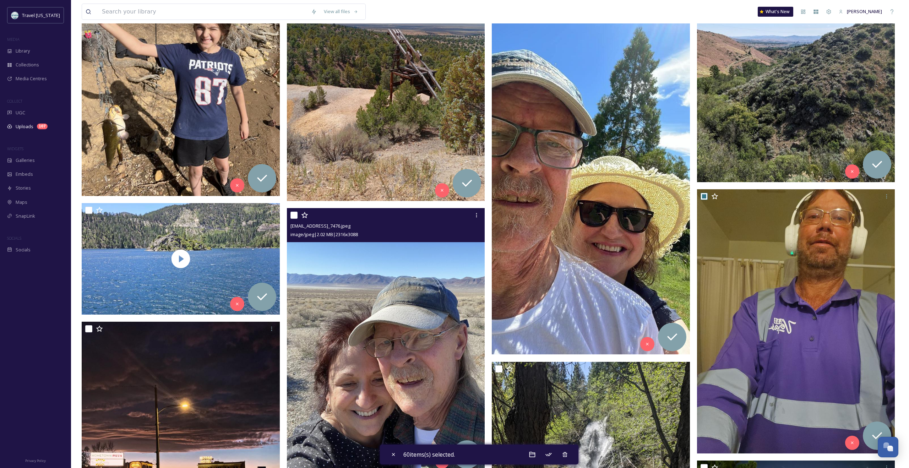
drag, startPoint x: 290, startPoint y: 214, endPoint x: 281, endPoint y: 220, distance: 11.0
click at [290, 214] on input "checkbox" at bounding box center [293, 215] width 7 height 7
checkbox input "true"
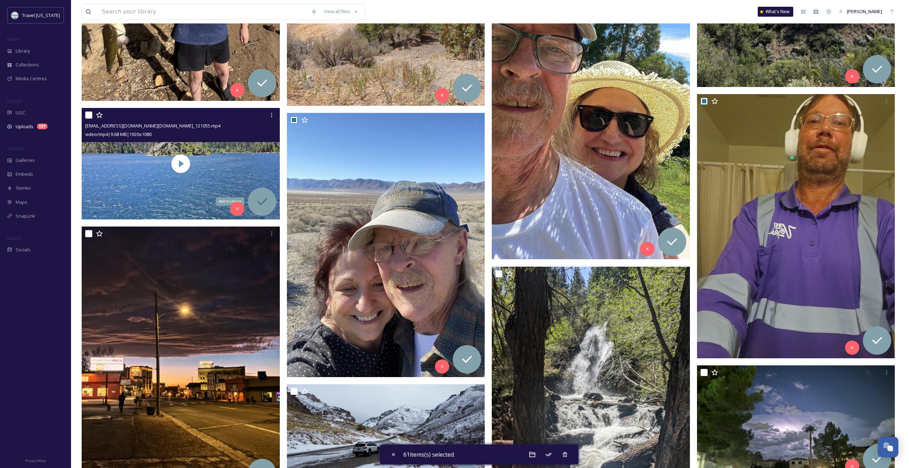
scroll to position [4889, 0]
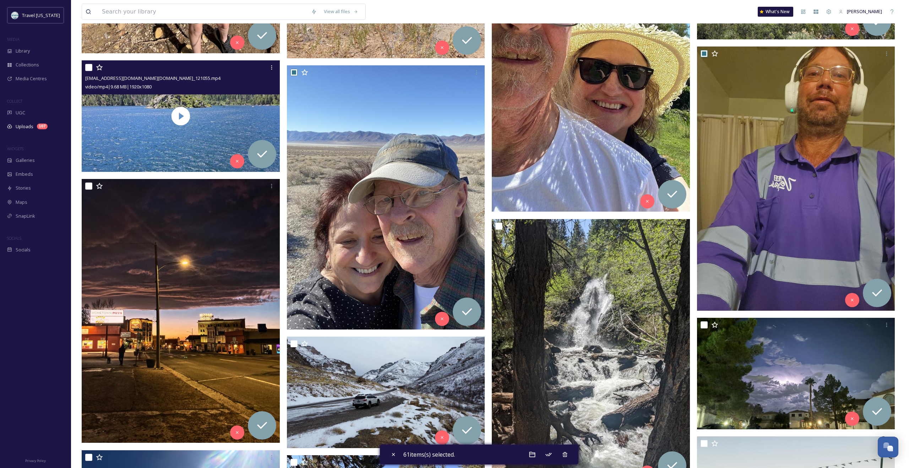
click at [85, 70] on div "ext_1758045233.333206_gogreenplanet.km@gmail.com-20250704_121055.mp4 video/mp4 …" at bounding box center [181, 77] width 198 height 34
click at [87, 69] on input "checkbox" at bounding box center [88, 67] width 7 height 7
checkbox input "true"
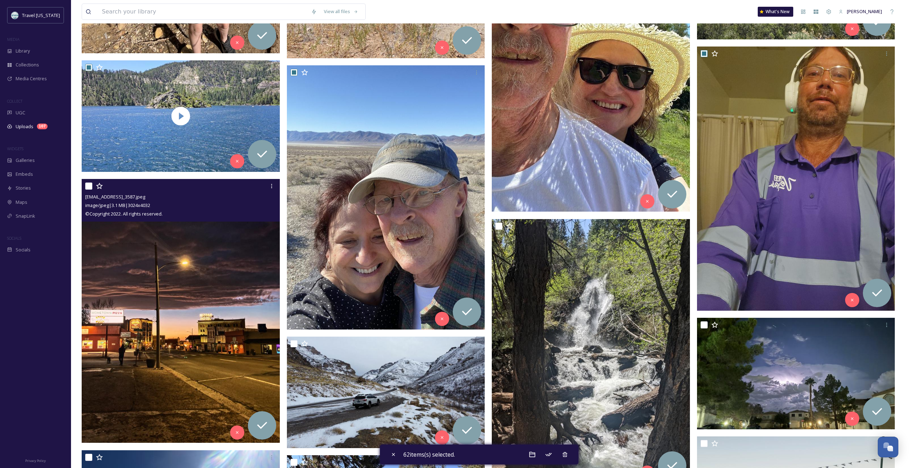
click at [87, 183] on input "checkbox" at bounding box center [88, 186] width 7 height 7
checkbox input "true"
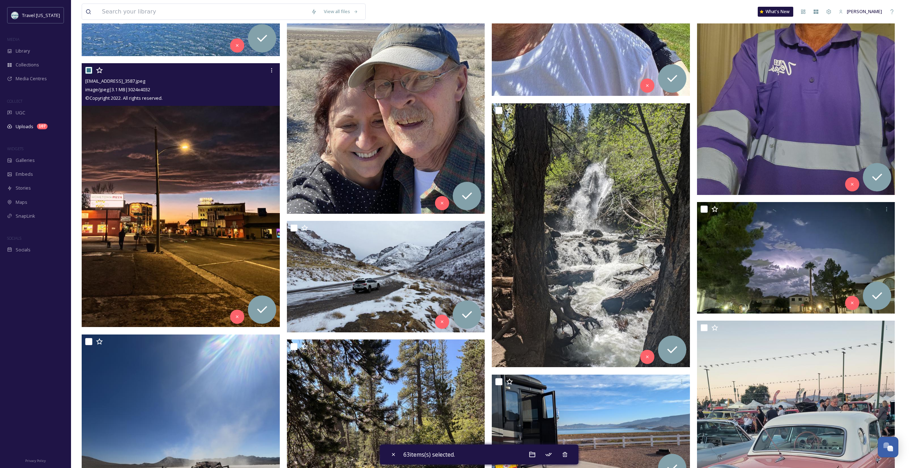
scroll to position [5010, 0]
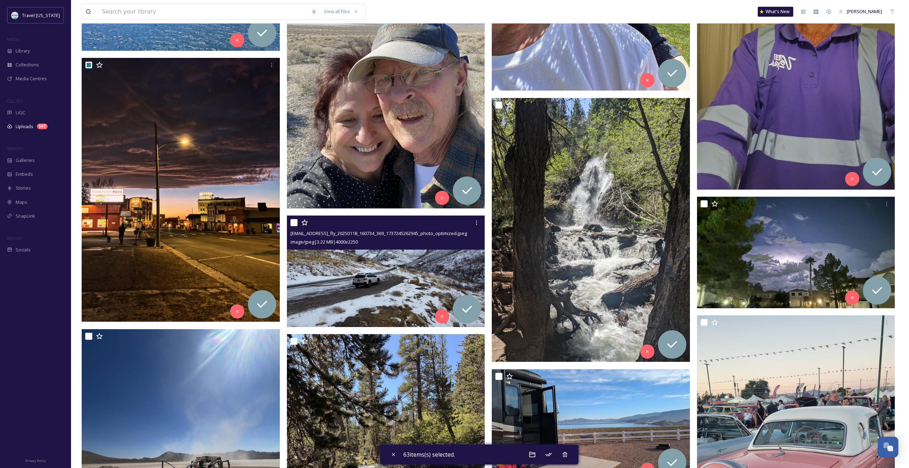
click at [294, 224] on input "checkbox" at bounding box center [293, 222] width 7 height 7
checkbox input "true"
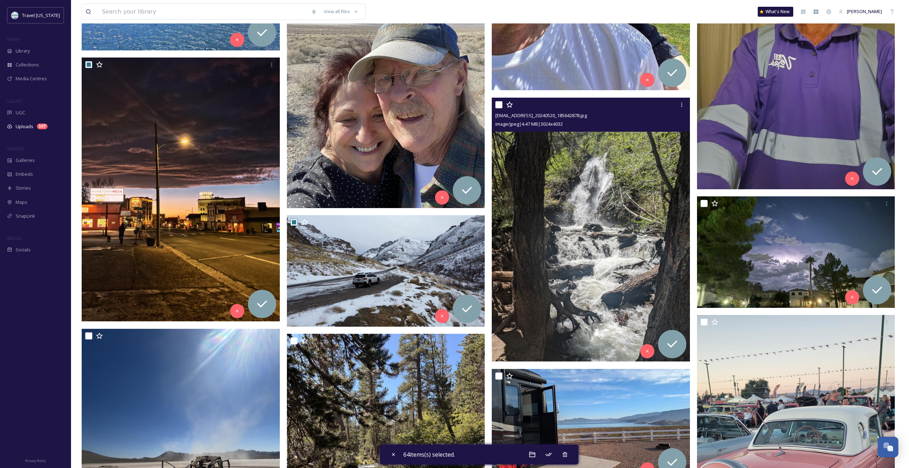
click at [485, 105] on input "checkbox" at bounding box center [498, 104] width 7 height 7
checkbox input "true"
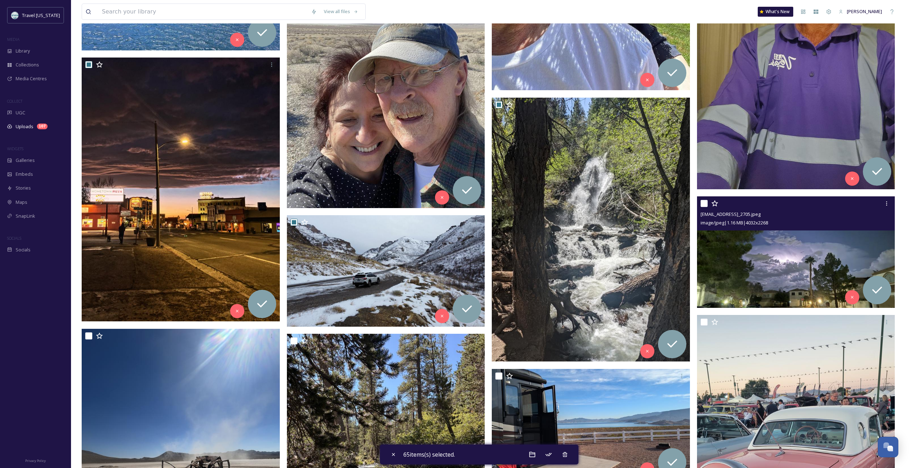
click at [485, 204] on input "checkbox" at bounding box center [704, 203] width 7 height 7
checkbox input "true"
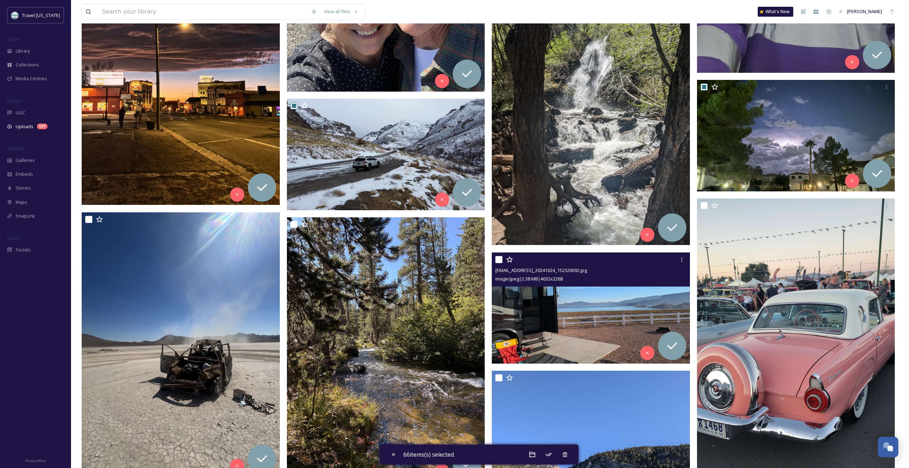
scroll to position [5136, 0]
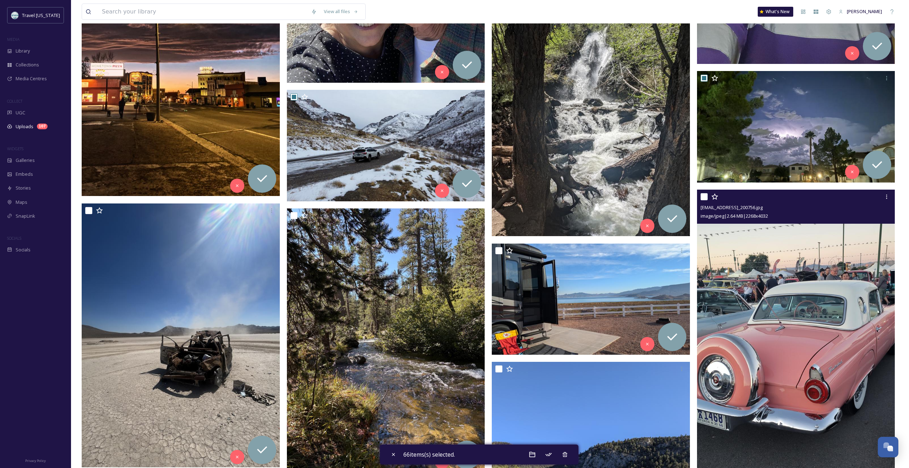
click at [485, 197] on input "checkbox" at bounding box center [704, 196] width 7 height 7
checkbox input "true"
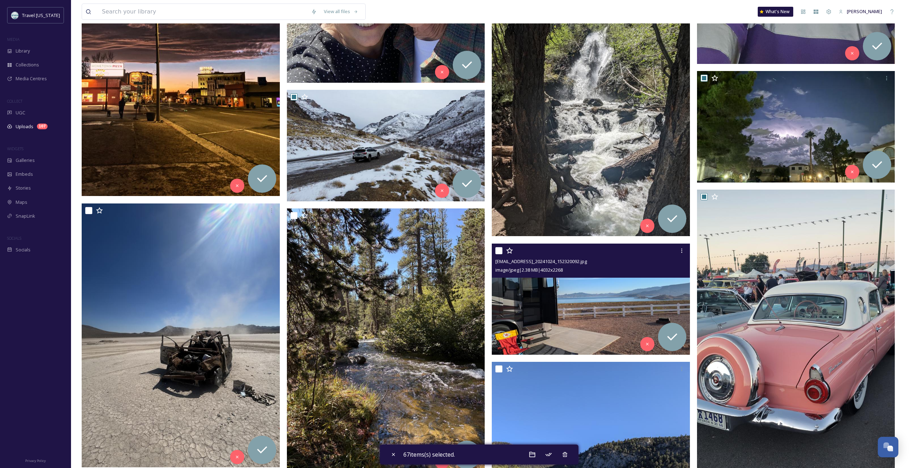
drag, startPoint x: 499, startPoint y: 253, endPoint x: 470, endPoint y: 266, distance: 31.8
click at [485, 253] on input "checkbox" at bounding box center [498, 250] width 7 height 7
checkbox input "true"
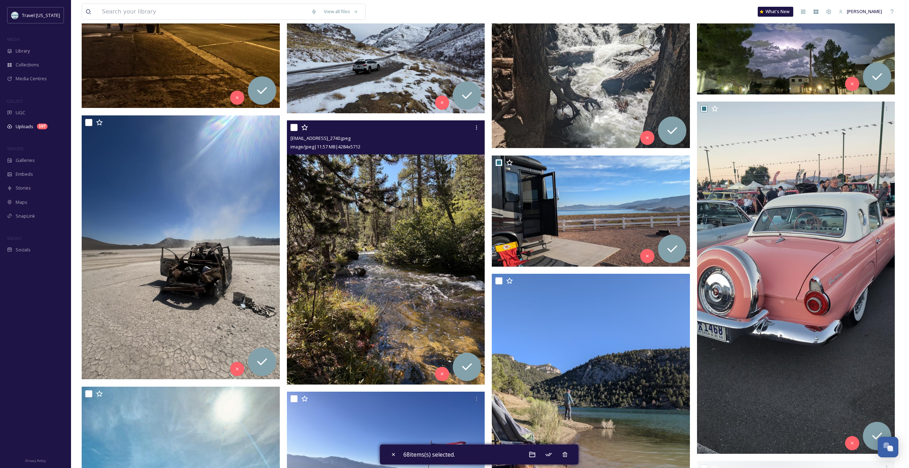
scroll to position [5238, 0]
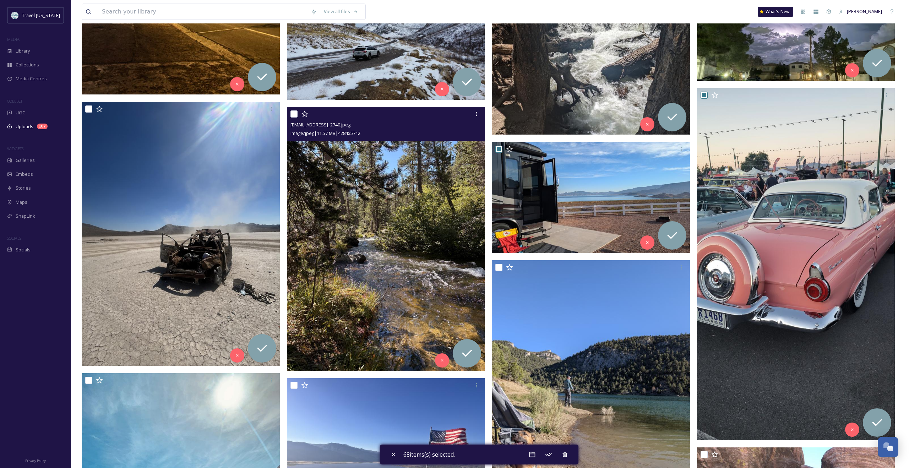
click at [293, 115] on input "checkbox" at bounding box center [293, 113] width 7 height 7
checkbox input "true"
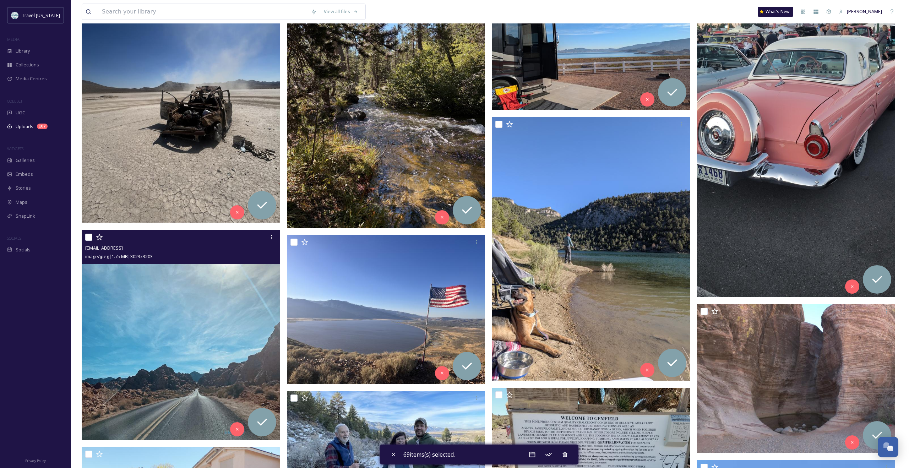
scroll to position [5411, 0]
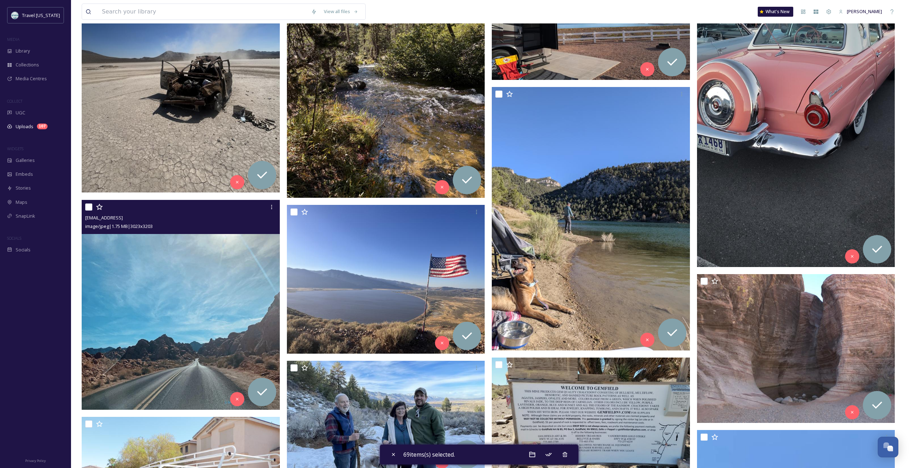
click at [90, 206] on input "checkbox" at bounding box center [88, 206] width 7 height 7
checkbox input "true"
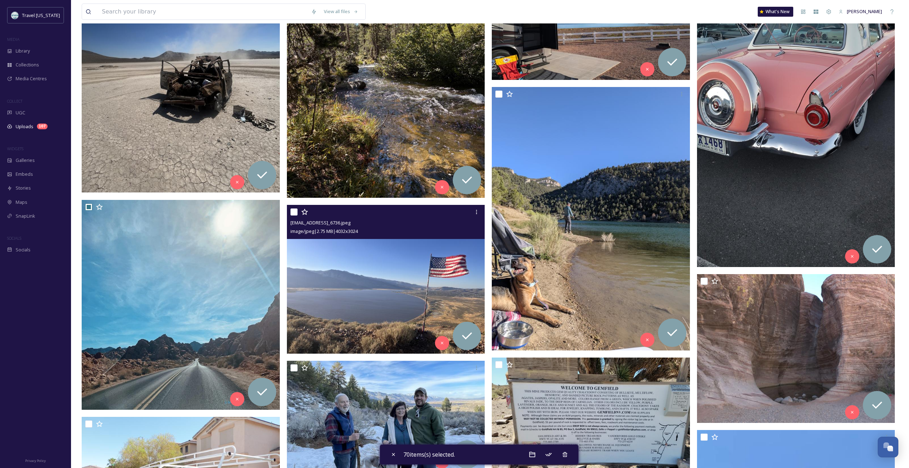
click at [292, 214] on input "checkbox" at bounding box center [293, 211] width 7 height 7
checkbox input "true"
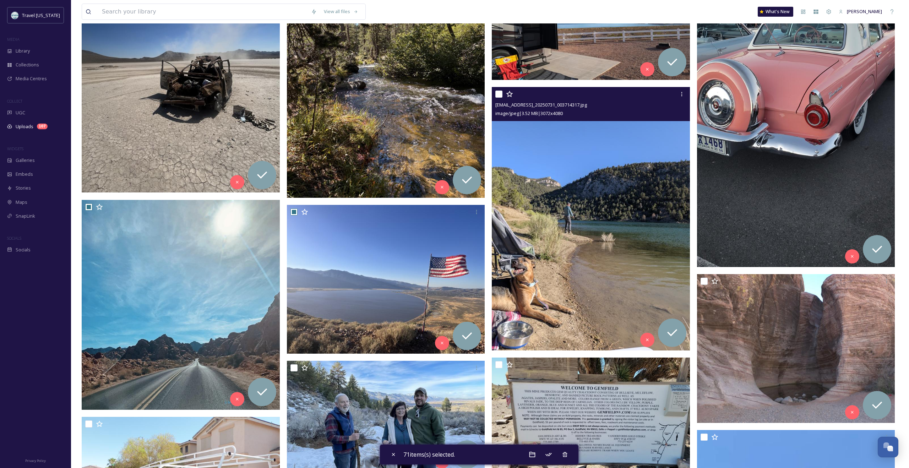
click at [485, 92] on input "checkbox" at bounding box center [498, 94] width 7 height 7
checkbox input "true"
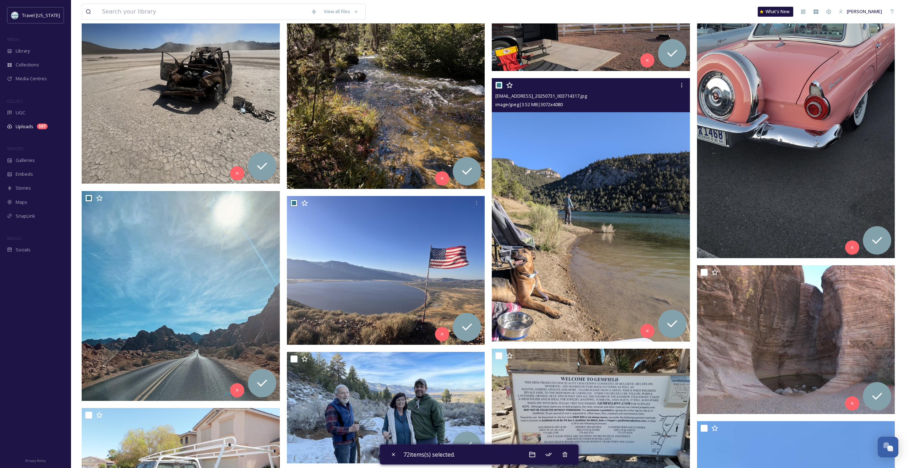
scroll to position [5434, 0]
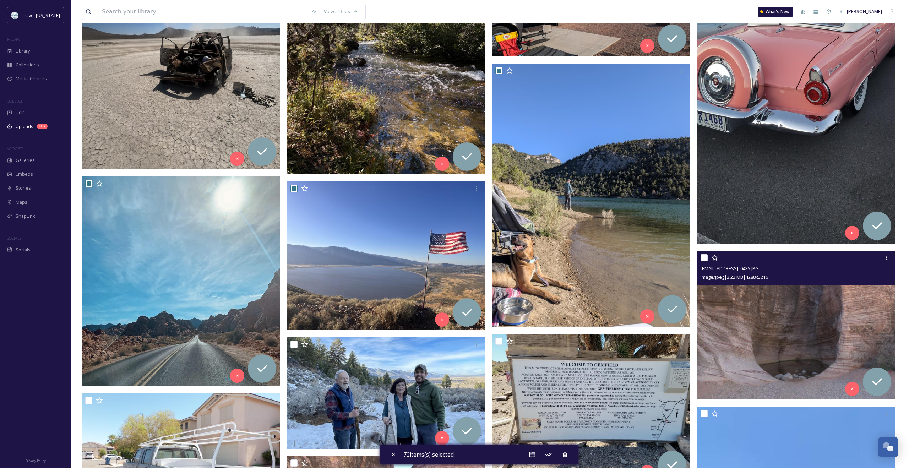
click at [485, 259] on input "checkbox" at bounding box center [704, 257] width 7 height 7
checkbox input "true"
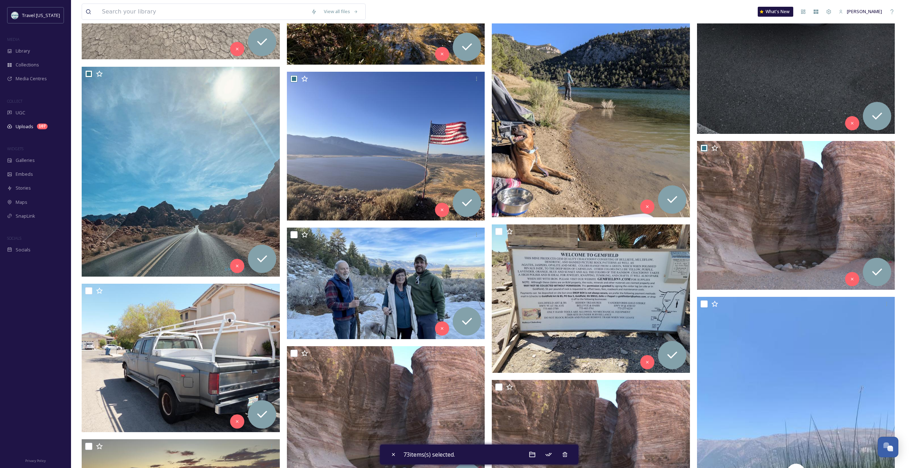
scroll to position [5538, 0]
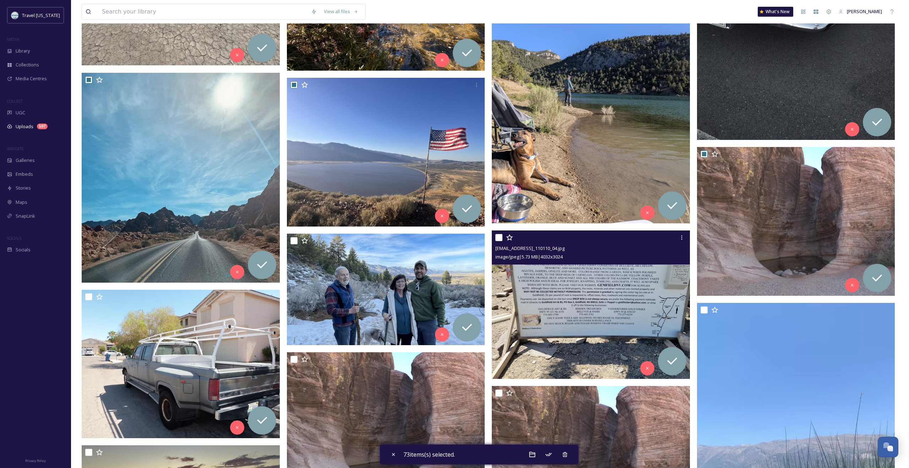
click at [485, 240] on input "checkbox" at bounding box center [498, 237] width 7 height 7
checkbox input "true"
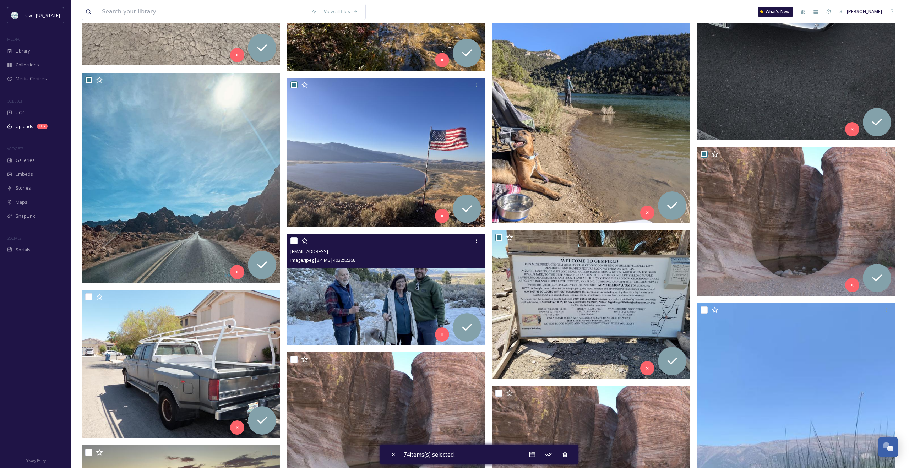
click at [295, 243] on input "checkbox" at bounding box center [293, 240] width 7 height 7
checkbox input "true"
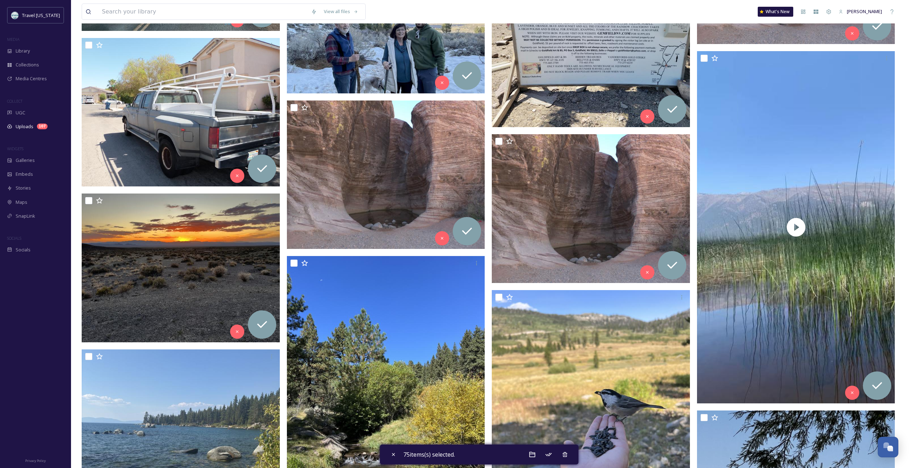
scroll to position [5792, 0]
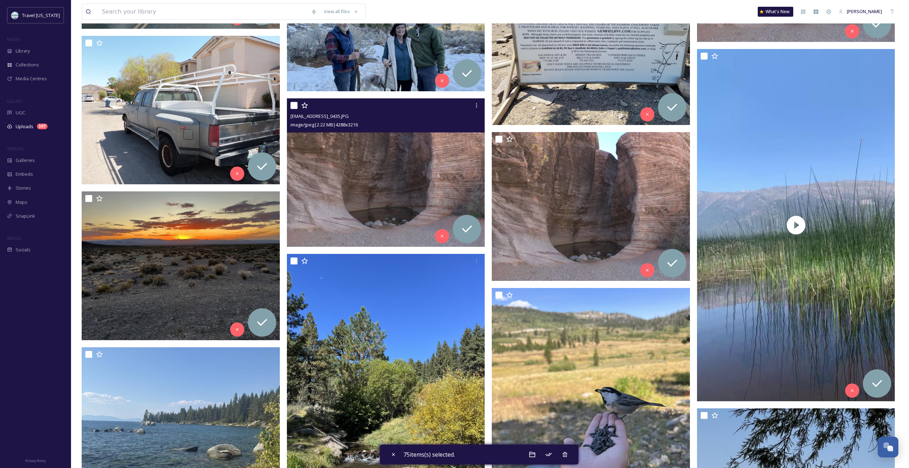
click at [291, 105] on input "checkbox" at bounding box center [293, 105] width 7 height 7
checkbox input "true"
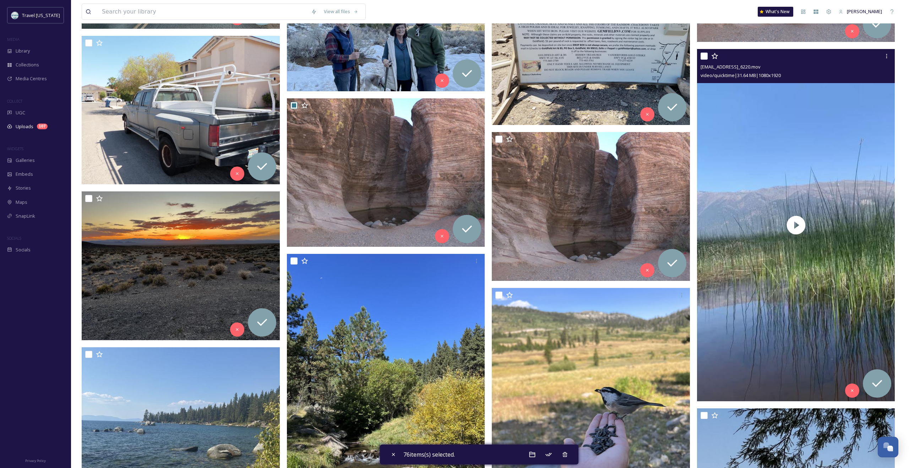
click at [485, 58] on input "checkbox" at bounding box center [704, 56] width 7 height 7
checkbox input "true"
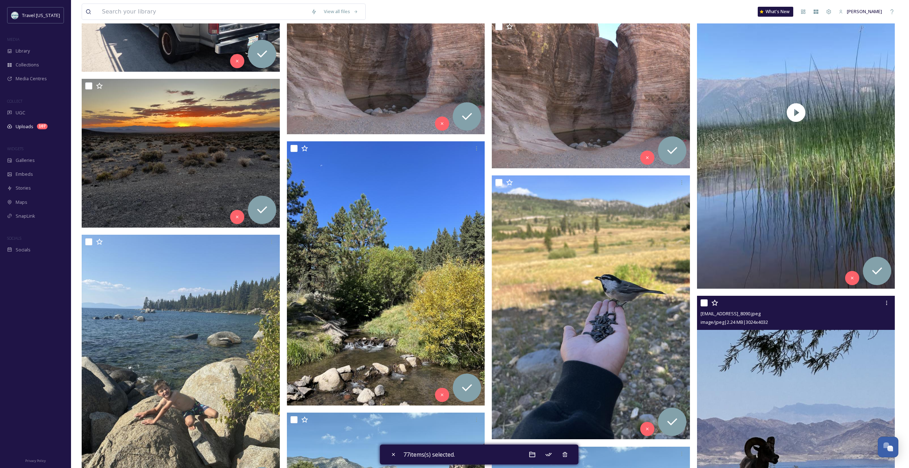
scroll to position [5948, 0]
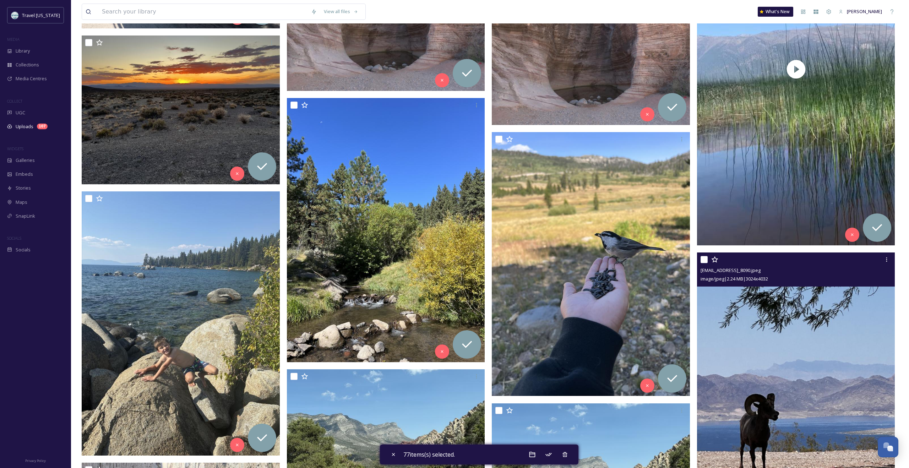
click at [485, 263] on input "checkbox" at bounding box center [704, 259] width 7 height 7
checkbox input "true"
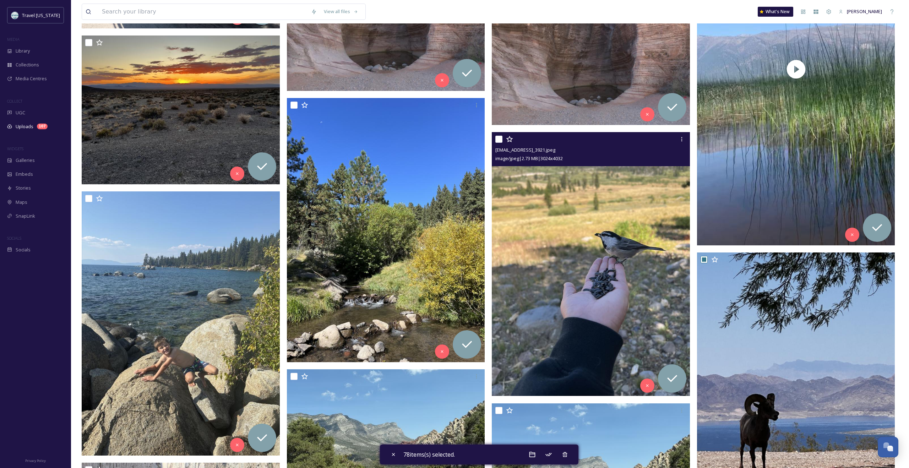
click at [485, 139] on input "checkbox" at bounding box center [498, 139] width 7 height 7
checkbox input "true"
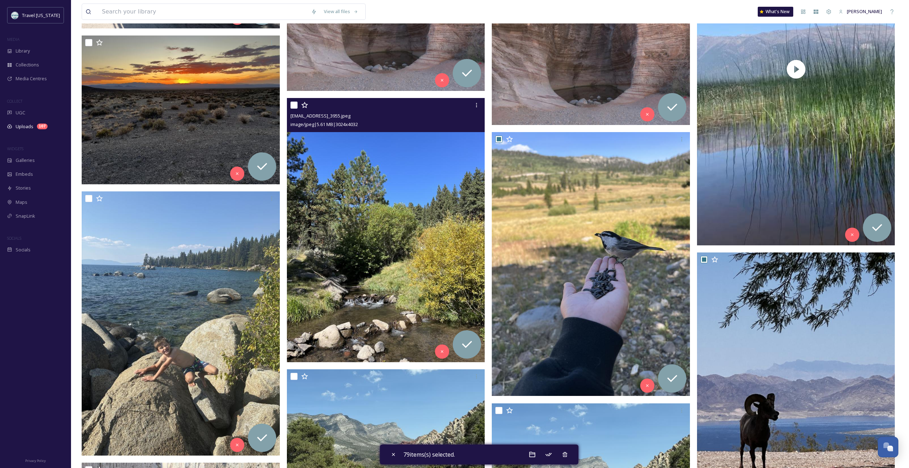
click at [292, 104] on input "checkbox" at bounding box center [293, 105] width 7 height 7
checkbox input "true"
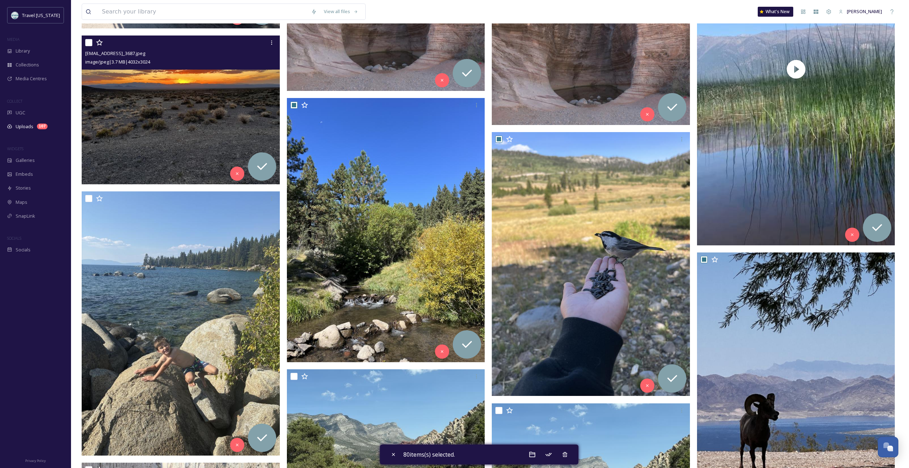
click at [90, 44] on input "checkbox" at bounding box center [88, 42] width 7 height 7
checkbox input "true"
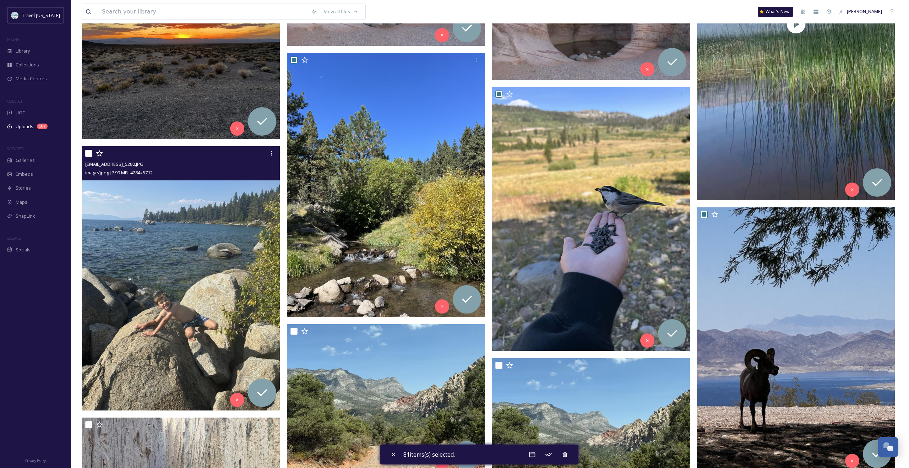
scroll to position [6007, 0]
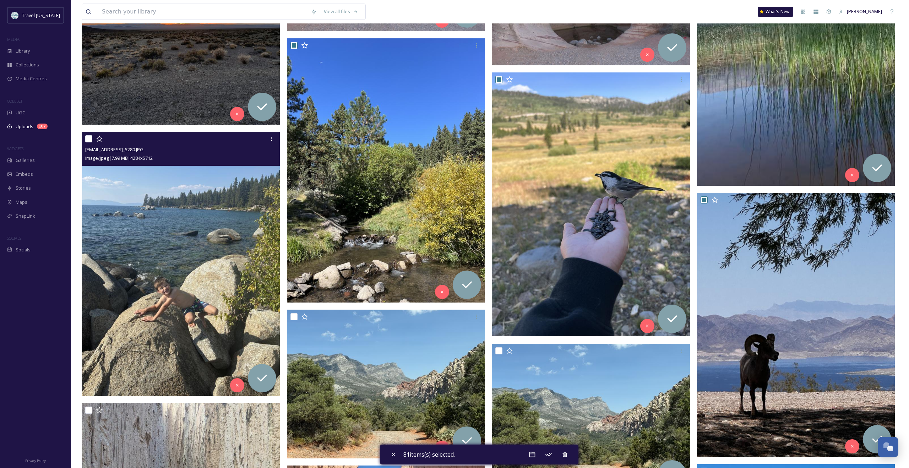
click at [85, 139] on div "ext_1758038517.691061_phemsley@gmail.com-IMG_5280.JPG image/jpeg | 7.99 MB | 42…" at bounding box center [181, 149] width 198 height 34
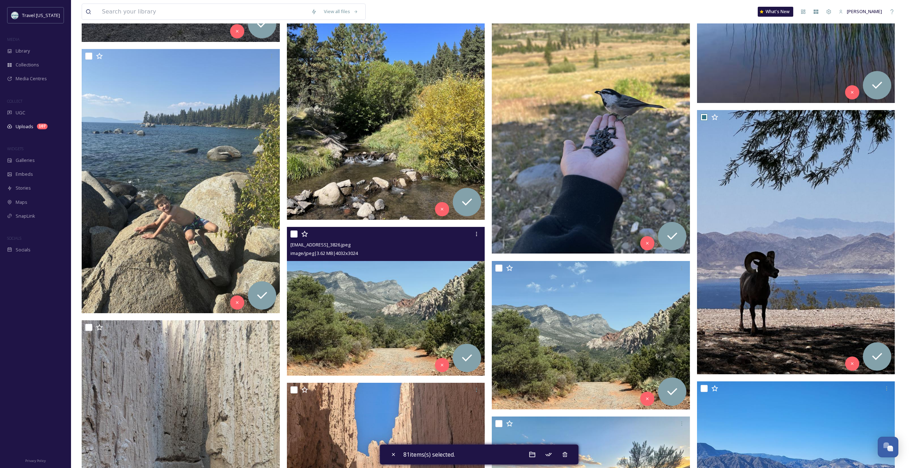
scroll to position [6102, 0]
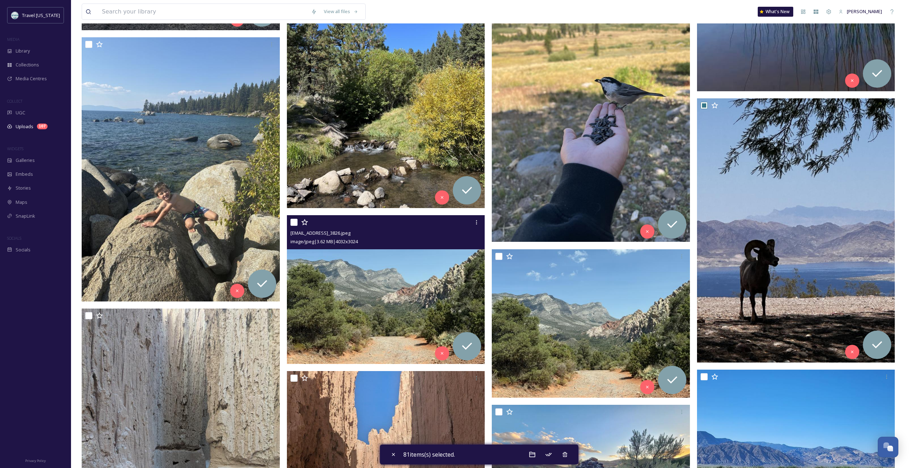
click at [292, 222] on input "checkbox" at bounding box center [293, 222] width 7 height 7
checkbox input "true"
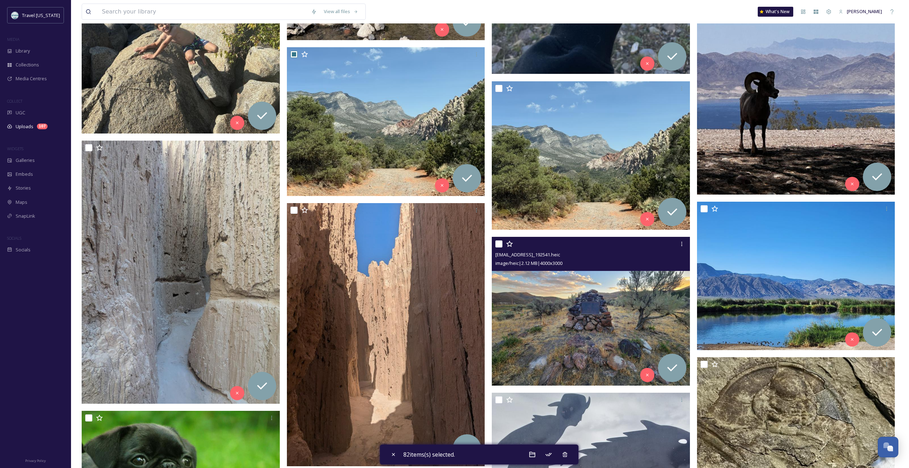
scroll to position [6278, 0]
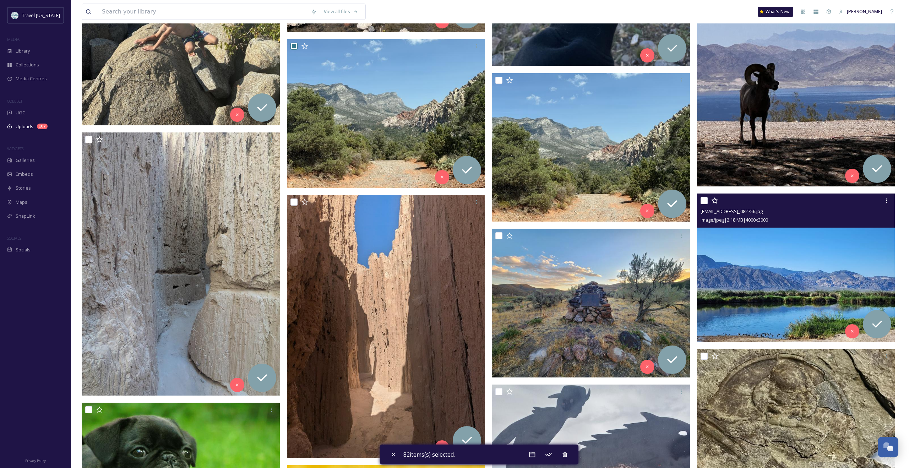
click at [485, 202] on input "checkbox" at bounding box center [704, 200] width 7 height 7
checkbox input "true"
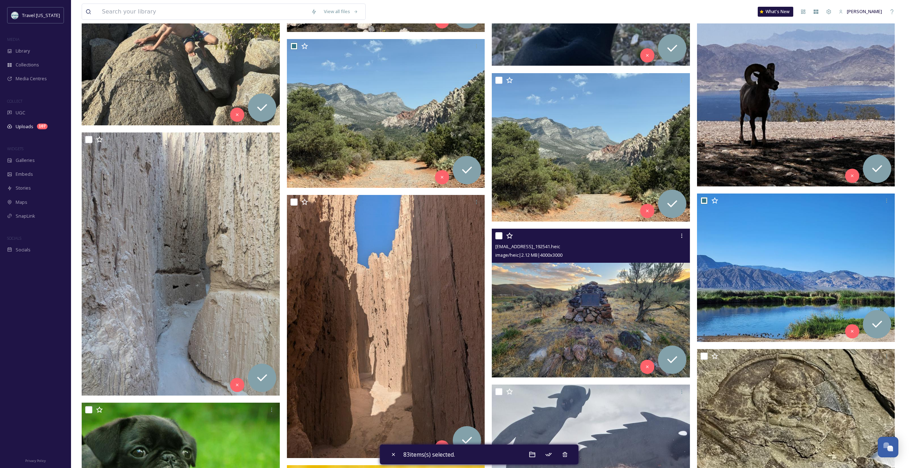
click at [485, 238] on input "checkbox" at bounding box center [498, 235] width 7 height 7
checkbox input "true"
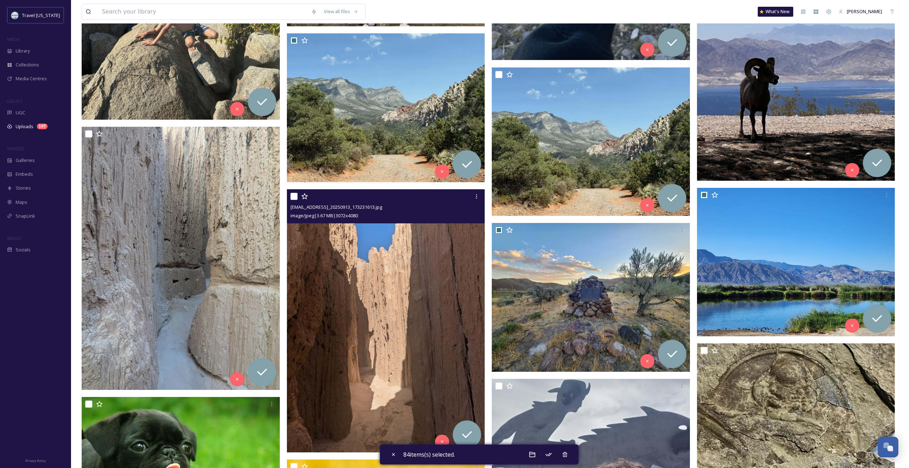
scroll to position [6285, 0]
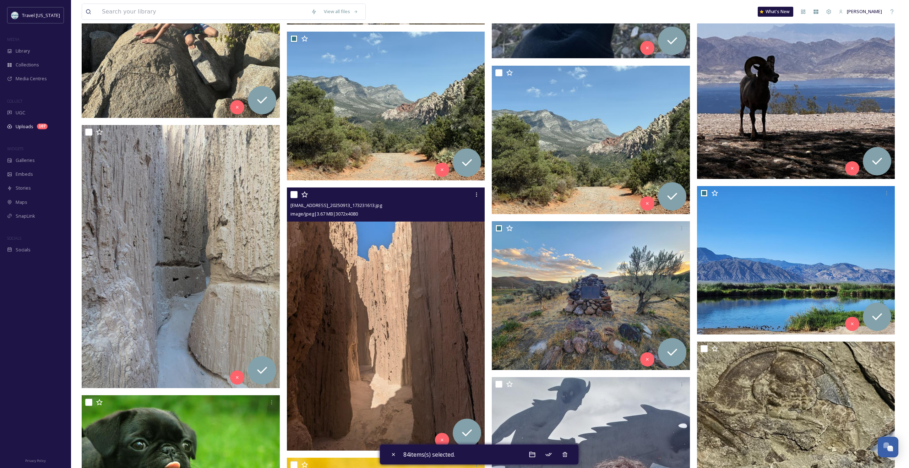
click at [293, 196] on input "checkbox" at bounding box center [293, 194] width 7 height 7
checkbox input "true"
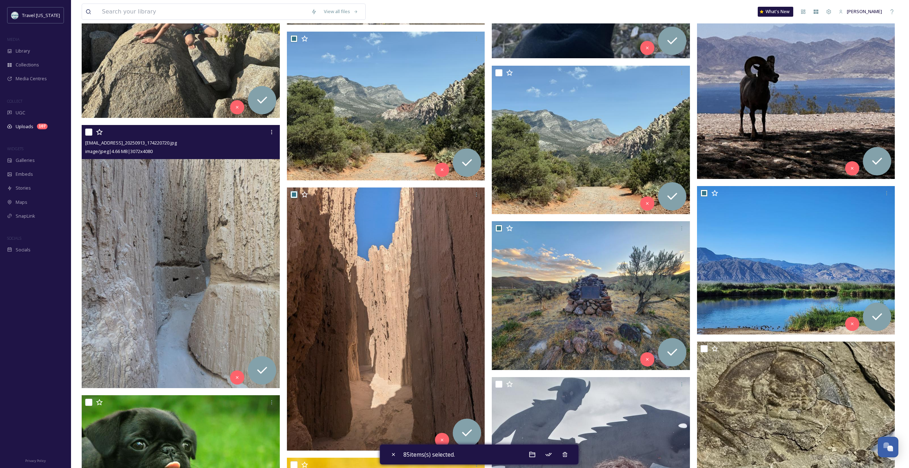
click at [89, 131] on input "checkbox" at bounding box center [88, 132] width 7 height 7
checkbox input "true"
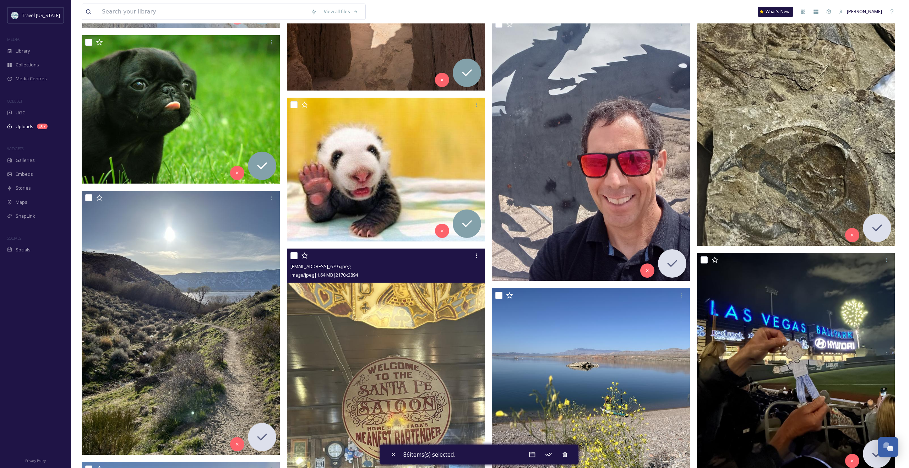
scroll to position [6652, 0]
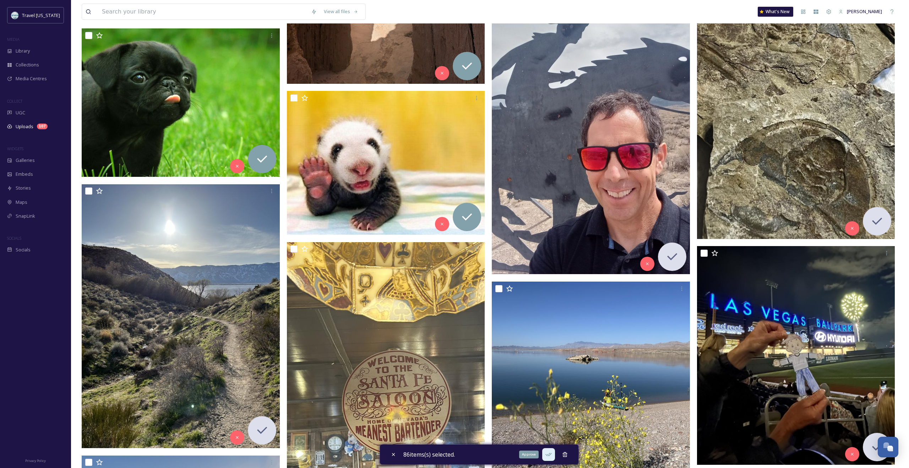
click at [485, 429] on icon at bounding box center [548, 454] width 7 height 7
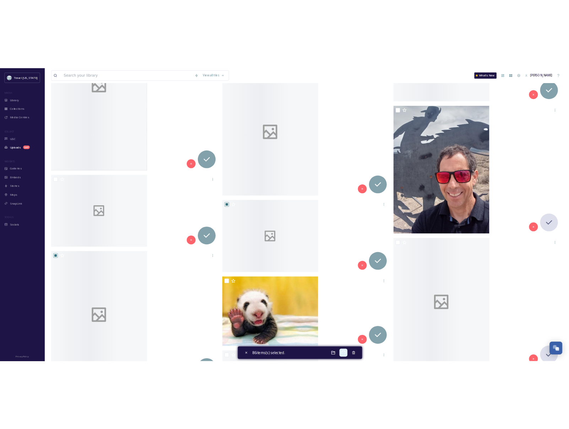
scroll to position [7127, 0]
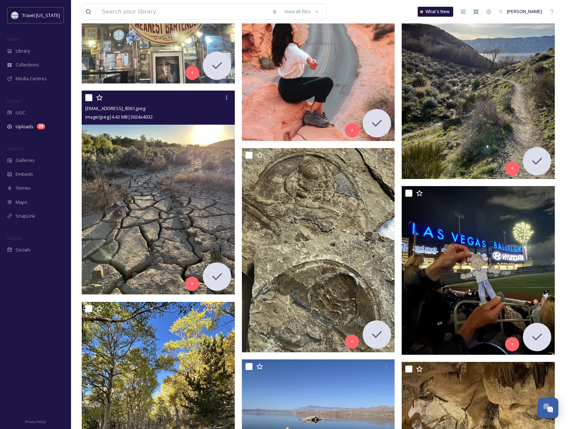
scroll to position [1998, 0]
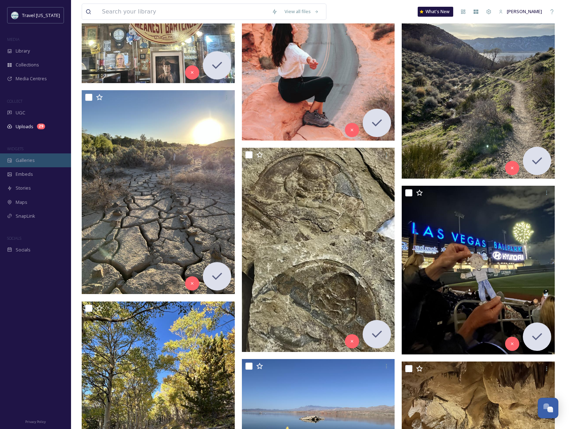
click at [23, 157] on span "Galleries" at bounding box center [25, 160] width 19 height 7
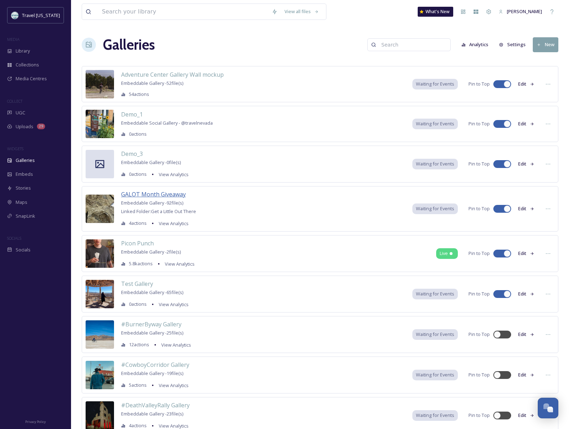
click at [142, 195] on span "GALOT Month Giveaway" at bounding box center [153, 194] width 65 height 8
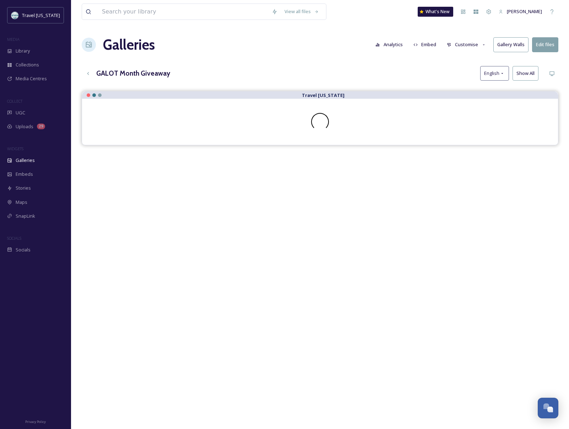
click at [229, 61] on div "View all files What's New Ali Anderson Galleries Analytics Embed Customise Gall…" at bounding box center [320, 265] width 498 height 531
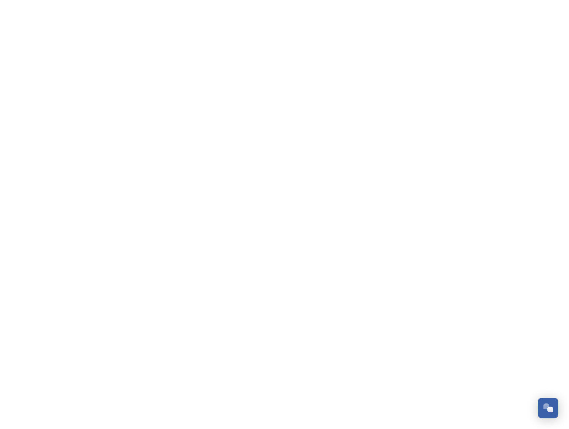
scroll to position [114, 0]
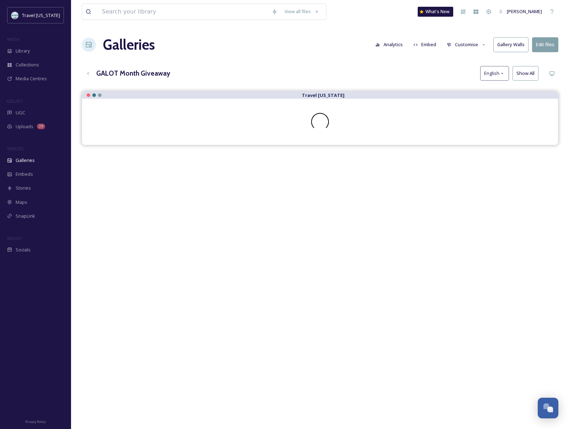
click at [222, 44] on div "Galleries Analytics Embed Customise Gallery Walls Edit files" at bounding box center [320, 44] width 477 height 21
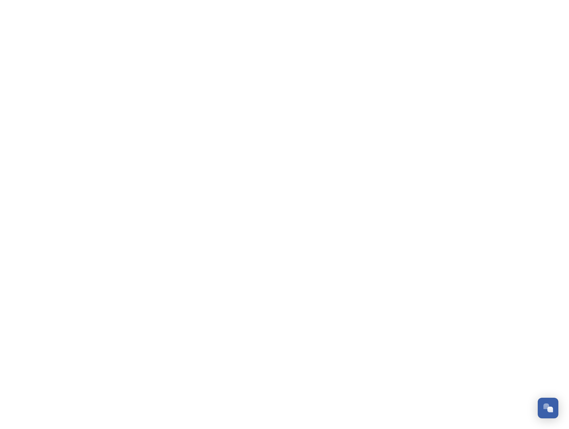
scroll to position [114, 0]
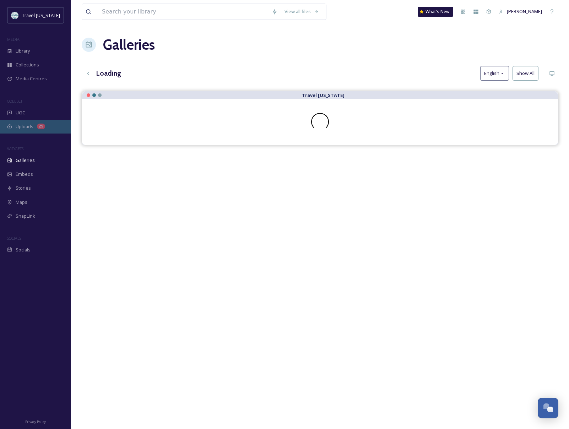
click at [27, 127] on span "Uploads" at bounding box center [25, 126] width 18 height 7
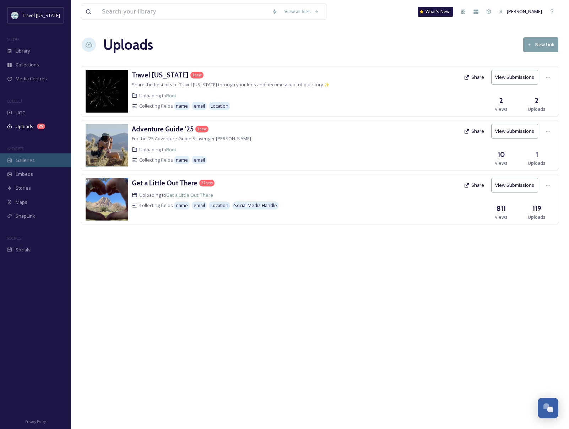
click at [44, 160] on div "Galleries" at bounding box center [35, 160] width 71 height 14
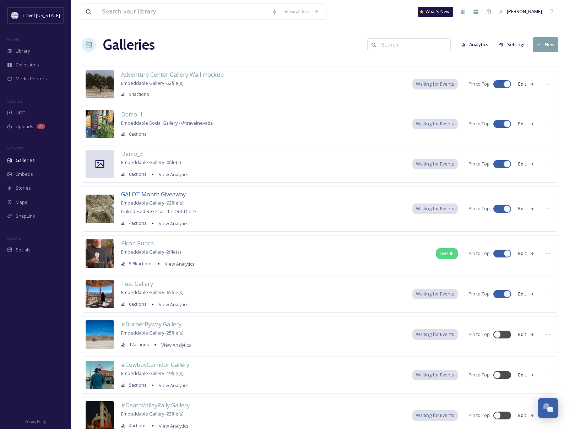
click at [170, 195] on span "GALOT Month Giveaway" at bounding box center [153, 194] width 65 height 8
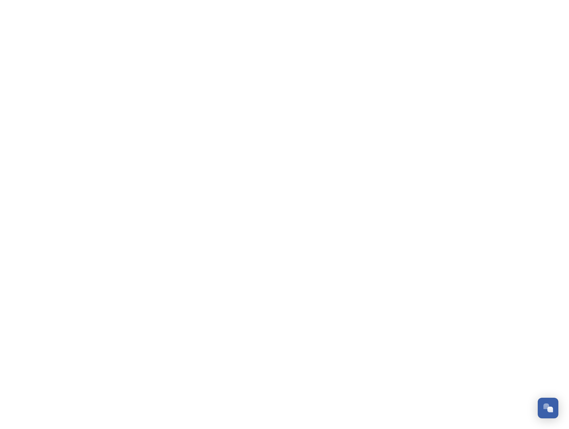
scroll to position [114, 0]
